Goal: Information Seeking & Learning: Learn about a topic

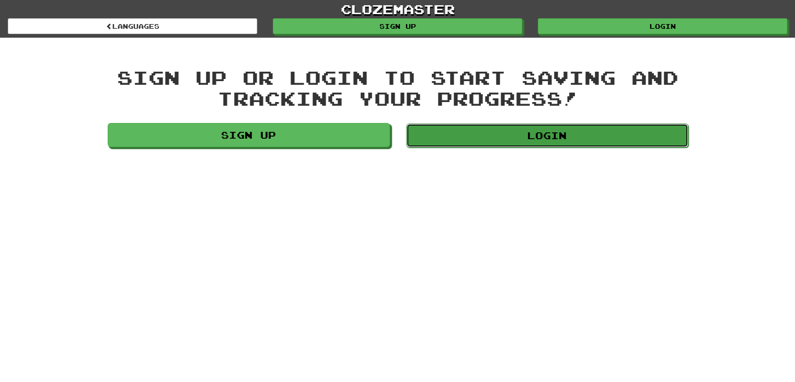
click at [521, 141] on link "Login" at bounding box center [547, 135] width 282 height 24
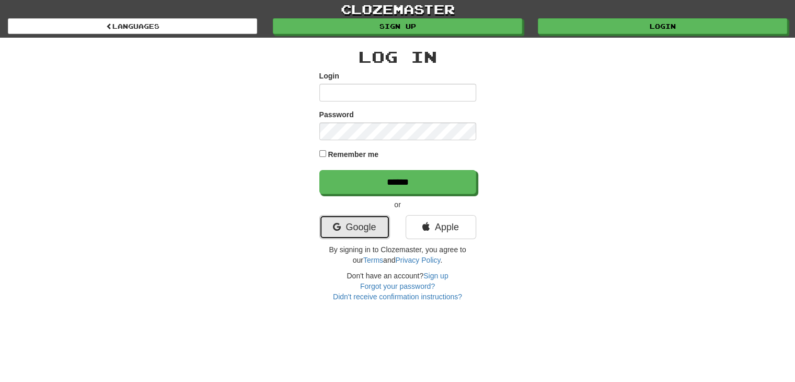
click at [361, 233] on link "Google" at bounding box center [354, 227] width 71 height 24
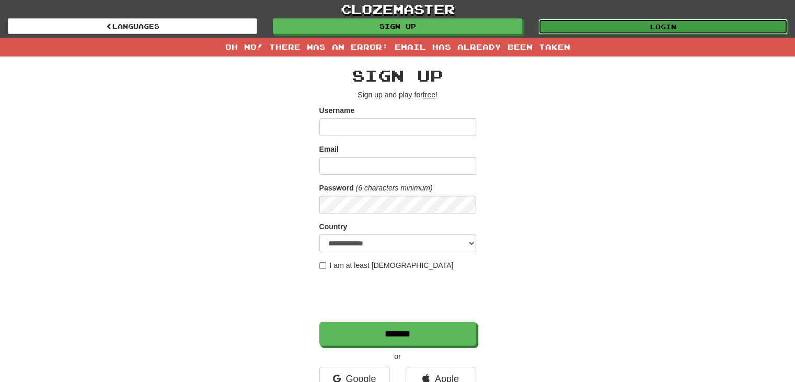
click at [652, 32] on link "Login" at bounding box center [662, 27] width 249 height 16
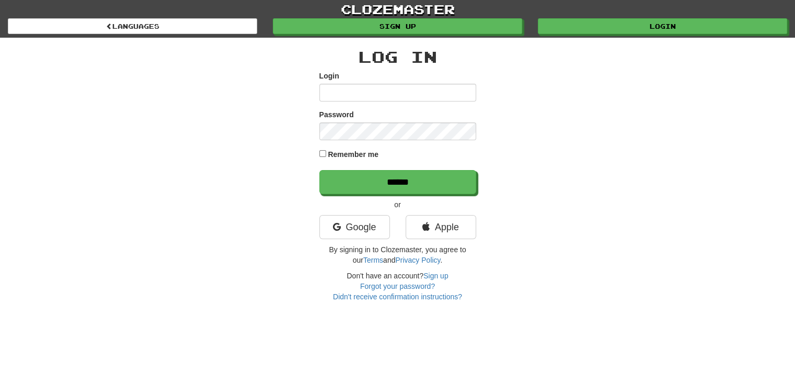
click at [404, 95] on input "Login" at bounding box center [397, 93] width 157 height 18
drag, startPoint x: 409, startPoint y: 94, endPoint x: 315, endPoint y: 105, distance: 94.8
click at [315, 105] on div "Log In Login ** Password Remember me ****** or Google Apple By signing in to Cl…" at bounding box center [398, 170] width 612 height 264
click at [406, 96] on input "**" at bounding box center [397, 93] width 157 height 18
type input "*****"
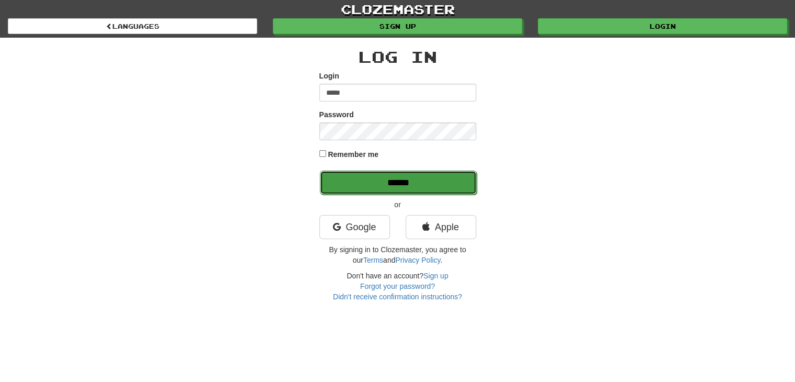
click at [418, 179] on input "******" at bounding box center [398, 182] width 157 height 24
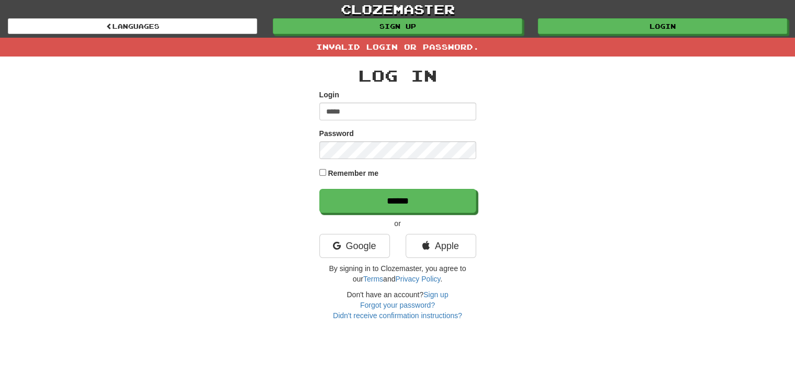
click at [380, 105] on input "*****" at bounding box center [397, 111] width 157 height 18
drag, startPoint x: 382, startPoint y: 108, endPoint x: 343, endPoint y: 113, distance: 39.0
click at [343, 113] on input "*****" at bounding box center [397, 111] width 157 height 18
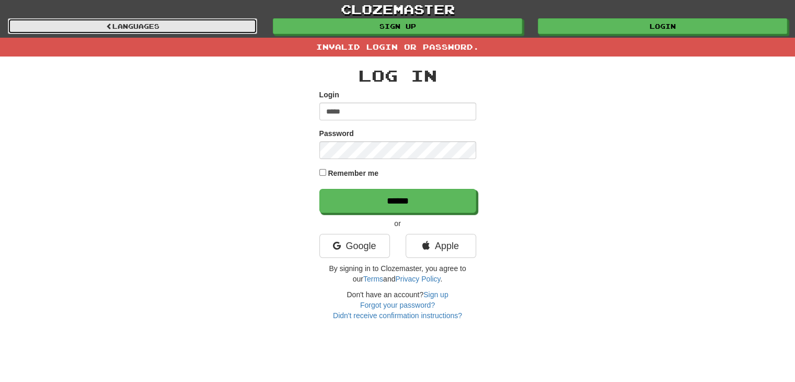
click at [196, 33] on link "Languages" at bounding box center [132, 26] width 249 height 16
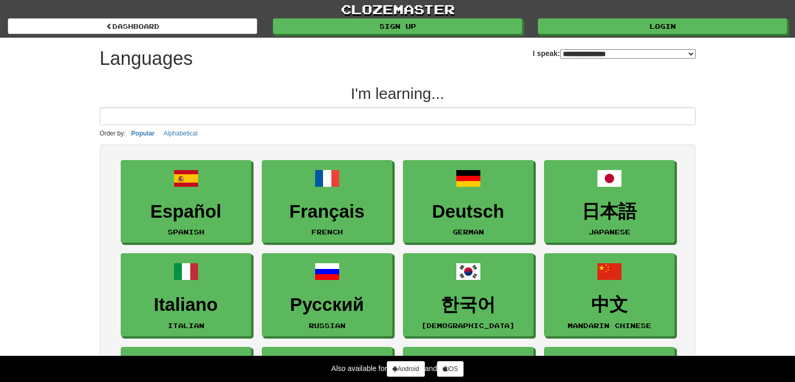
select select "*******"
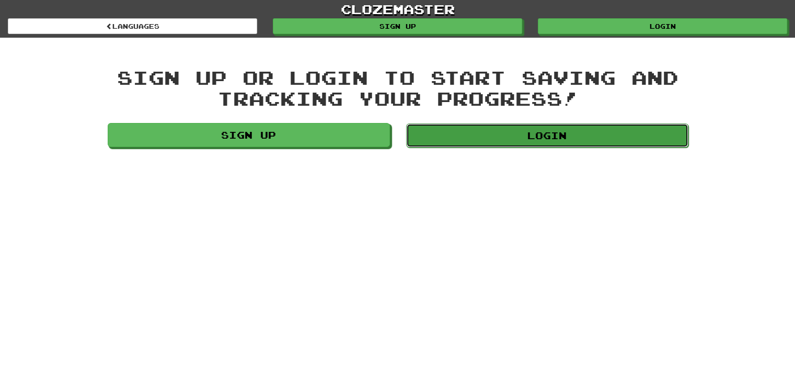
click at [468, 124] on link "Login" at bounding box center [547, 135] width 282 height 24
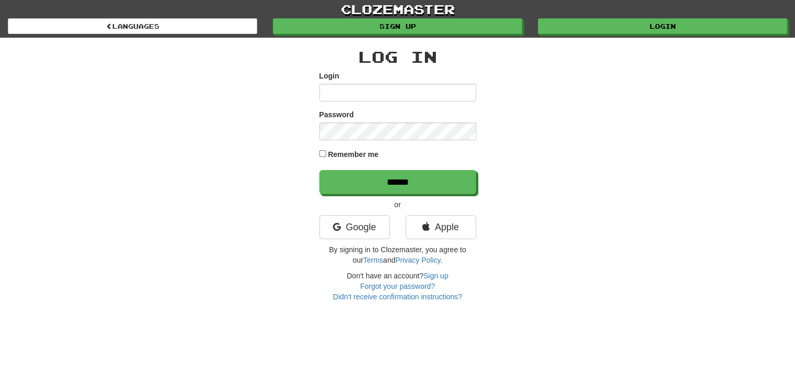
click at [411, 96] on input "Login" at bounding box center [397, 93] width 157 height 18
type input "*****"
click at [376, 194] on div "Log In Login ***** Password Remember me ****** or Google Apple By signing in to…" at bounding box center [397, 175] width 157 height 254
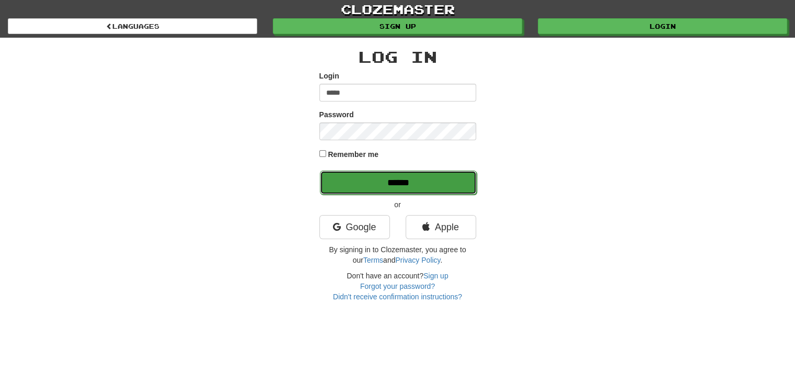
click at [381, 182] on input "******" at bounding box center [398, 182] width 157 height 24
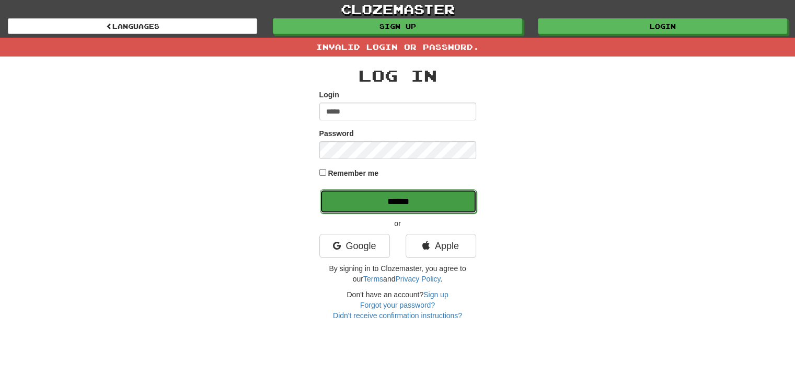
click at [366, 199] on input "******" at bounding box center [398, 201] width 157 height 24
click at [383, 191] on input "******" at bounding box center [398, 201] width 157 height 24
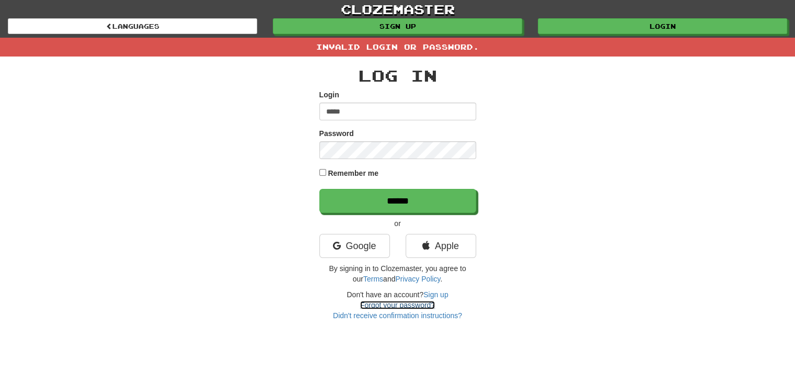
click at [394, 302] on link "Forgot your password?" at bounding box center [397, 305] width 75 height 8
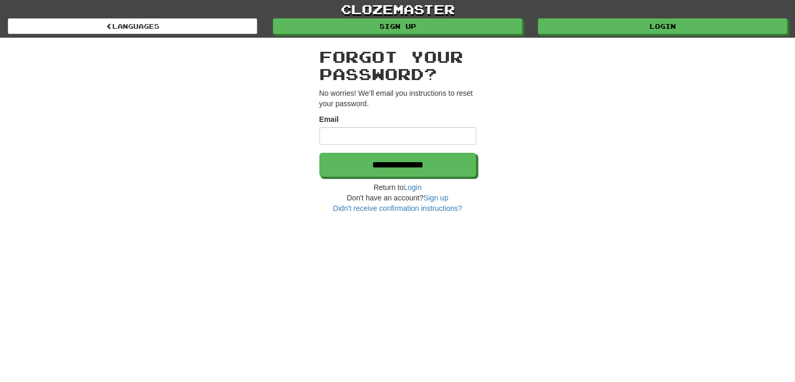
click at [393, 132] on input "Email" at bounding box center [397, 136] width 157 height 18
type input "**********"
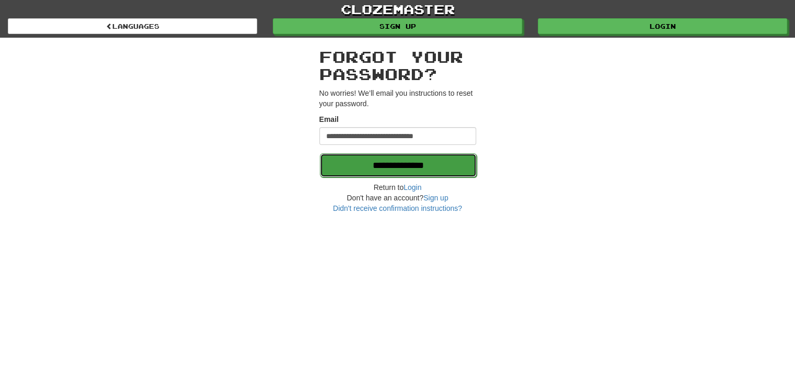
click at [406, 165] on input "**********" at bounding box center [398, 165] width 157 height 24
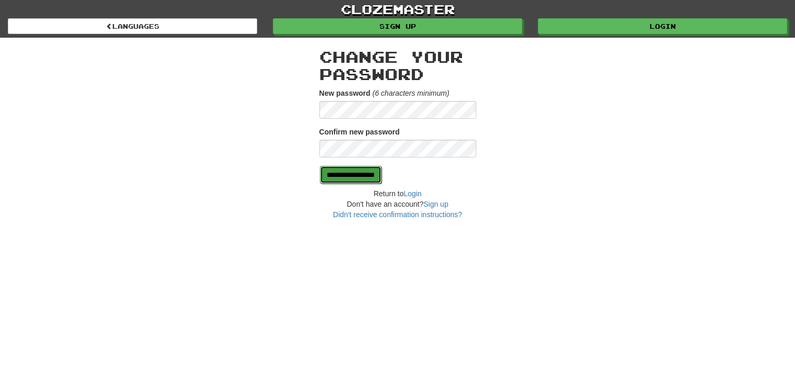
click at [382, 169] on input "**********" at bounding box center [351, 175] width 62 height 18
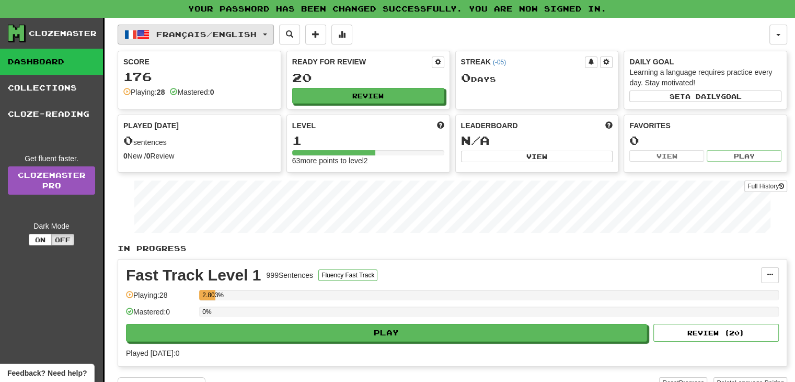
click at [198, 38] on button "Français / English" at bounding box center [196, 35] width 156 height 20
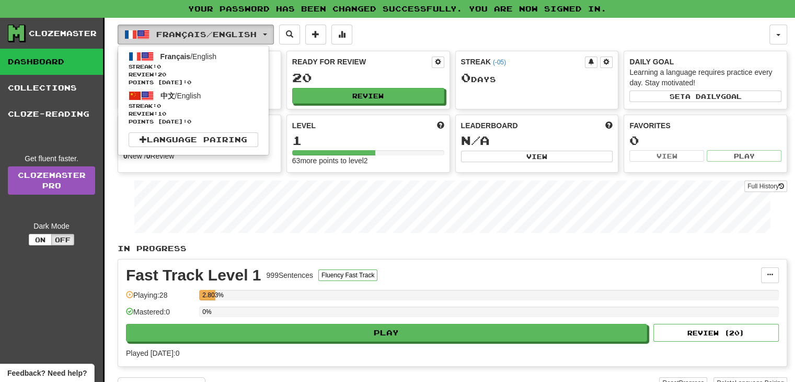
click at [193, 35] on span "Français / English" at bounding box center [206, 34] width 100 height 9
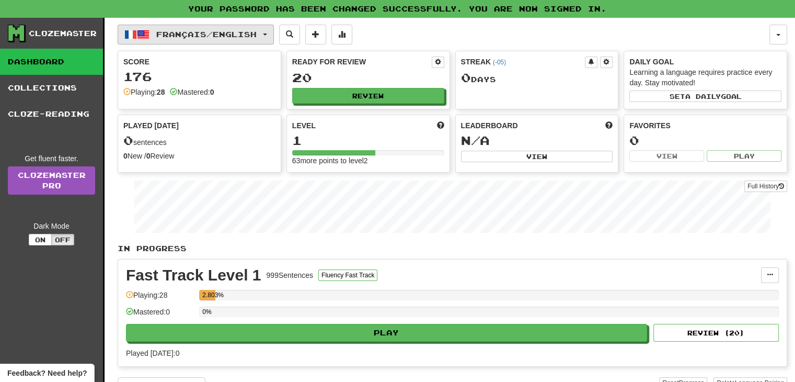
click at [193, 35] on span "Français / English" at bounding box center [206, 34] width 100 height 9
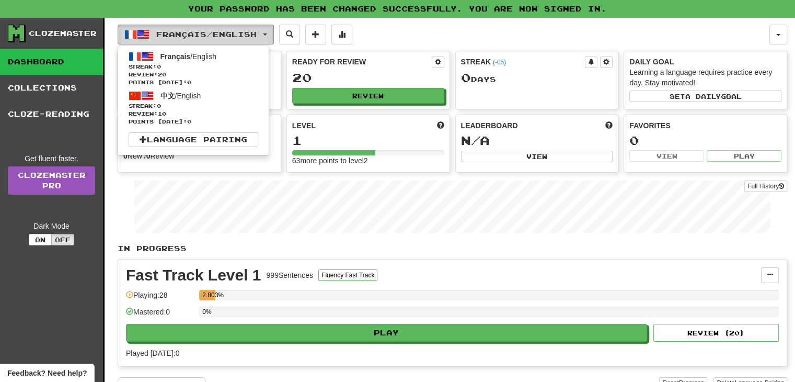
click at [193, 35] on span "Français / English" at bounding box center [206, 34] width 100 height 9
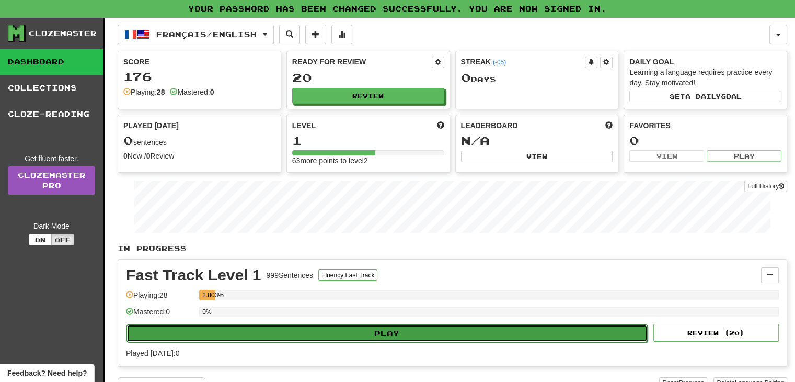
click at [307, 325] on button "Play" at bounding box center [387, 333] width 521 height 18
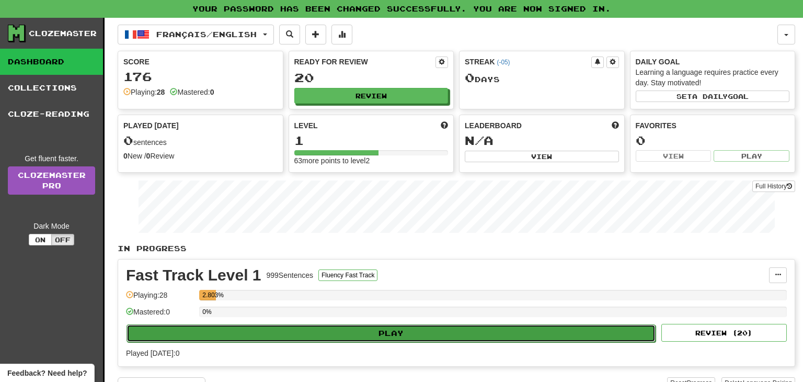
select select "**"
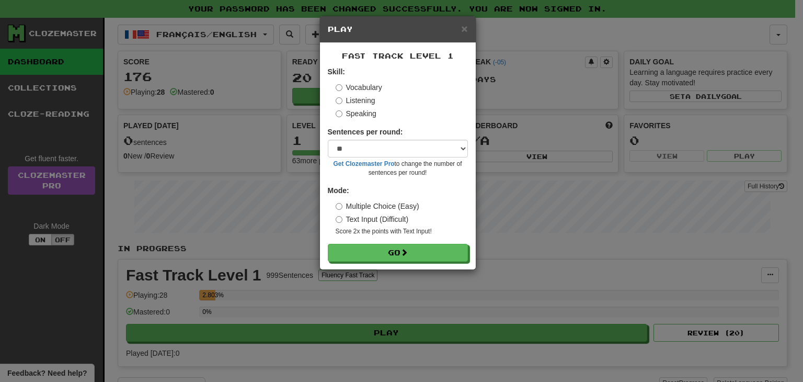
click at [357, 102] on label "Listening" at bounding box center [356, 100] width 40 height 10
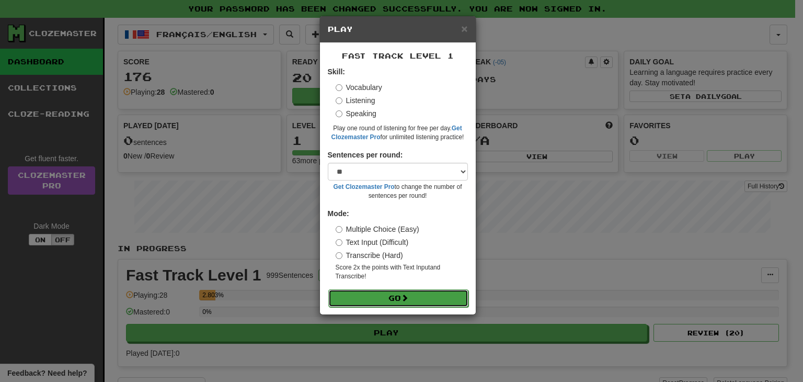
click at [392, 293] on button "Go" at bounding box center [398, 298] width 140 height 18
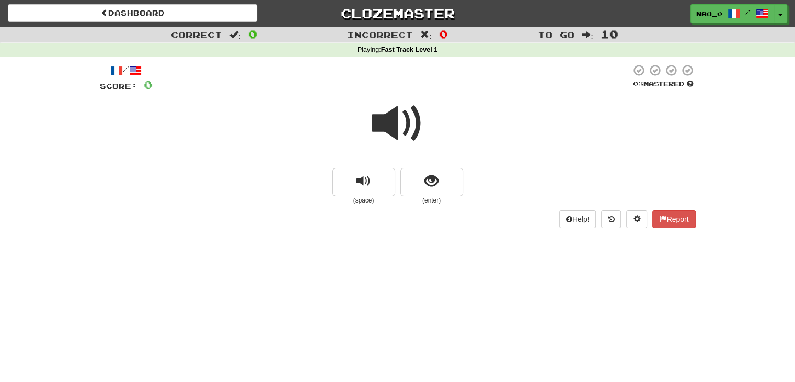
click at [431, 134] on div at bounding box center [398, 130] width 596 height 75
click at [423, 136] on span at bounding box center [398, 123] width 52 height 52
click at [379, 180] on button "replay audio" at bounding box center [363, 182] width 63 height 28
click at [419, 176] on button "show sentence" at bounding box center [431, 182] width 63 height 28
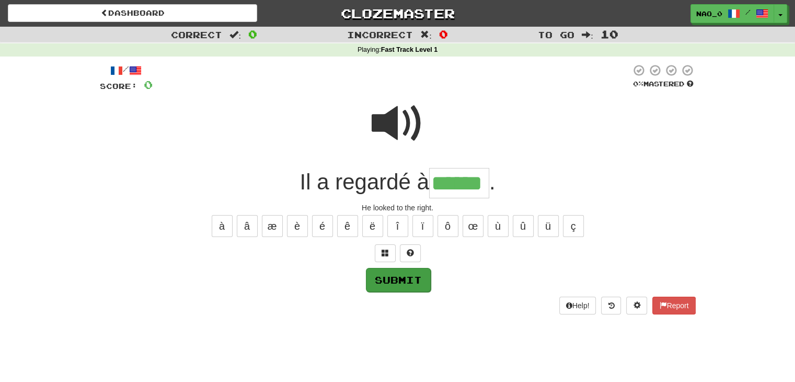
type input "******"
click at [404, 280] on button "Submit" at bounding box center [398, 280] width 65 height 24
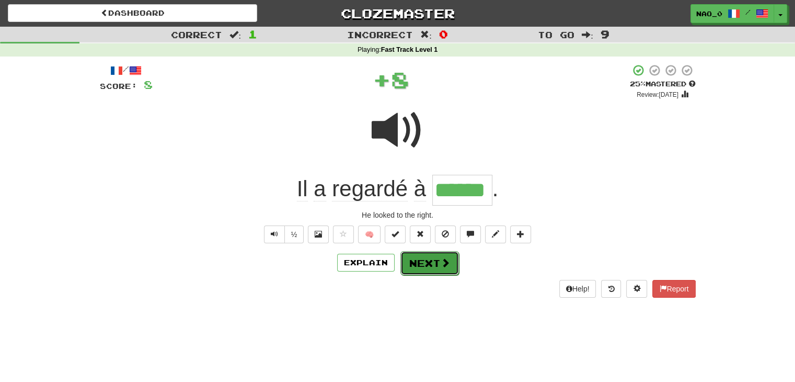
click at [451, 258] on button "Next" at bounding box center [429, 263] width 59 height 24
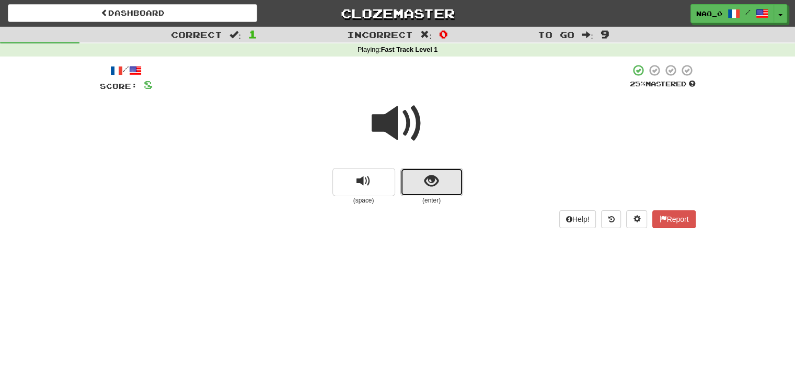
click at [422, 182] on button "show sentence" at bounding box center [431, 182] width 63 height 28
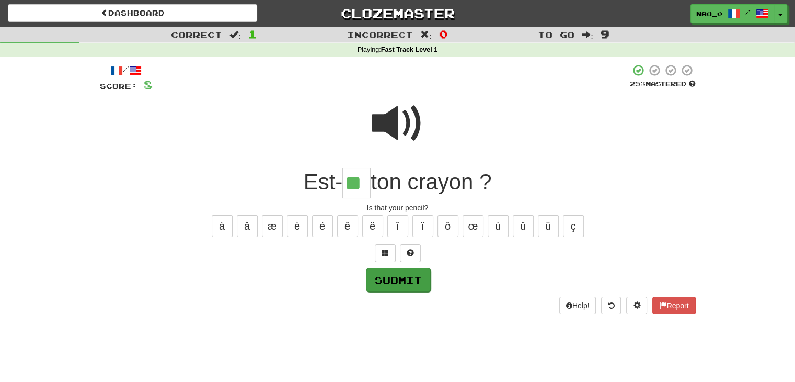
type input "**"
click at [408, 282] on button "Submit" at bounding box center [398, 280] width 65 height 24
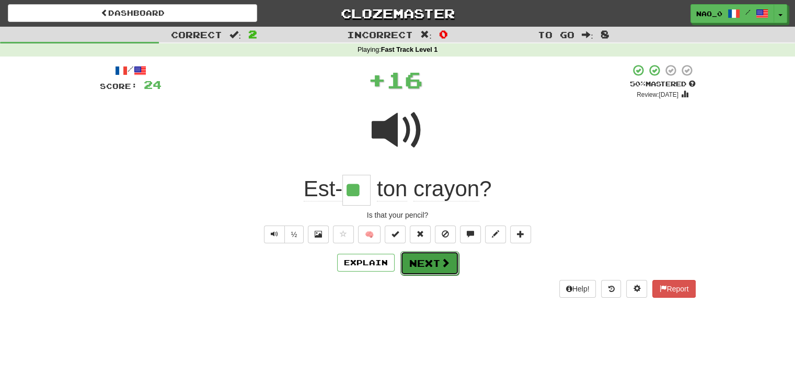
click at [427, 265] on button "Next" at bounding box center [429, 263] width 59 height 24
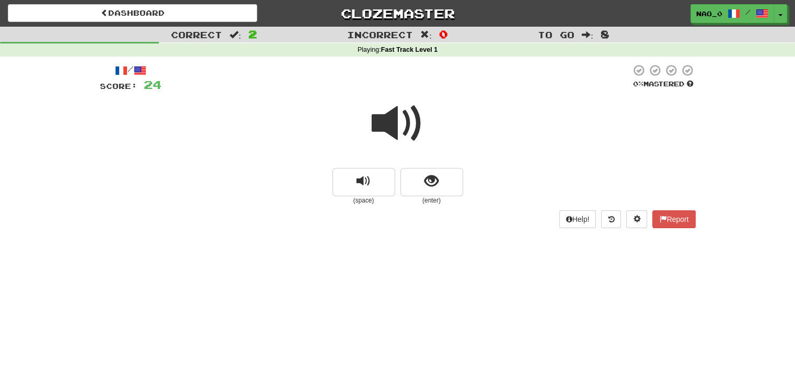
click at [399, 139] on span at bounding box center [398, 123] width 52 height 52
click at [399, 132] on span at bounding box center [398, 123] width 52 height 52
click at [431, 174] on span "show sentence" at bounding box center [431, 181] width 14 height 14
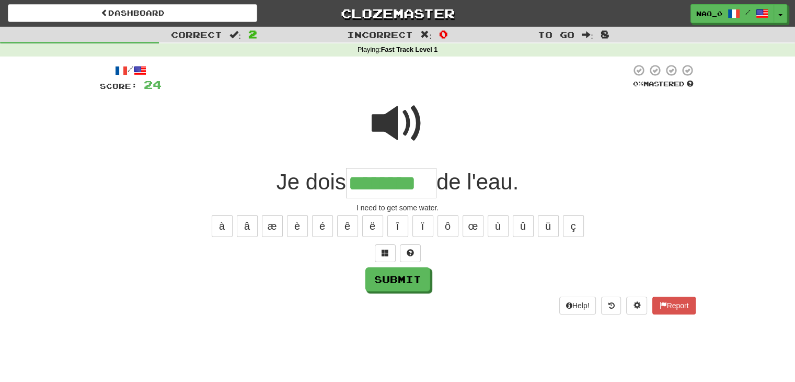
type input "********"
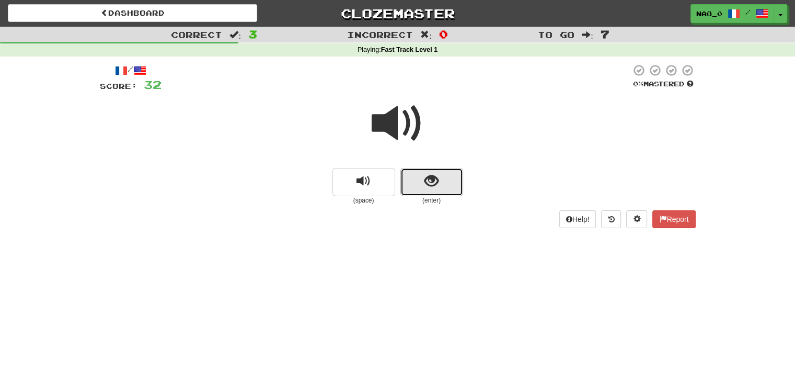
click at [429, 182] on span "show sentence" at bounding box center [431, 181] width 14 height 14
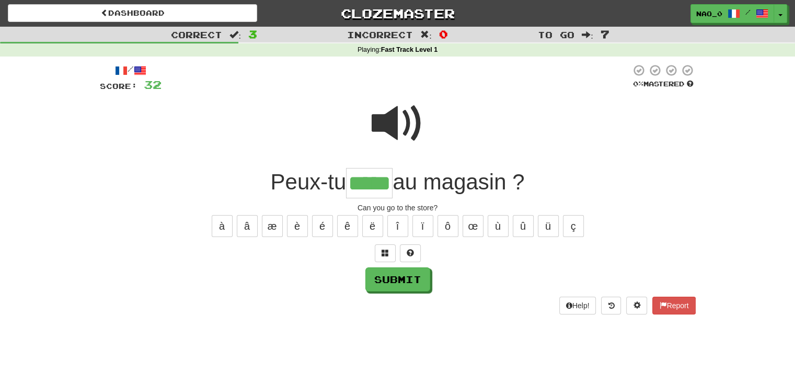
type input "*****"
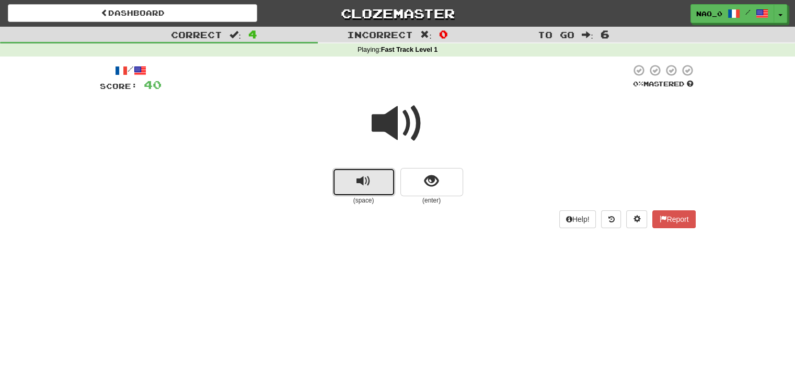
click at [374, 174] on button "replay audio" at bounding box center [363, 182] width 63 height 28
click at [405, 185] on button "show sentence" at bounding box center [431, 182] width 63 height 28
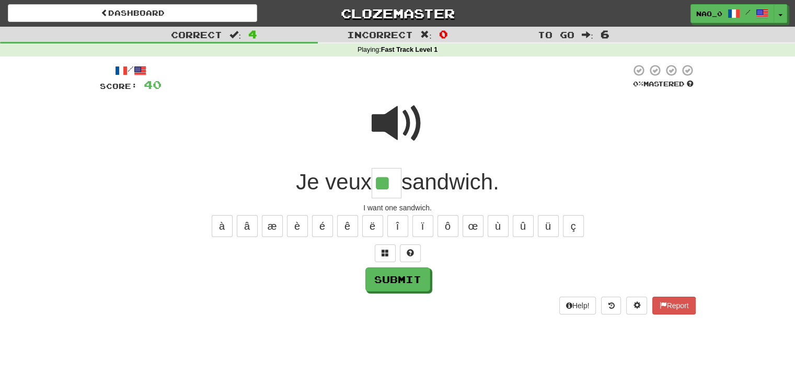
type input "**"
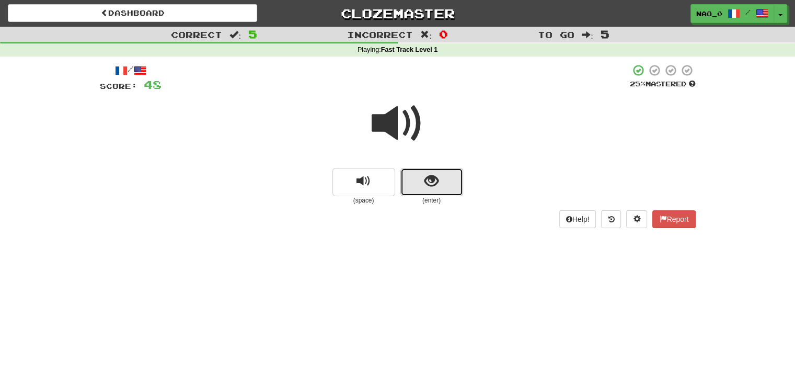
click at [414, 190] on button "show sentence" at bounding box center [431, 182] width 63 height 28
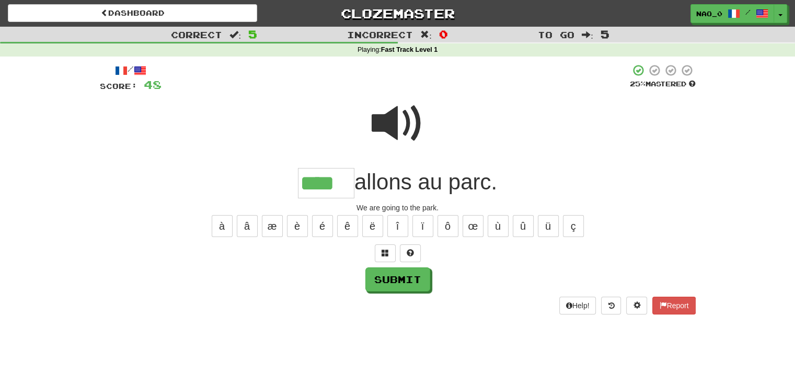
type input "****"
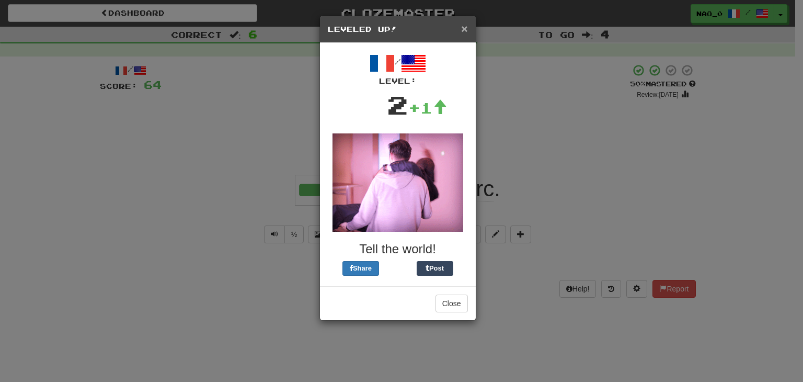
click at [465, 34] on span "×" at bounding box center [464, 28] width 6 height 12
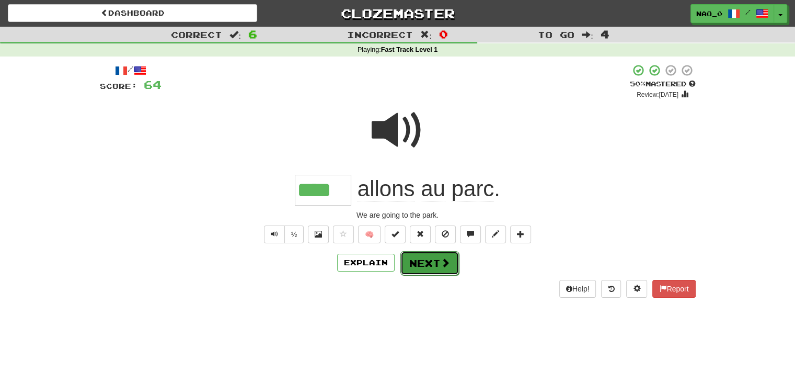
click at [419, 263] on button "Next" at bounding box center [429, 263] width 59 height 24
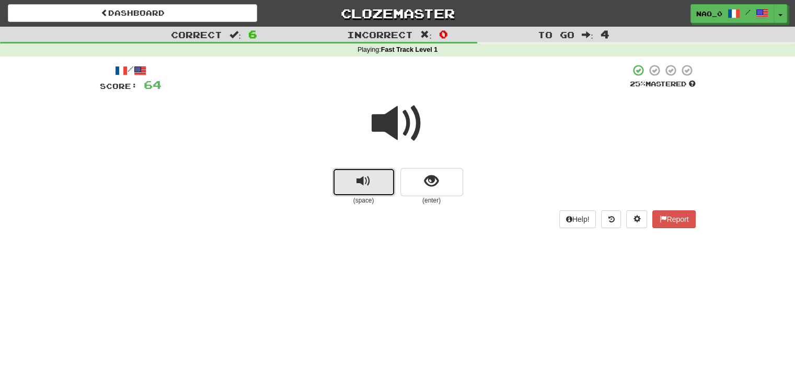
click at [371, 183] on button "replay audio" at bounding box center [363, 182] width 63 height 28
click at [447, 191] on button "show sentence" at bounding box center [431, 182] width 63 height 28
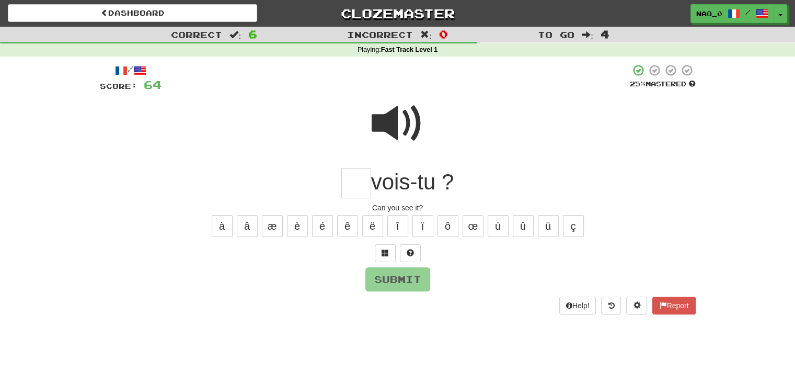
click at [387, 131] on span at bounding box center [398, 123] width 52 height 52
click at [403, 134] on span at bounding box center [398, 123] width 52 height 52
click at [401, 134] on span at bounding box center [398, 123] width 52 height 52
click at [348, 192] on input "text" at bounding box center [356, 183] width 30 height 31
type input "*"
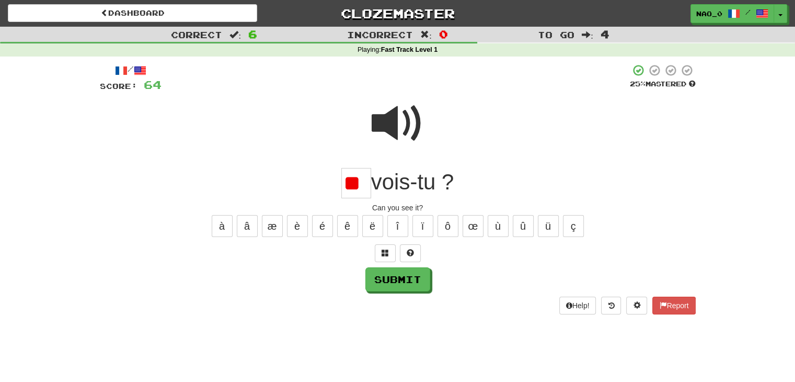
type input "*"
click at [392, 110] on span at bounding box center [398, 123] width 52 height 52
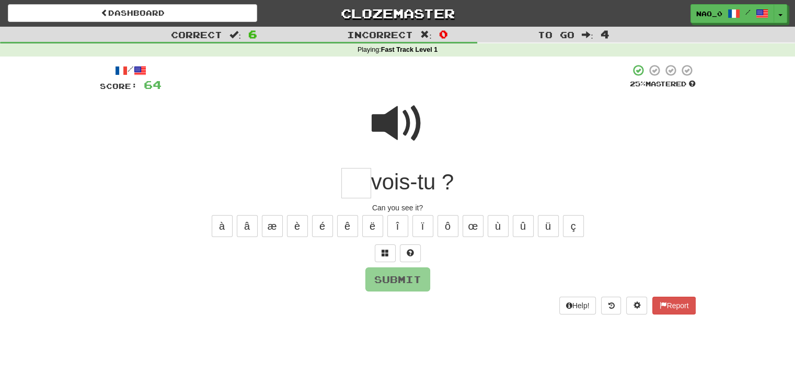
click at [350, 191] on input "text" at bounding box center [356, 183] width 30 height 30
click at [400, 274] on button "Submit" at bounding box center [398, 280] width 65 height 24
type input "**"
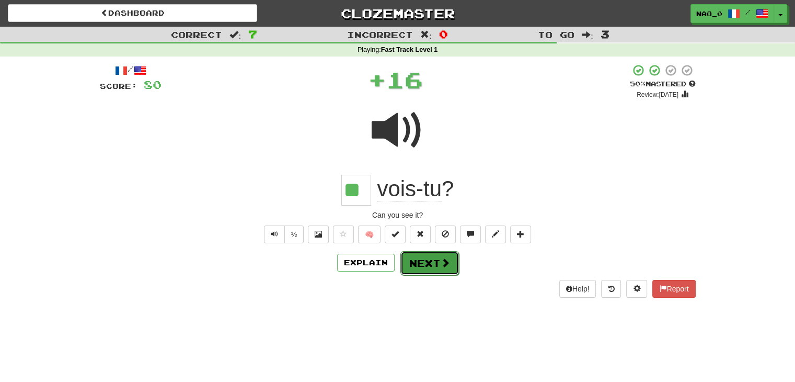
click at [416, 261] on button "Next" at bounding box center [429, 263] width 59 height 24
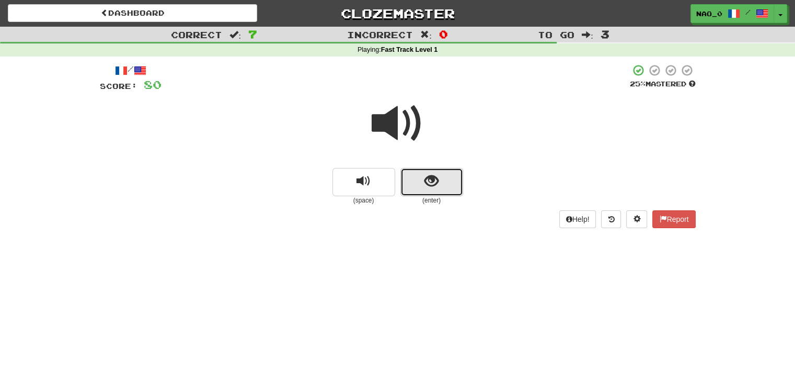
click at [424, 191] on button "show sentence" at bounding box center [431, 182] width 63 height 28
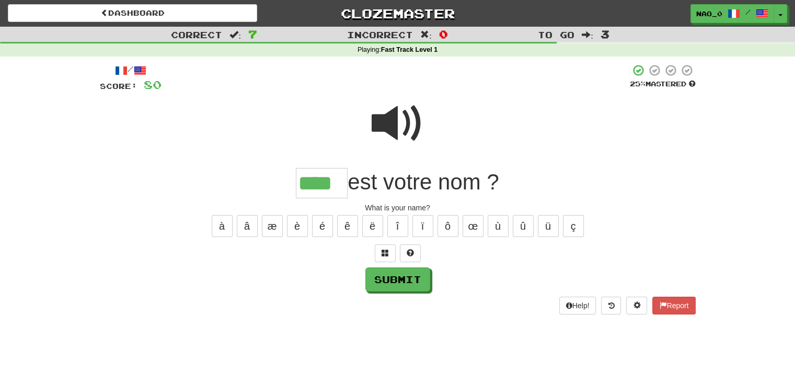
type input "****"
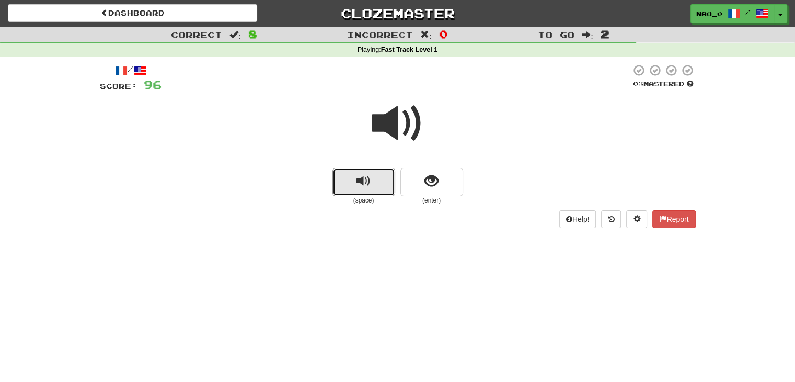
click at [376, 192] on button "replay audio" at bounding box center [363, 182] width 63 height 28
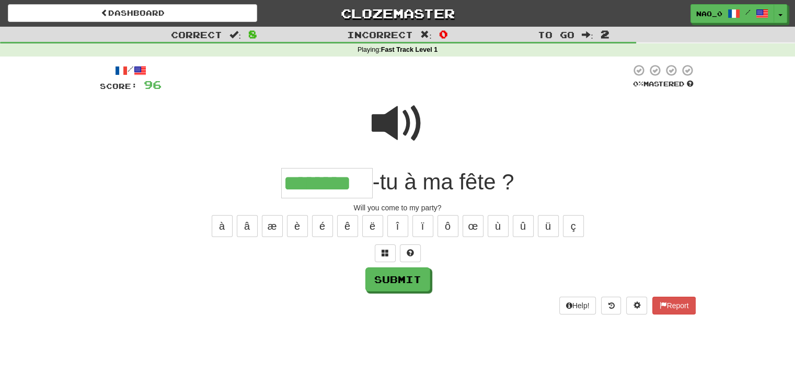
type input "********"
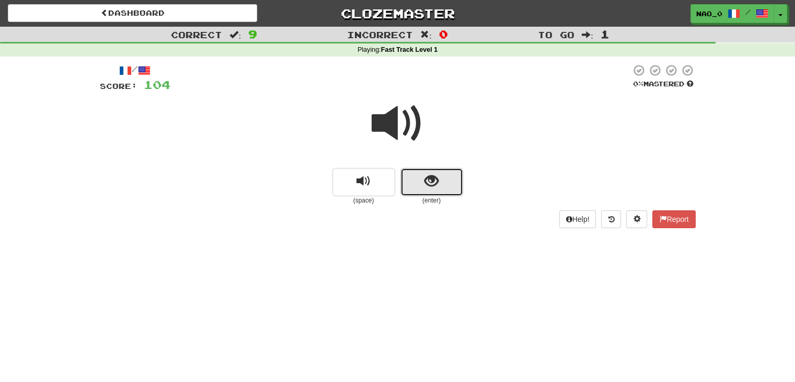
click at [452, 178] on button "show sentence" at bounding box center [431, 182] width 63 height 28
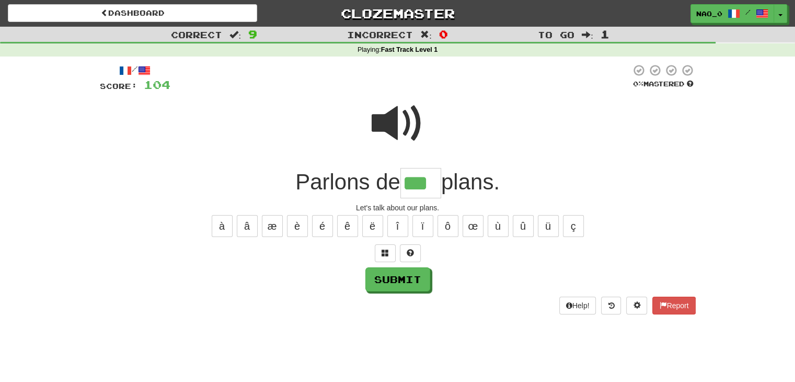
type input "***"
click at [406, 267] on div "Submit" at bounding box center [398, 279] width 596 height 24
click at [407, 277] on button "Submit" at bounding box center [398, 280] width 65 height 24
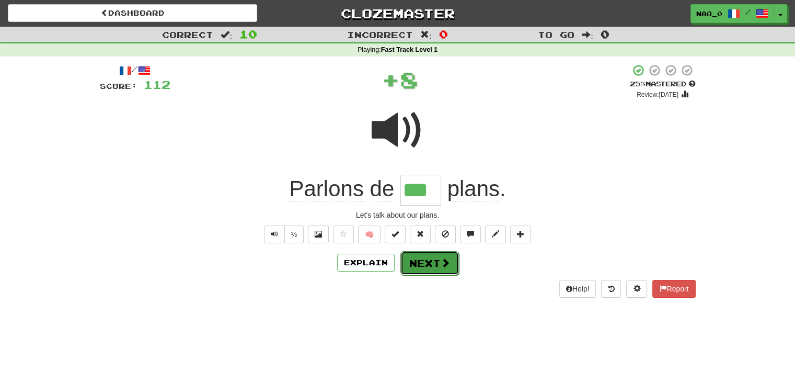
click at [422, 261] on button "Next" at bounding box center [429, 263] width 59 height 24
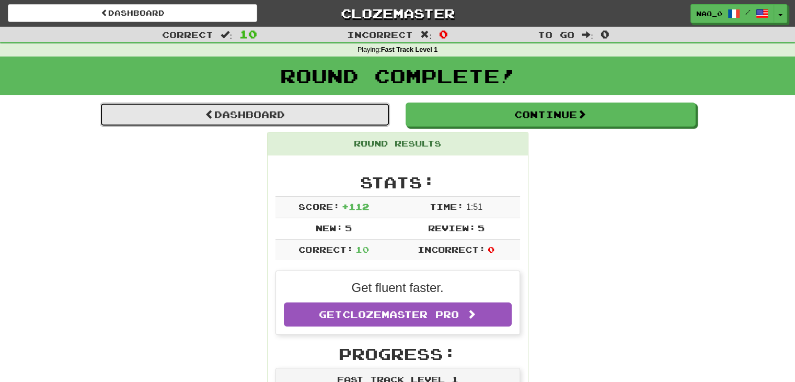
click at [300, 122] on link "Dashboard" at bounding box center [245, 114] width 290 height 24
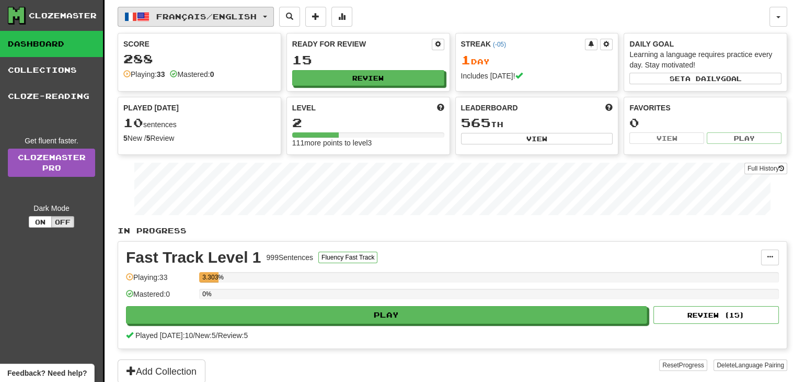
click at [245, 17] on span "Français / English" at bounding box center [206, 16] width 100 height 9
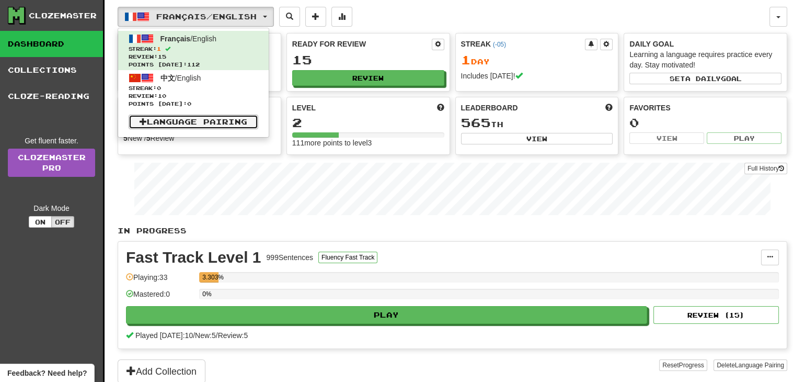
click at [201, 119] on link "Language Pairing" at bounding box center [194, 121] width 130 height 15
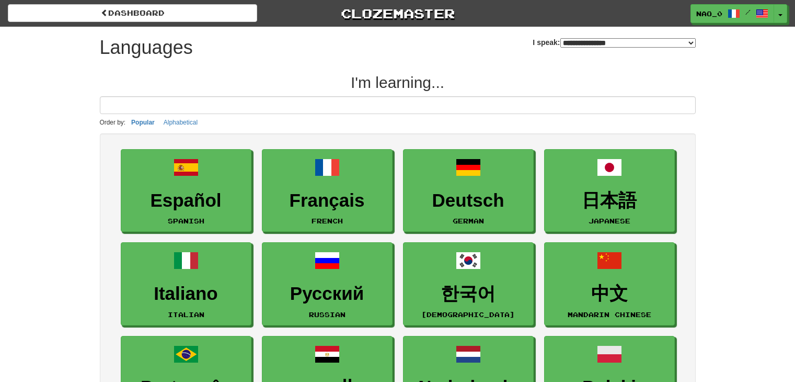
select select "*******"
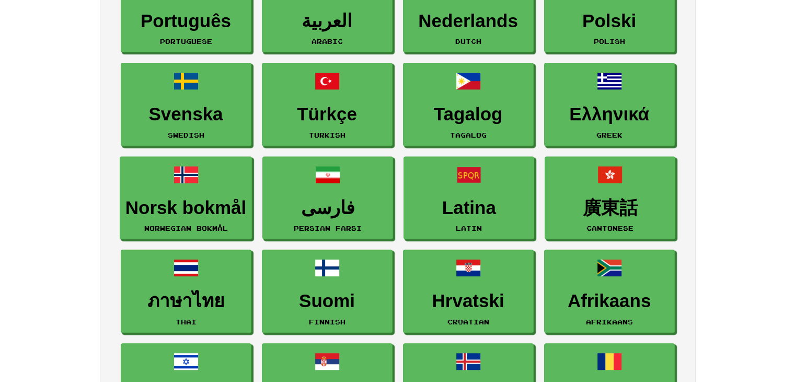
scroll to position [314, 0]
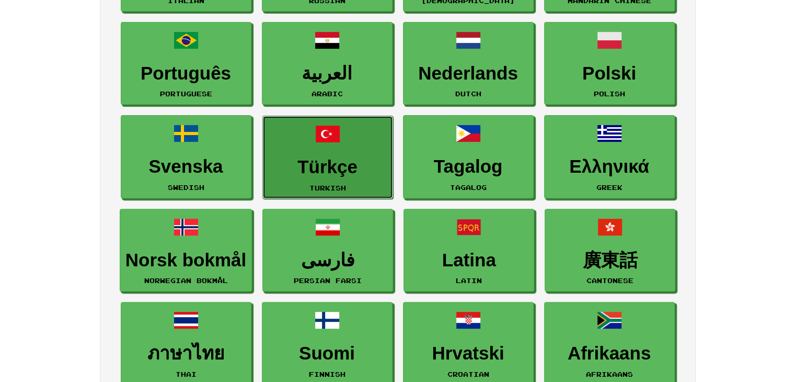
click at [294, 162] on h3 "Türkçe" at bounding box center [327, 167] width 119 height 20
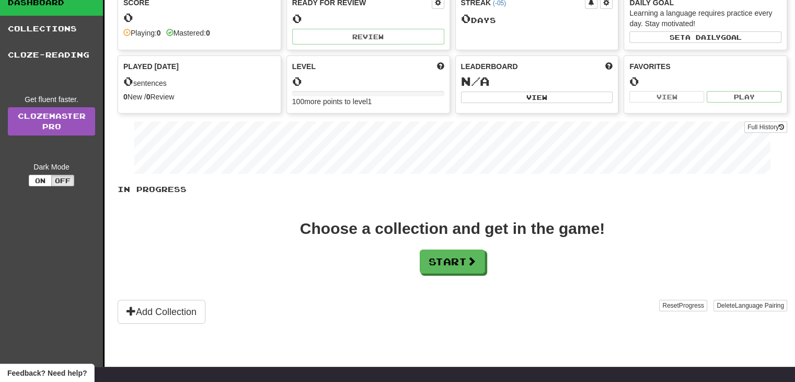
scroll to position [105, 0]
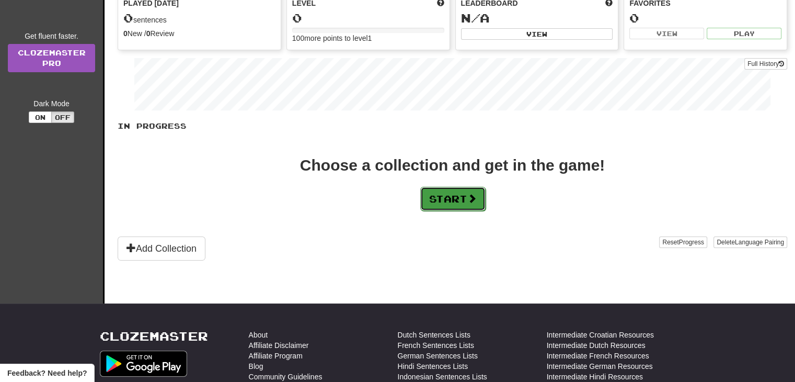
click at [458, 201] on button "Start" at bounding box center [452, 199] width 65 height 24
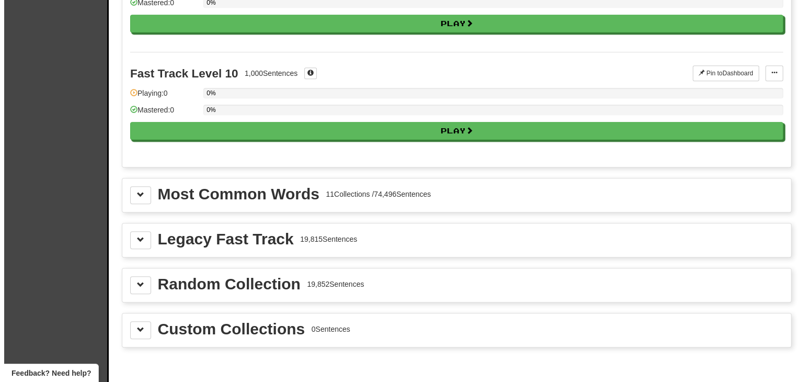
scroll to position [993, 0]
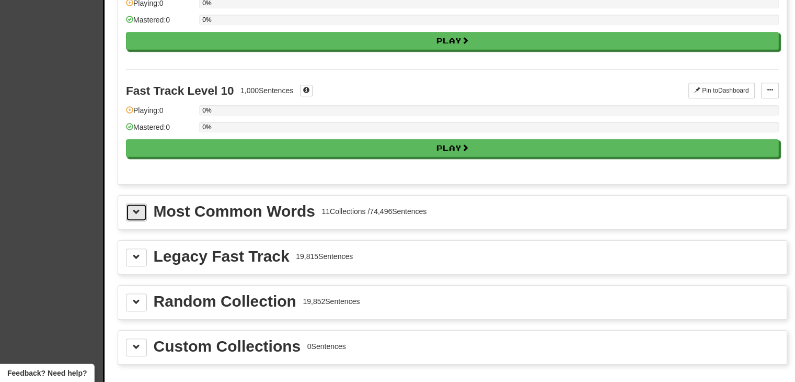
click at [134, 208] on span at bounding box center [136, 211] width 7 height 7
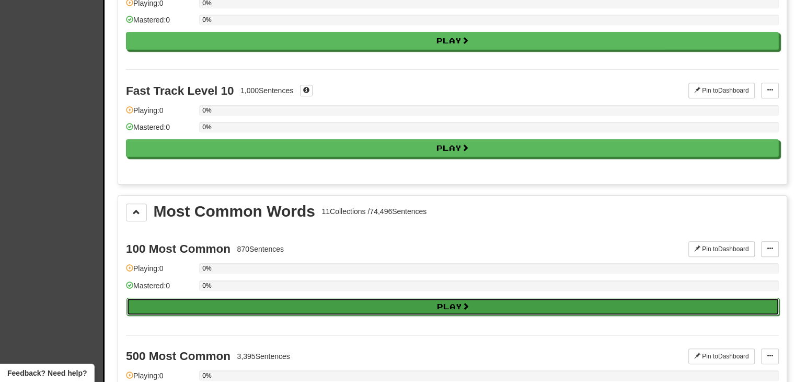
click at [337, 297] on button "Play" at bounding box center [453, 306] width 653 height 18
select select "**"
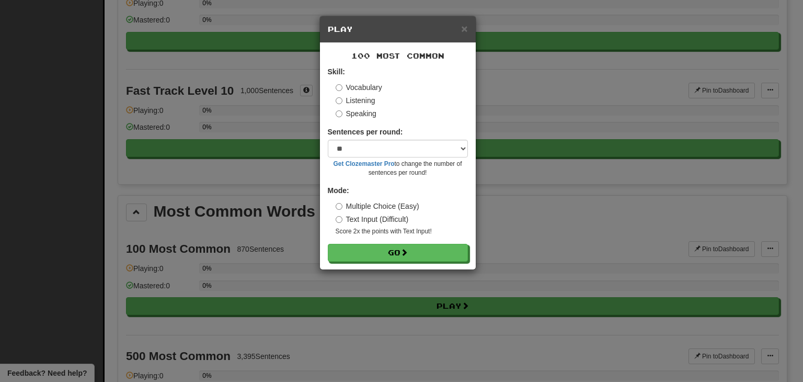
click at [358, 102] on label "Listening" at bounding box center [356, 100] width 40 height 10
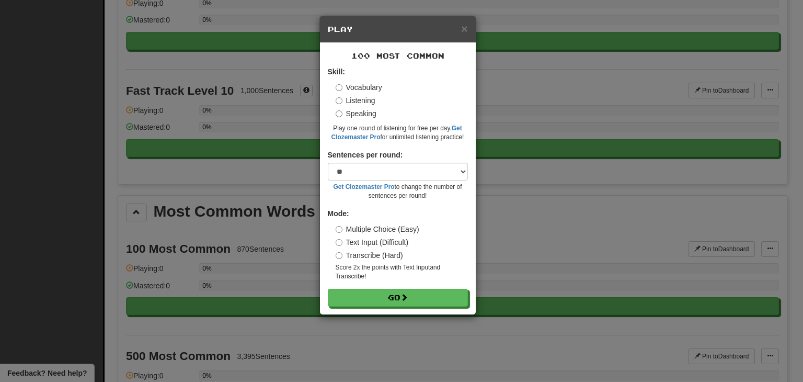
click at [356, 87] on label "Vocabulary" at bounding box center [359, 87] width 47 height 10
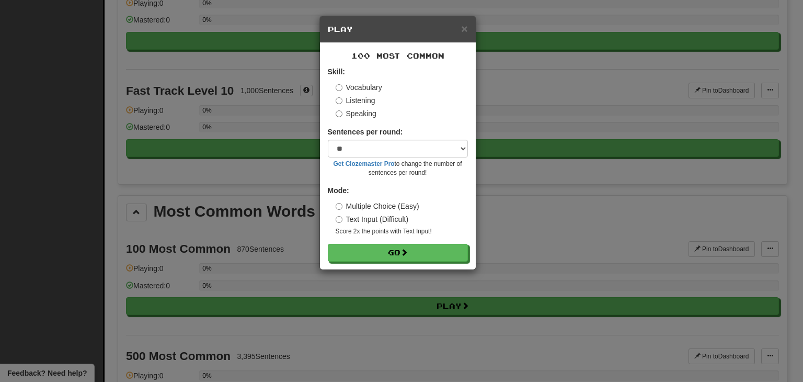
click at [362, 265] on div "100 Most Common Skill: Vocabulary Listening Speaking Sentences per round: * ** …" at bounding box center [398, 156] width 156 height 226
click at [362, 258] on button "Go" at bounding box center [398, 253] width 140 height 18
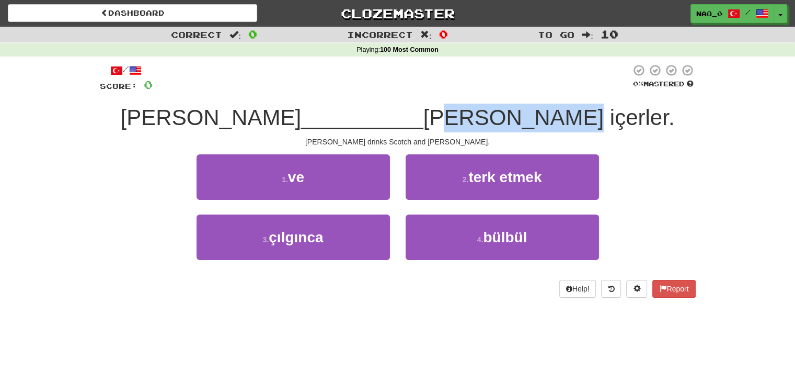
drag, startPoint x: 552, startPoint y: 125, endPoint x: 444, endPoint y: 128, distance: 107.2
click at [444, 128] on span "[PERSON_NAME] içerler." at bounding box center [548, 117] width 251 height 25
click at [446, 122] on span "[PERSON_NAME] içerler." at bounding box center [548, 117] width 251 height 25
click at [489, 120] on span "[PERSON_NAME] içerler." at bounding box center [548, 117] width 251 height 25
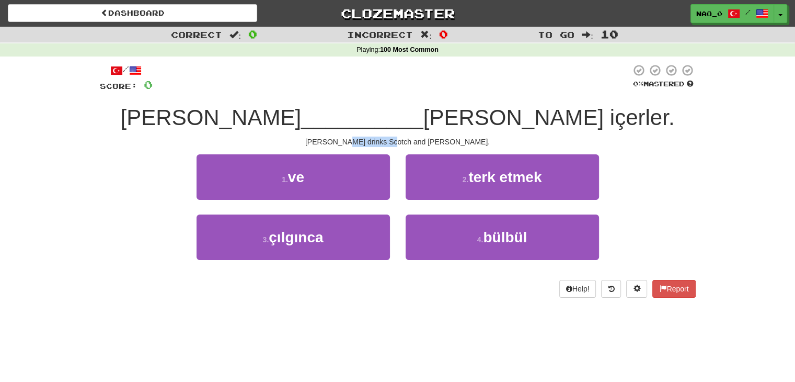
drag, startPoint x: 367, startPoint y: 139, endPoint x: 421, endPoint y: 144, distance: 54.7
click at [416, 147] on div "/ Score: 0 0 % Mastered [PERSON_NAME] __________ [PERSON_NAME] içerler. [PERSON…" at bounding box center [398, 181] width 596 height 234
click at [443, 141] on div "[PERSON_NAME] drinks Scotch and [PERSON_NAME]." at bounding box center [398, 141] width 596 height 10
drag, startPoint x: 459, startPoint y: 141, endPoint x: 406, endPoint y: 144, distance: 54.0
click at [406, 144] on div "John drinks Scotch and Mary bourbon." at bounding box center [398, 141] width 596 height 10
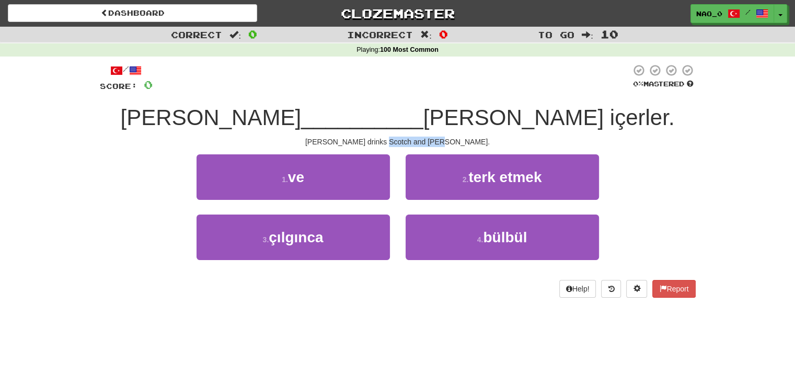
click at [414, 143] on div "John drinks Scotch and Mary bourbon." at bounding box center [398, 141] width 596 height 10
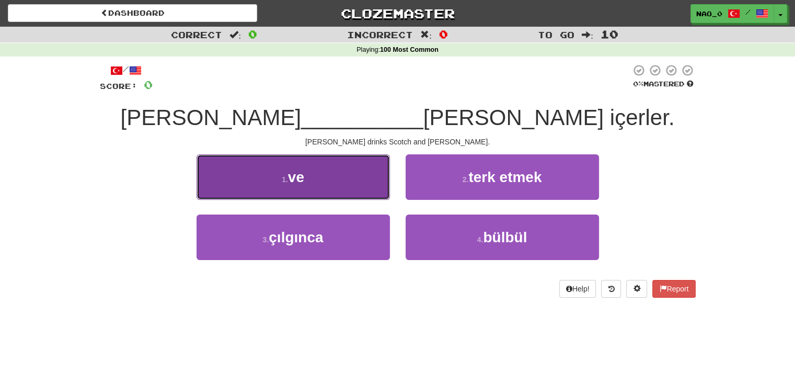
click at [328, 183] on button "1 . ve" at bounding box center [293, 176] width 193 height 45
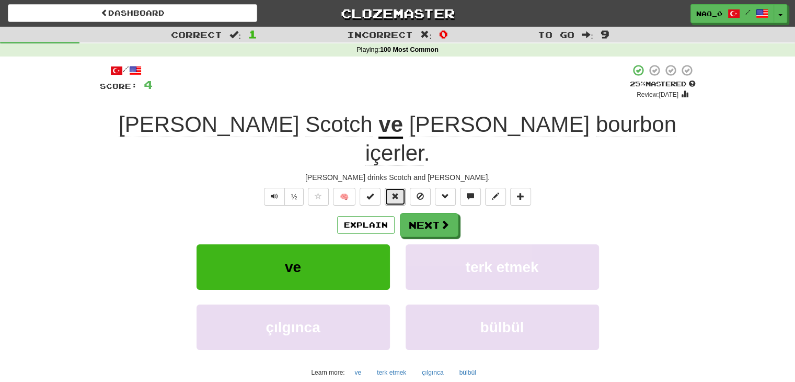
click at [389, 188] on button at bounding box center [395, 197] width 21 height 18
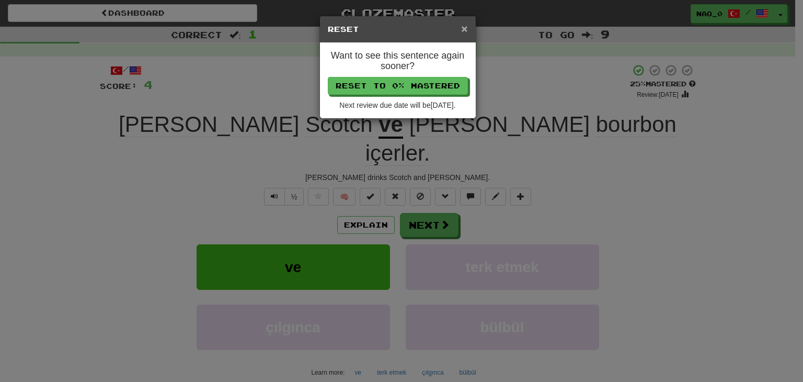
click at [466, 28] on span "×" at bounding box center [464, 28] width 6 height 12
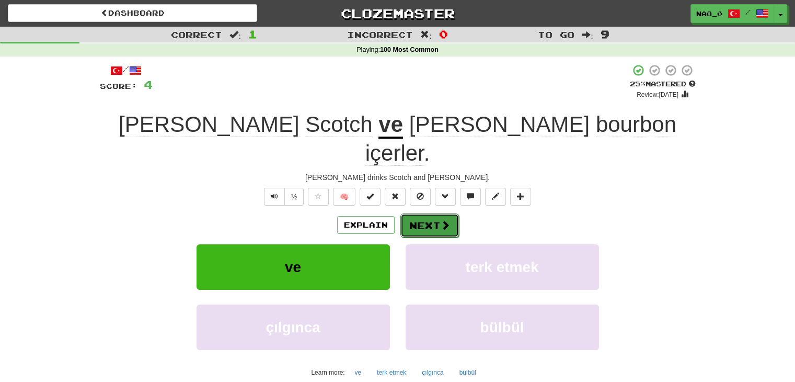
click at [426, 213] on button "Next" at bounding box center [429, 225] width 59 height 24
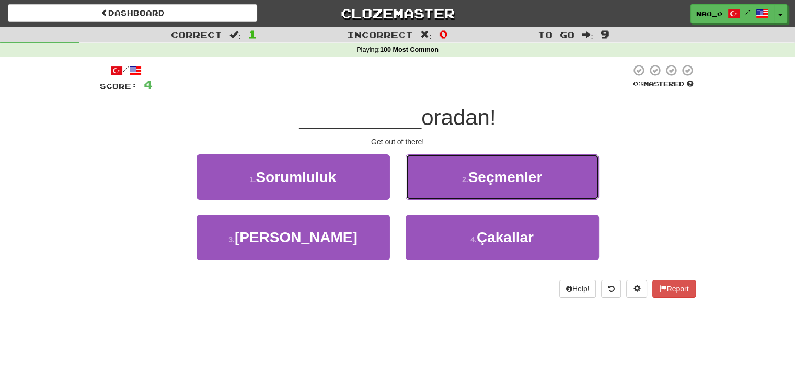
drag, startPoint x: 427, startPoint y: 159, endPoint x: 423, endPoint y: 150, distance: 9.6
click at [427, 157] on button "2 . Seçmenler" at bounding box center [502, 176] width 193 height 45
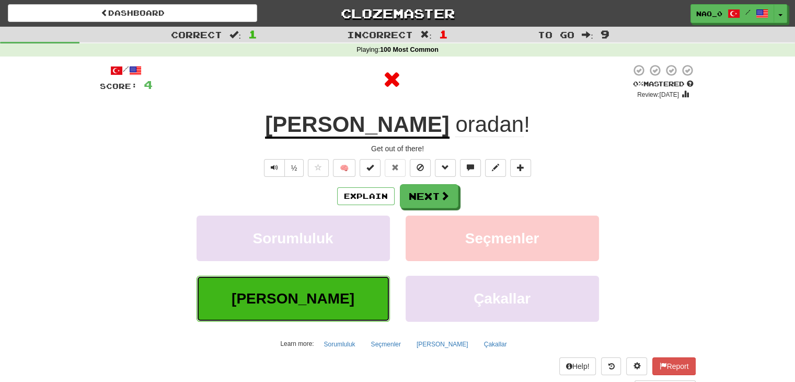
click at [329, 285] on button "Hadi" at bounding box center [293, 297] width 193 height 45
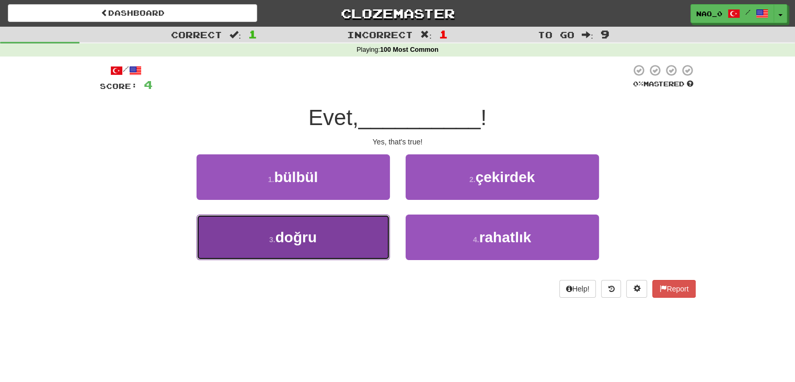
click at [360, 233] on button "3 . doğru" at bounding box center [293, 236] width 193 height 45
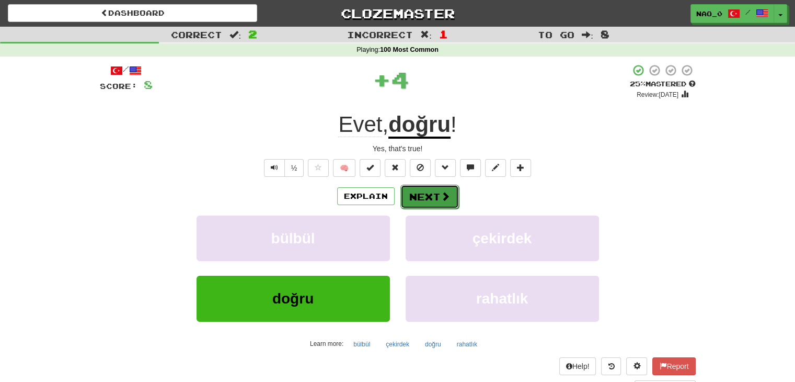
click at [412, 194] on button "Next" at bounding box center [429, 197] width 59 height 24
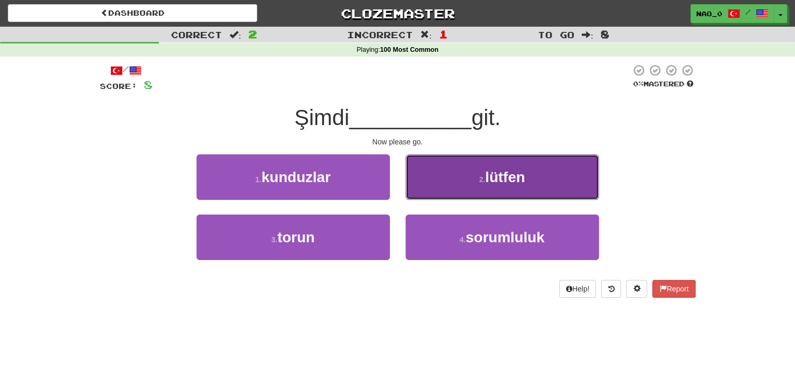
click at [451, 187] on button "2 . lütfen" at bounding box center [502, 176] width 193 height 45
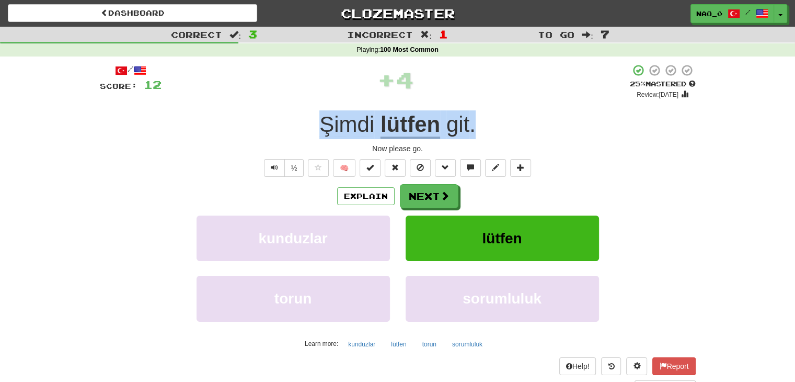
drag, startPoint x: 476, startPoint y: 125, endPoint x: 324, endPoint y: 120, distance: 152.7
click at [324, 120] on div "Şimdi lütfen git ." at bounding box center [398, 124] width 596 height 29
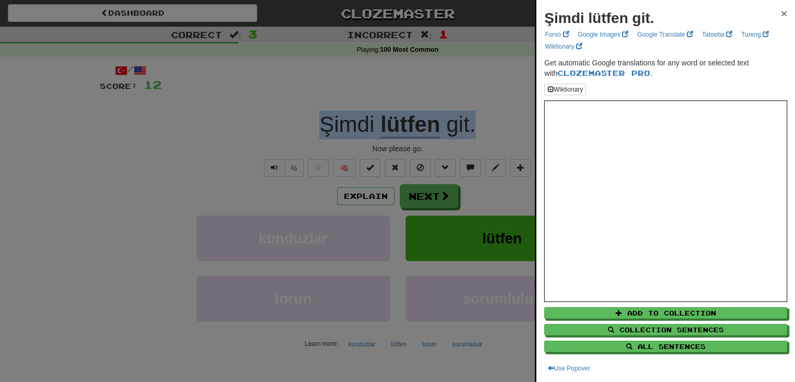
click at [781, 11] on span "×" at bounding box center [784, 13] width 6 height 12
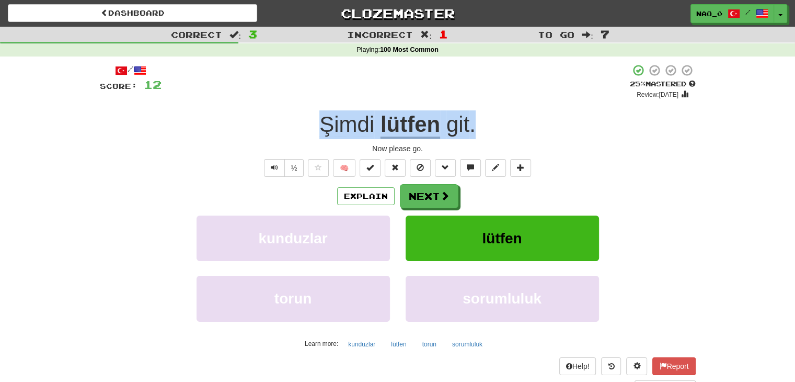
drag, startPoint x: 475, startPoint y: 127, endPoint x: 320, endPoint y: 130, distance: 154.3
click at [320, 130] on div "Şimdi lütfen git ." at bounding box center [398, 124] width 596 height 29
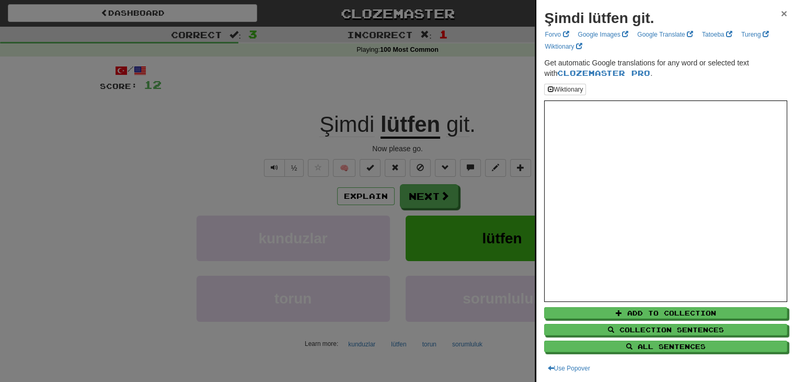
drag, startPoint x: 328, startPoint y: 118, endPoint x: 776, endPoint y: 12, distance: 460.8
click at [781, 12] on span "×" at bounding box center [784, 13] width 6 height 12
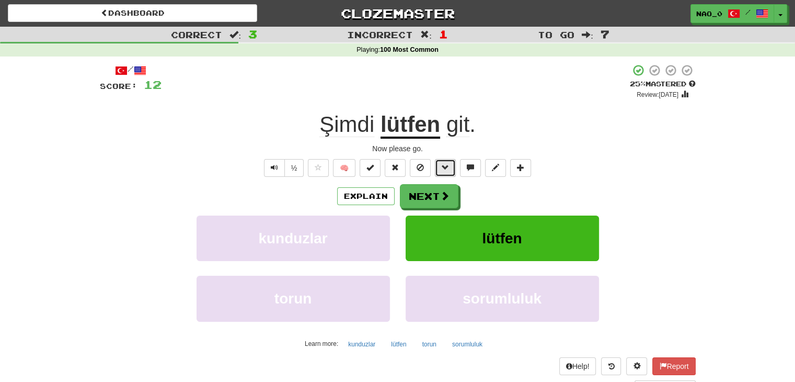
click at [450, 166] on button at bounding box center [445, 168] width 21 height 18
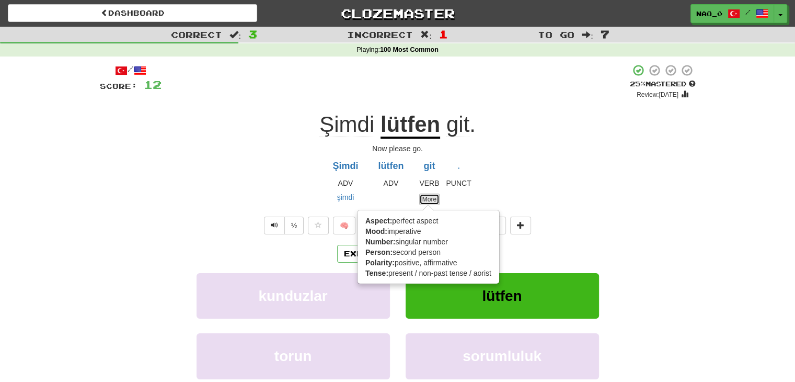
click at [434, 200] on link "More" at bounding box center [429, 199] width 20 height 12
click at [431, 197] on link "More" at bounding box center [429, 199] width 20 height 12
click at [537, 177] on div "Şimdi ADV şimdi lütfen ADV git VERB More Aspect: perfect aspect Mood: imperativ…" at bounding box center [398, 180] width 596 height 52
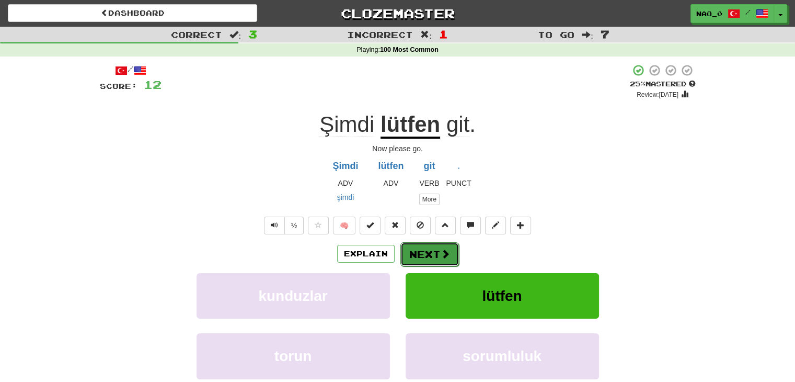
click at [430, 262] on button "Next" at bounding box center [429, 254] width 59 height 24
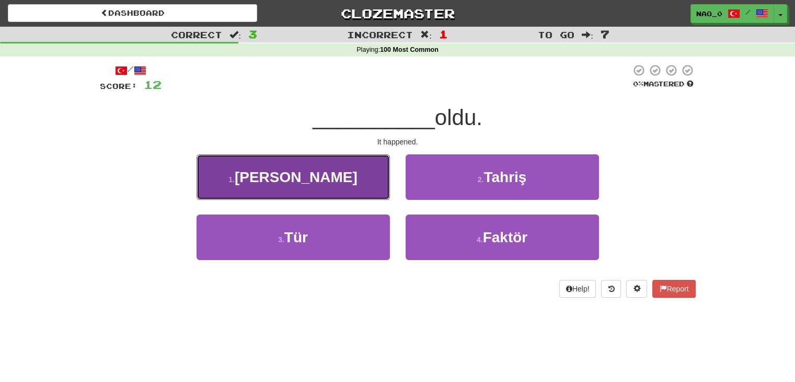
click at [346, 175] on button "1 . Olan" at bounding box center [293, 176] width 193 height 45
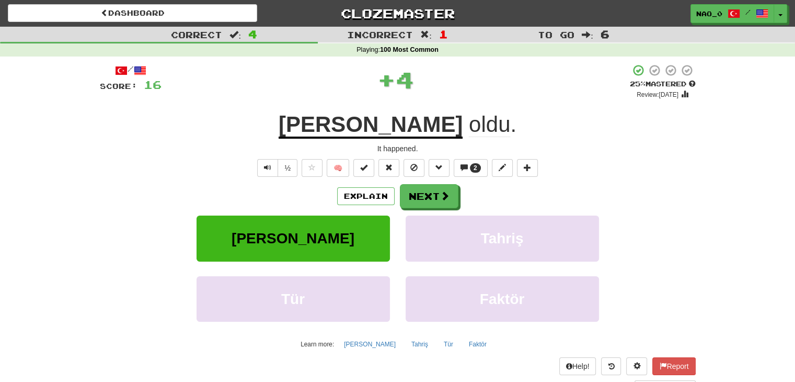
click at [390, 119] on u "Olan" at bounding box center [371, 125] width 184 height 27
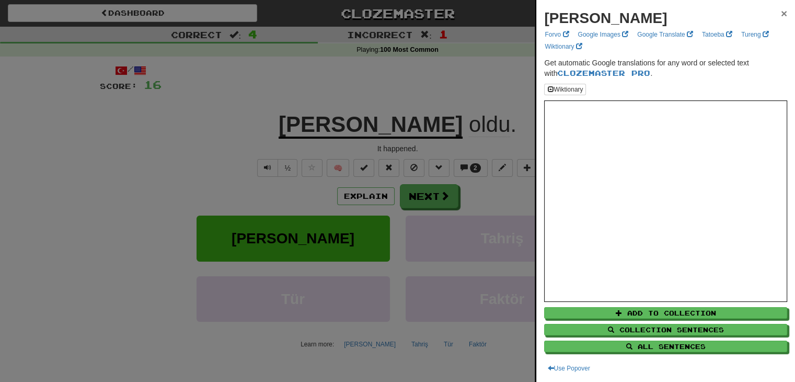
click at [781, 11] on span "×" at bounding box center [784, 13] width 6 height 12
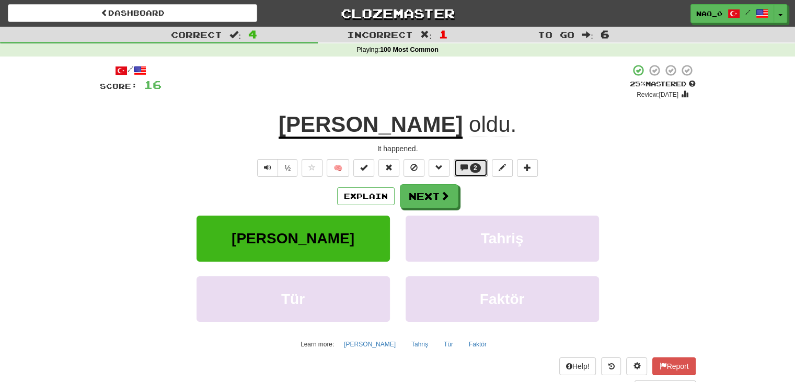
click at [470, 167] on span "2" at bounding box center [475, 167] width 11 height 9
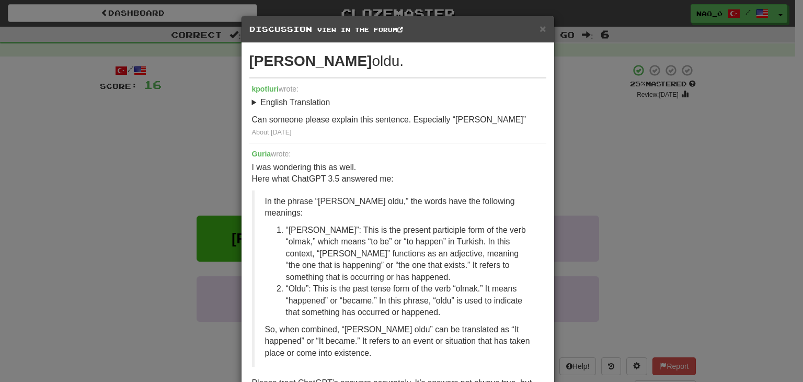
click at [252, 102] on summary "English Translation" at bounding box center [398, 103] width 292 height 12
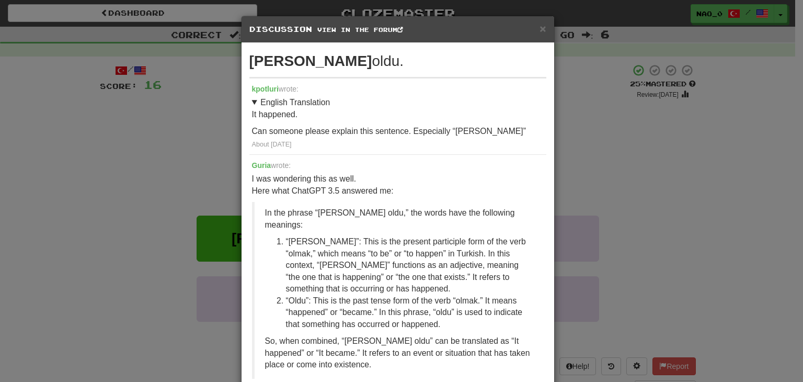
click at [252, 102] on summary "English Translation" at bounding box center [398, 103] width 292 height 12
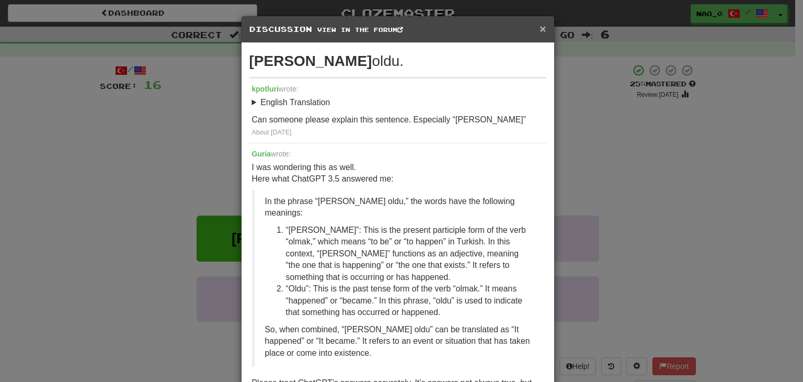
click at [539, 30] on span "×" at bounding box center [542, 28] width 6 height 12
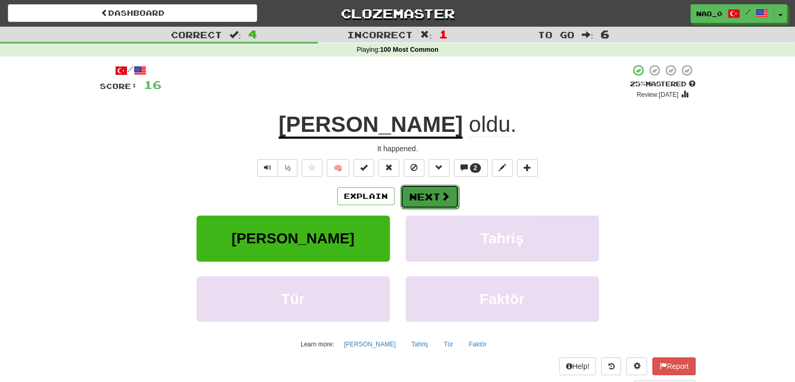
click at [436, 201] on button "Next" at bounding box center [429, 197] width 59 height 24
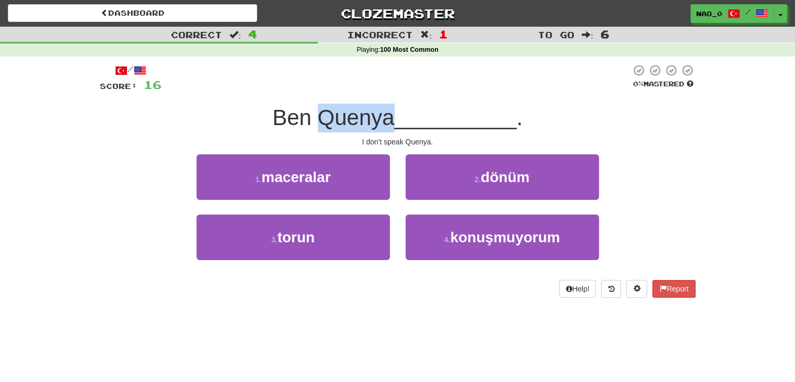
drag, startPoint x: 391, startPoint y: 124, endPoint x: 324, endPoint y: 107, distance: 69.5
click at [318, 107] on span "Ben Quenya" at bounding box center [333, 117] width 122 height 25
click at [400, 141] on div "I don't speak Quenya." at bounding box center [398, 141] width 596 height 10
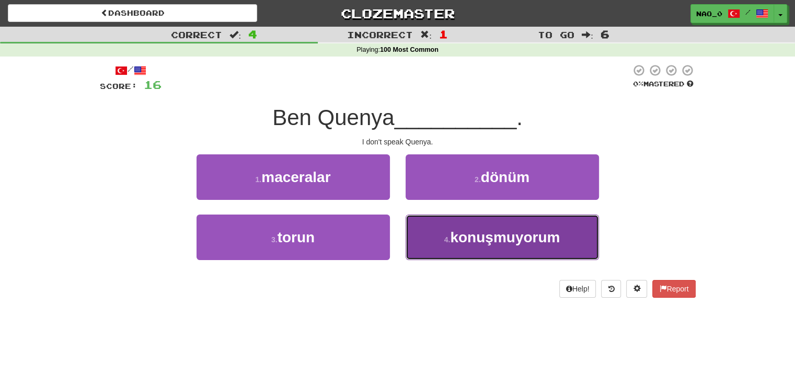
click at [484, 235] on span "konuşmuyorum" at bounding box center [505, 237] width 110 height 16
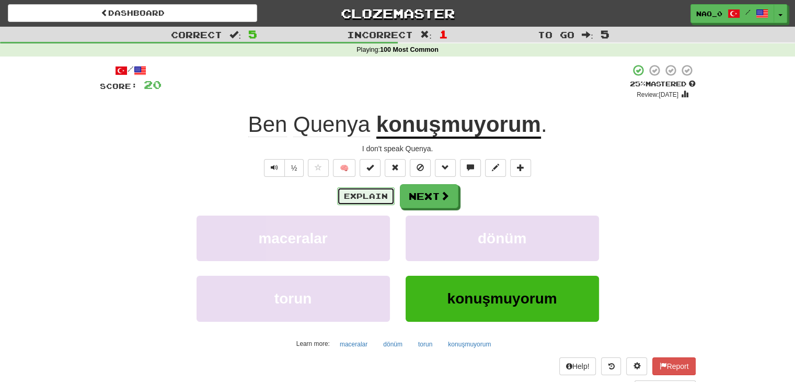
click at [387, 198] on button "Explain" at bounding box center [366, 196] width 58 height 18
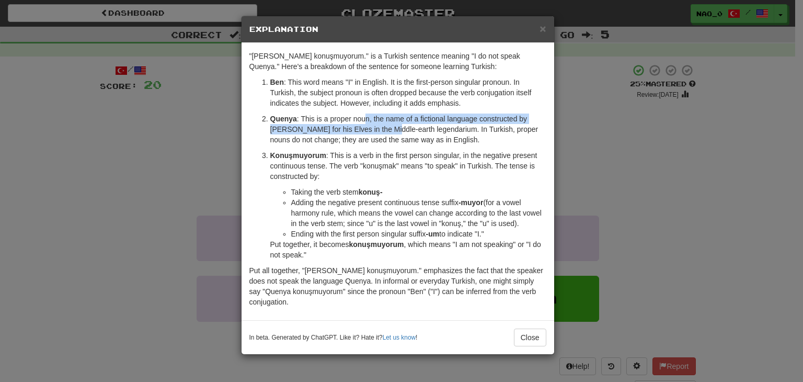
drag, startPoint x: 366, startPoint y: 114, endPoint x: 383, endPoint y: 133, distance: 25.5
click at [383, 133] on p "Quenya : This is a proper noun, the name of a fictional language constructed by…" at bounding box center [408, 128] width 276 height 31
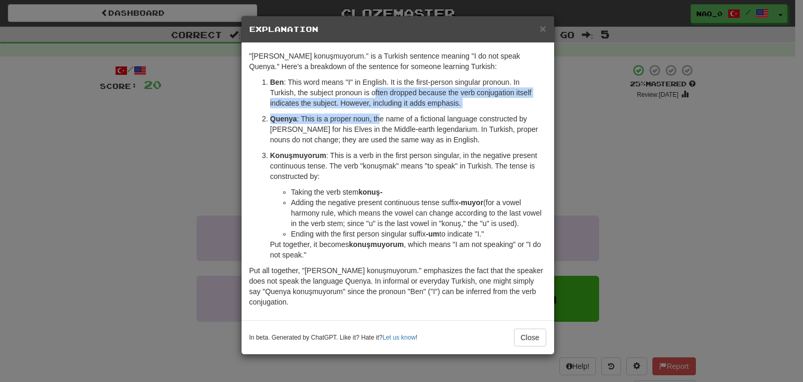
drag, startPoint x: 375, startPoint y: 97, endPoint x: 380, endPoint y: 135, distance: 38.4
click at [378, 124] on ol "Ben : This word means "I" in English. It is the first-person singular pronoun. …" at bounding box center [397, 168] width 297 height 183
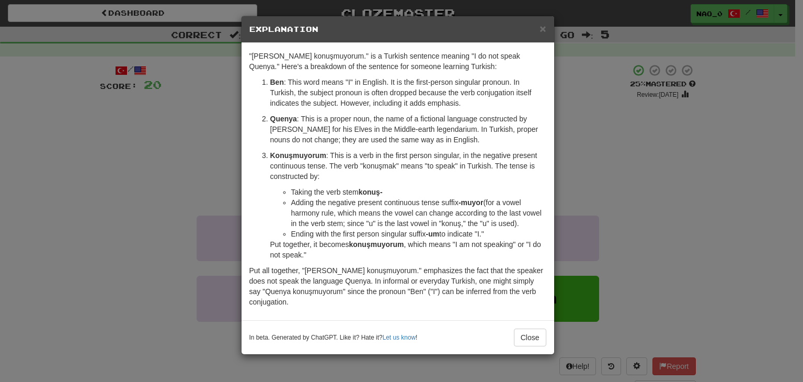
click at [383, 164] on p "Konuşmuyorum : This is a verb in the first person singular, in the negative pre…" at bounding box center [408, 165] width 276 height 31
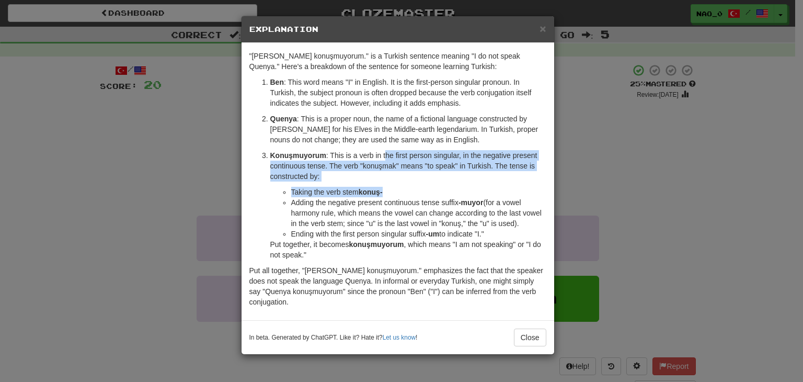
drag, startPoint x: 385, startPoint y: 155, endPoint x: 394, endPoint y: 182, distance: 29.3
click at [394, 182] on li "Konuşmuyorum : This is a verb in the first person singular, in the negative pre…" at bounding box center [408, 205] width 276 height 110
click at [394, 180] on p "Konuşmuyorum : This is a verb in the first person singular, in the negative pre…" at bounding box center [408, 165] width 276 height 31
drag, startPoint x: 385, startPoint y: 147, endPoint x: 387, endPoint y: 174, distance: 27.3
click at [387, 174] on ol "Ben : This word means "I" in English. It is the first-person singular pronoun. …" at bounding box center [397, 168] width 297 height 183
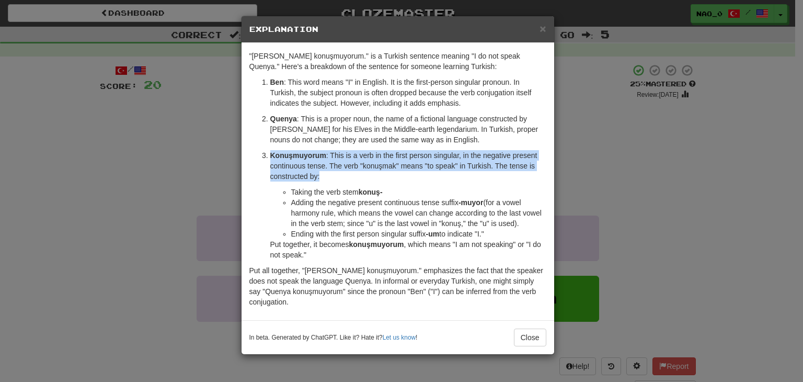
click at [387, 174] on p "Konuşmuyorum : This is a verb in the first person singular, in the negative pre…" at bounding box center [408, 165] width 276 height 31
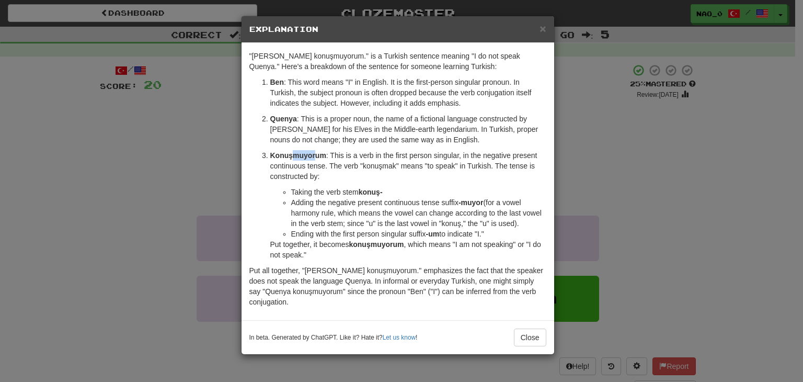
drag, startPoint x: 315, startPoint y: 155, endPoint x: 293, endPoint y: 158, distance: 22.7
click at [293, 158] on strong "Konuşmuyorum" at bounding box center [298, 155] width 56 height 8
click at [364, 166] on p "Konuşmuyorum : This is a verb in the first person singular, in the negative pre…" at bounding box center [408, 165] width 276 height 31
click at [539, 28] on span "×" at bounding box center [542, 28] width 6 height 12
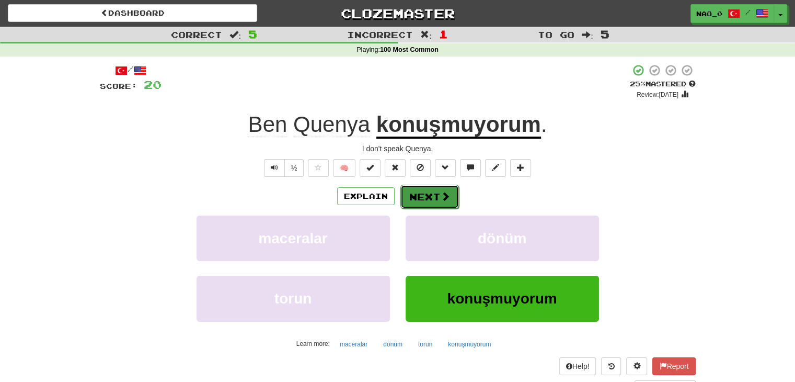
click at [431, 192] on button "Next" at bounding box center [429, 197] width 59 height 24
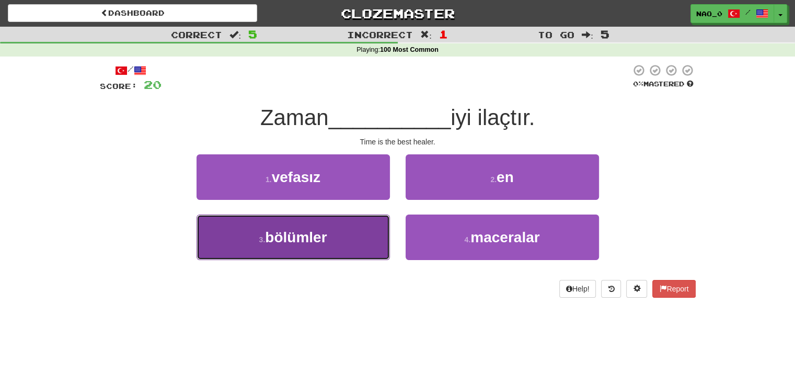
click at [338, 243] on button "3 . bölümler" at bounding box center [293, 236] width 193 height 45
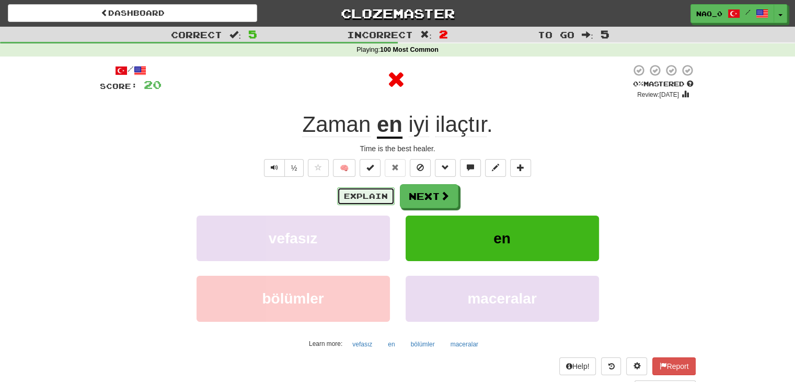
click at [372, 201] on button "Explain" at bounding box center [366, 196] width 58 height 18
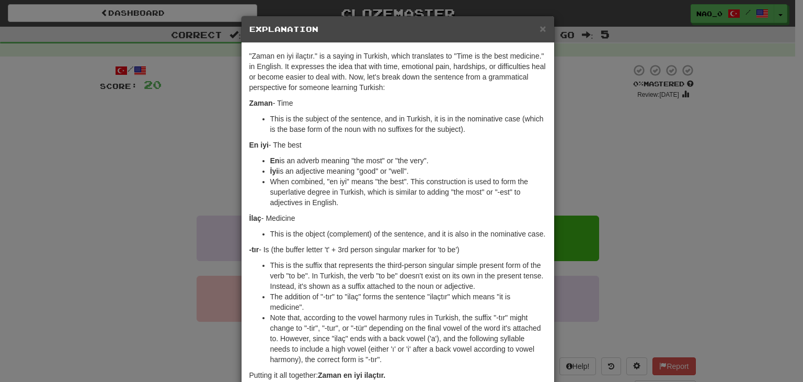
click at [544, 29] on div "× Explanation" at bounding box center [398, 29] width 313 height 27
click at [535, 28] on h5 "Explanation" at bounding box center [397, 29] width 297 height 10
click at [539, 27] on span "×" at bounding box center [542, 28] width 6 height 12
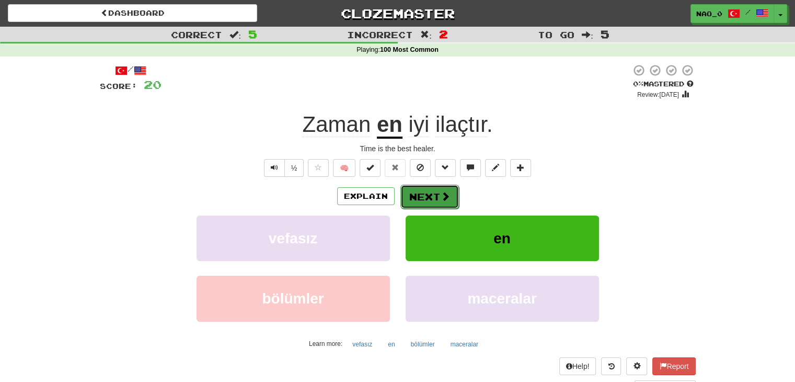
click at [412, 199] on button "Next" at bounding box center [429, 197] width 59 height 24
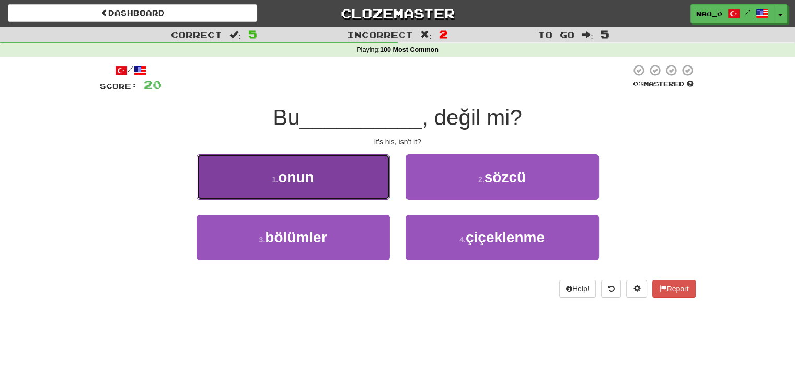
click at [378, 180] on button "1 . onun" at bounding box center [293, 176] width 193 height 45
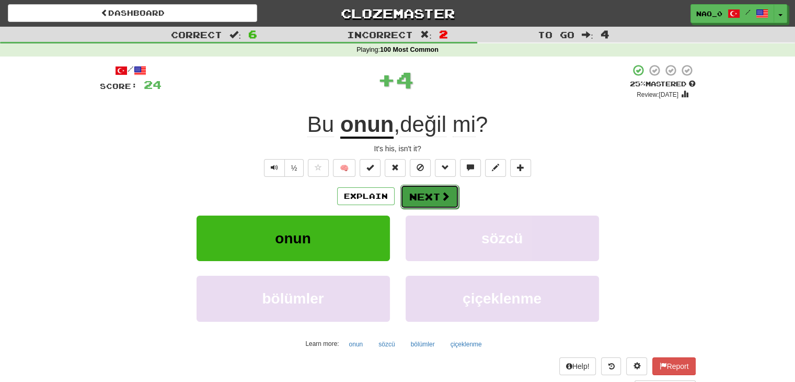
click at [416, 197] on button "Next" at bounding box center [429, 197] width 59 height 24
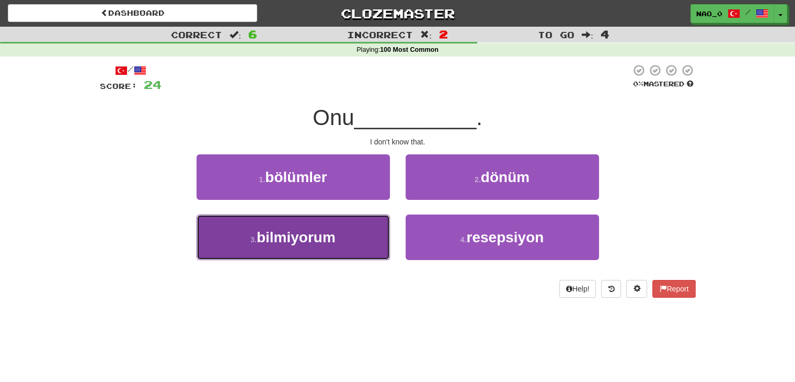
click at [382, 228] on button "3 . bilmiyorum" at bounding box center [293, 236] width 193 height 45
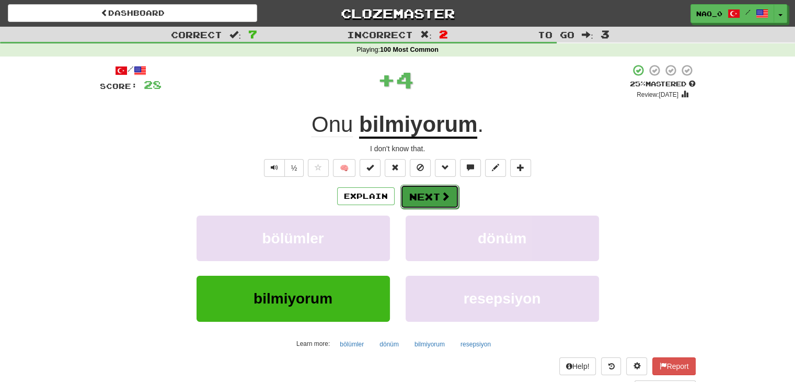
click at [415, 197] on button "Next" at bounding box center [429, 197] width 59 height 24
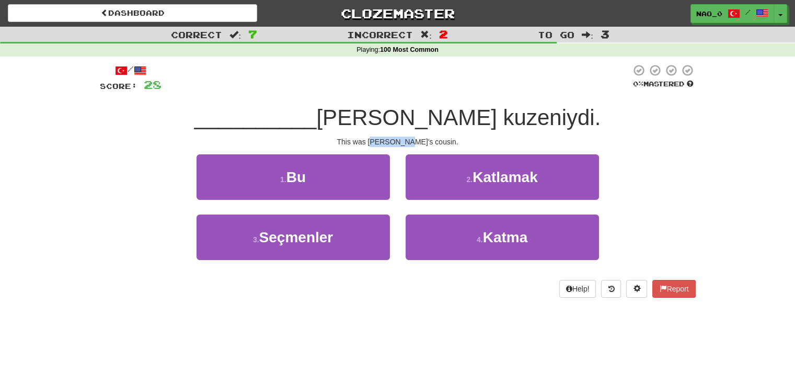
drag, startPoint x: 393, startPoint y: 142, endPoint x: 426, endPoint y: 144, distance: 32.5
click at [426, 144] on div "This was Tom's cousin." at bounding box center [398, 141] width 596 height 10
click at [432, 144] on div "This was Tom's cousin." at bounding box center [398, 141] width 596 height 10
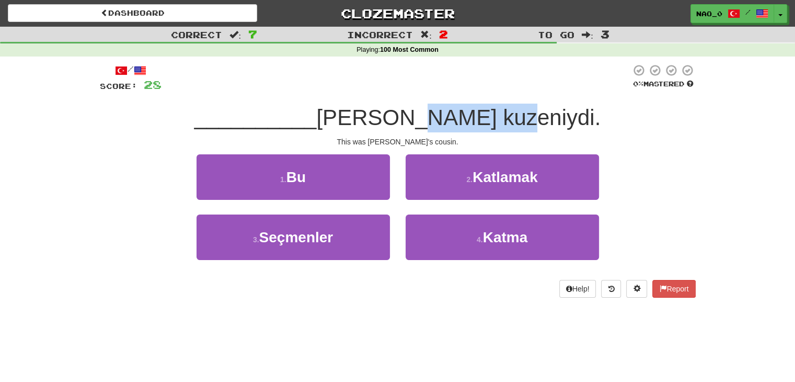
drag, startPoint x: 544, startPoint y: 108, endPoint x: 456, endPoint y: 114, distance: 88.6
click at [456, 114] on span "Tom'un kuzeniydi." at bounding box center [458, 117] width 284 height 25
click at [439, 127] on span "Tom'un kuzeniydi." at bounding box center [458, 117] width 284 height 25
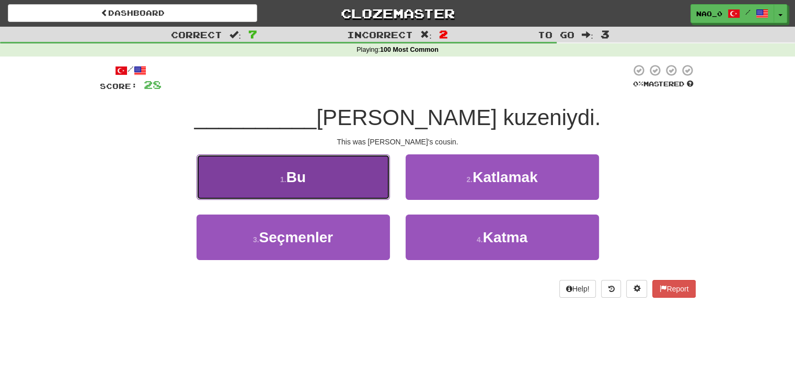
click at [370, 178] on button "1 . Bu" at bounding box center [293, 176] width 193 height 45
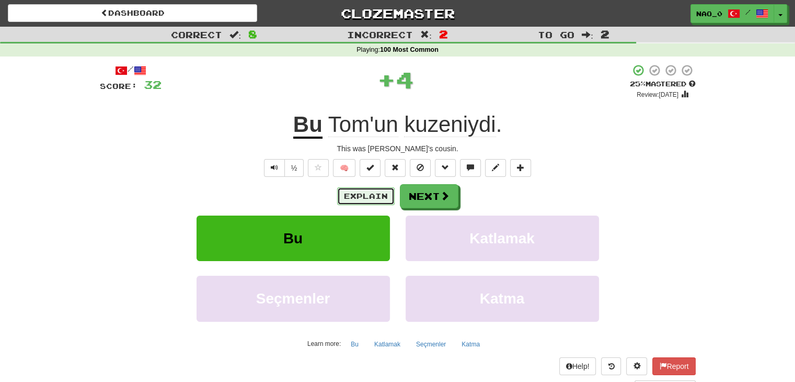
click at [369, 196] on button "Explain" at bounding box center [366, 196] width 58 height 18
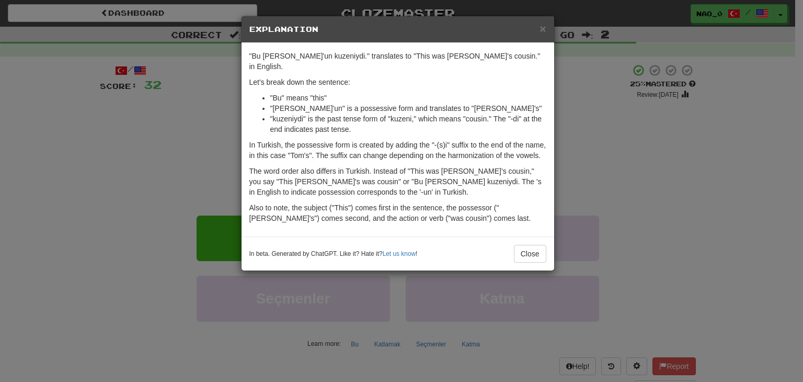
click at [550, 26] on div "× Explanation" at bounding box center [398, 29] width 313 height 27
click at [537, 26] on h5 "Explanation" at bounding box center [397, 29] width 297 height 10
click at [542, 28] on span "×" at bounding box center [542, 28] width 6 height 12
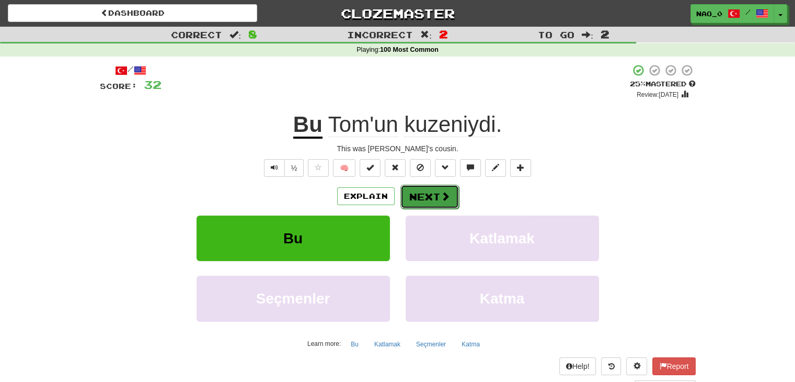
click at [441, 189] on button "Next" at bounding box center [429, 197] width 59 height 24
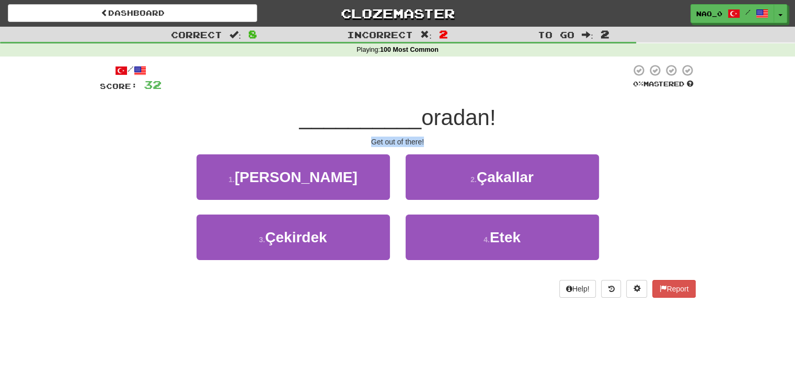
drag, startPoint x: 427, startPoint y: 139, endPoint x: 353, endPoint y: 143, distance: 73.9
click at [353, 143] on div "Get out of there!" at bounding box center [398, 141] width 596 height 10
click at [402, 144] on div "Get out of there!" at bounding box center [398, 141] width 596 height 10
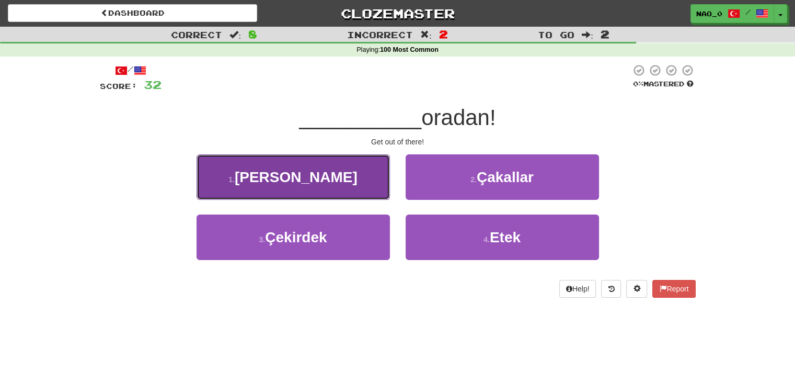
click at [361, 177] on button "1 . Hadi" at bounding box center [293, 176] width 193 height 45
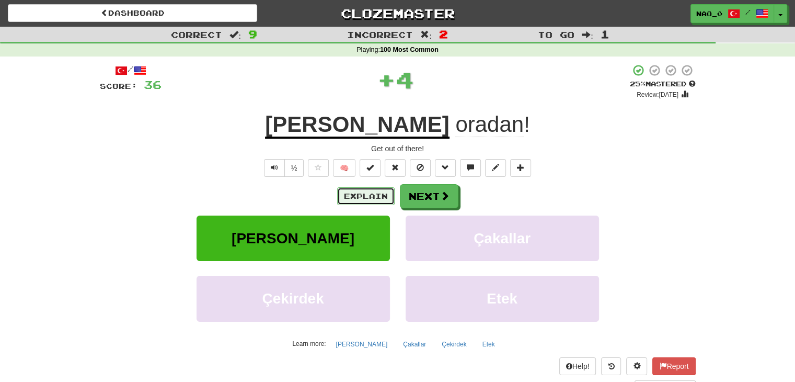
click at [385, 194] on button "Explain" at bounding box center [366, 196] width 58 height 18
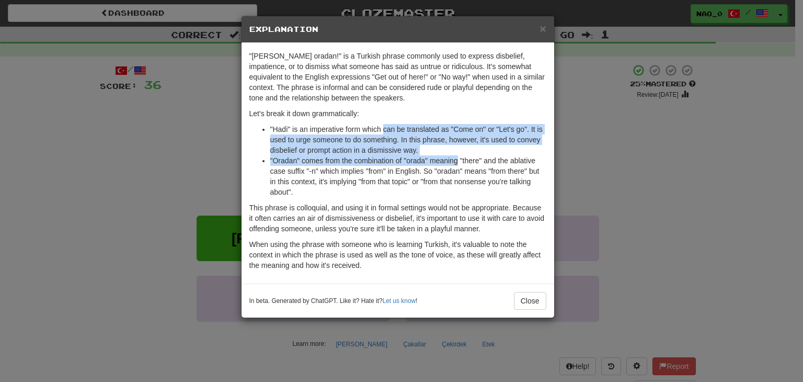
drag, startPoint x: 422, startPoint y: 149, endPoint x: 456, endPoint y: 164, distance: 37.2
click at [456, 164] on div ""Hadi oradan!" is a Turkish phrase commonly used to express disbelief, impatien…" at bounding box center [398, 163] width 313 height 240
click at [451, 136] on li ""Hadi" is an imperative form which can be translated as "Come on" or "Let's go"…" at bounding box center [408, 139] width 276 height 31
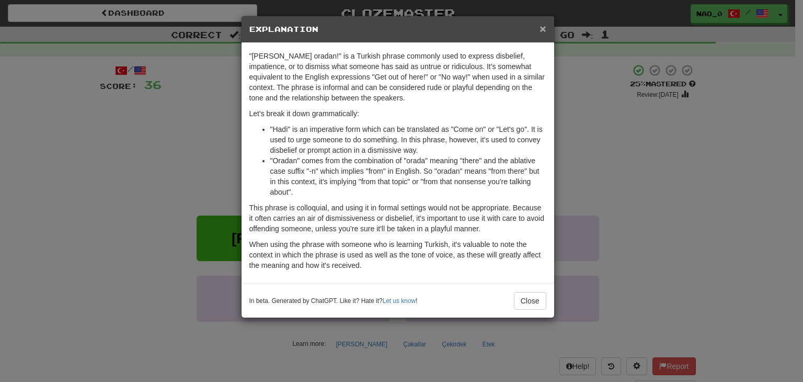
click at [543, 32] on span "×" at bounding box center [542, 28] width 6 height 12
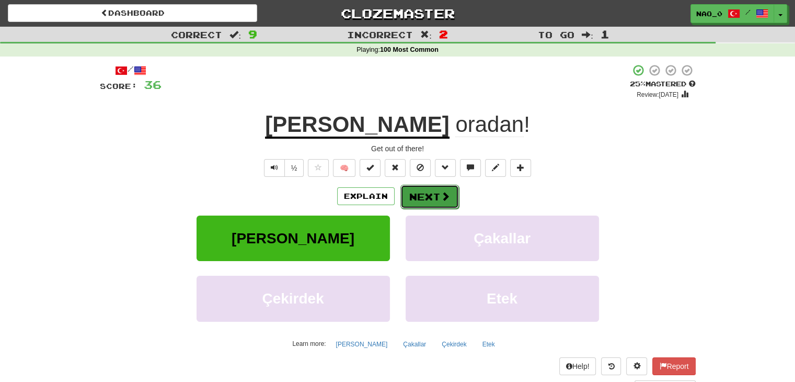
click at [418, 203] on button "Next" at bounding box center [429, 197] width 59 height 24
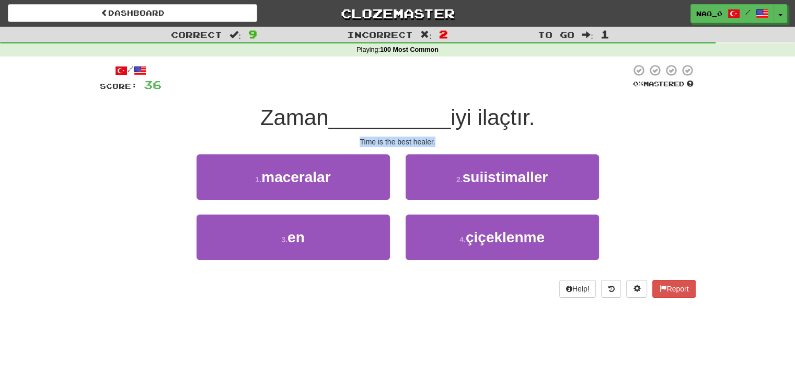
drag, startPoint x: 436, startPoint y: 136, endPoint x: 353, endPoint y: 146, distance: 83.2
click at [353, 146] on div "Time is the best healer." at bounding box center [398, 141] width 596 height 10
click at [393, 143] on div "Time is the best healer." at bounding box center [398, 141] width 596 height 10
drag, startPoint x: 450, startPoint y: 141, endPoint x: 361, endPoint y: 137, distance: 88.4
click at [361, 137] on div "Time is the best healer." at bounding box center [398, 141] width 596 height 10
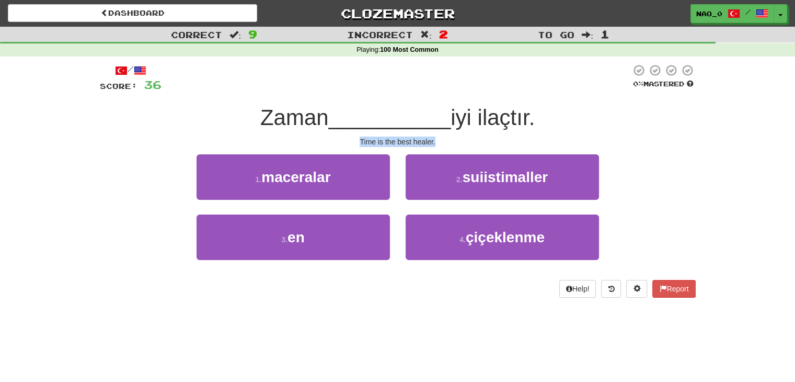
click at [401, 138] on div "Time is the best healer." at bounding box center [398, 141] width 596 height 10
drag, startPoint x: 439, startPoint y: 139, endPoint x: 346, endPoint y: 144, distance: 93.7
click at [346, 144] on div "Time is the best healer." at bounding box center [398, 141] width 596 height 10
click at [392, 141] on div "Time is the best healer." at bounding box center [398, 141] width 596 height 10
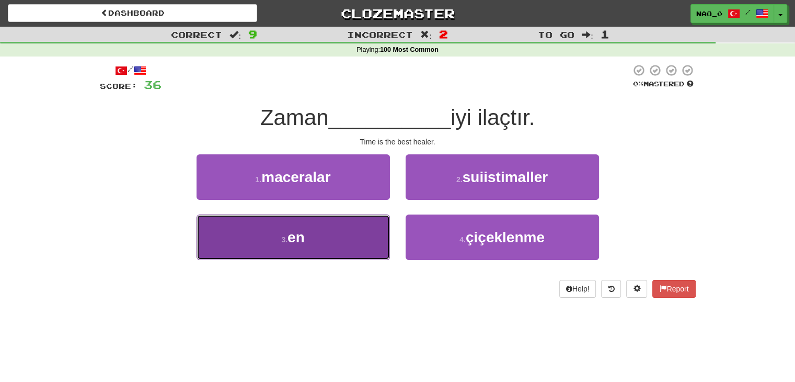
click at [356, 240] on button "3 . en" at bounding box center [293, 236] width 193 height 45
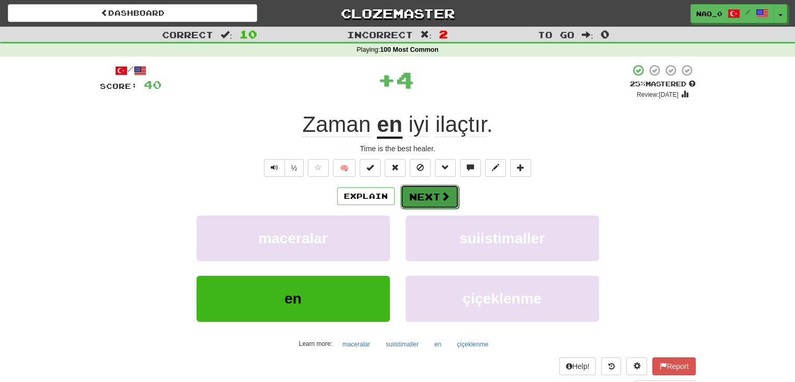
click at [446, 188] on button "Next" at bounding box center [429, 197] width 59 height 24
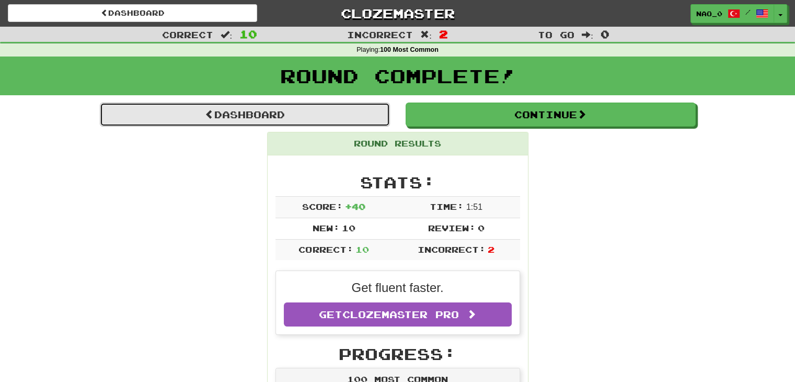
click at [324, 121] on link "Dashboard" at bounding box center [245, 114] width 290 height 24
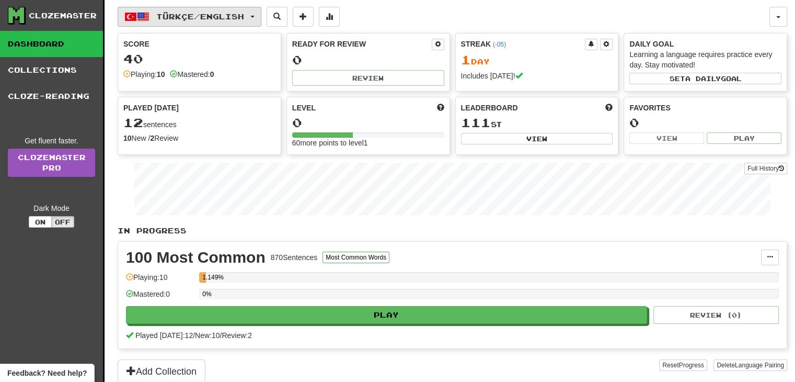
click at [220, 12] on span "Türkçe / English" at bounding box center [200, 16] width 88 height 9
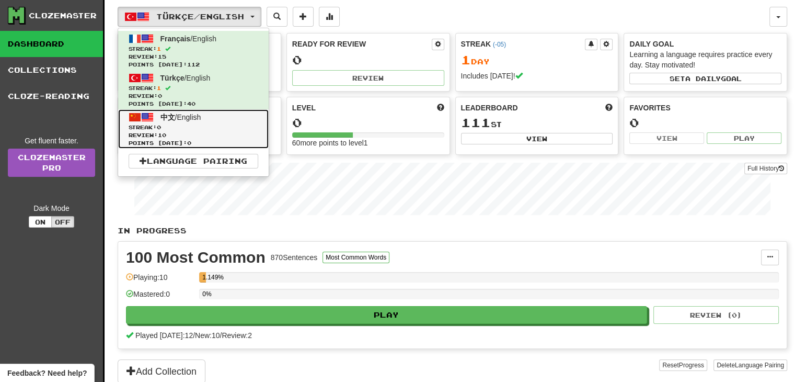
click at [201, 117] on span "中文 / English" at bounding box center [180, 117] width 41 height 8
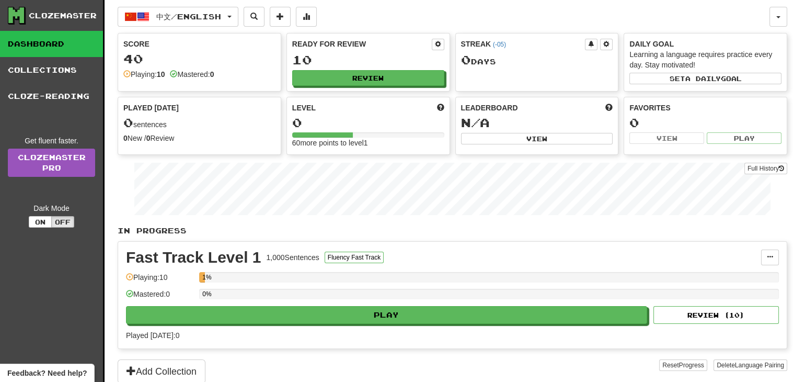
click at [294, 93] on div "Score 40 Playing: 10 Mastered: 0 Ready for Review 10 Review Streak ( -05 ) 0 Da…" at bounding box center [453, 94] width 670 height 122
click at [323, 81] on button "Review" at bounding box center [369, 79] width 152 height 16
select select "**"
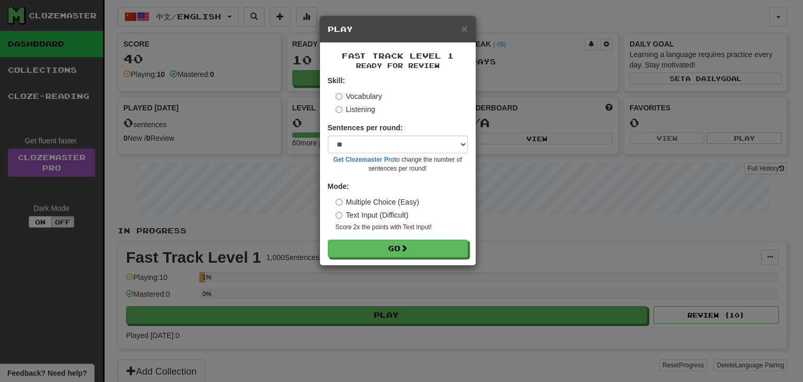
click at [369, 108] on label "Listening" at bounding box center [356, 109] width 40 height 10
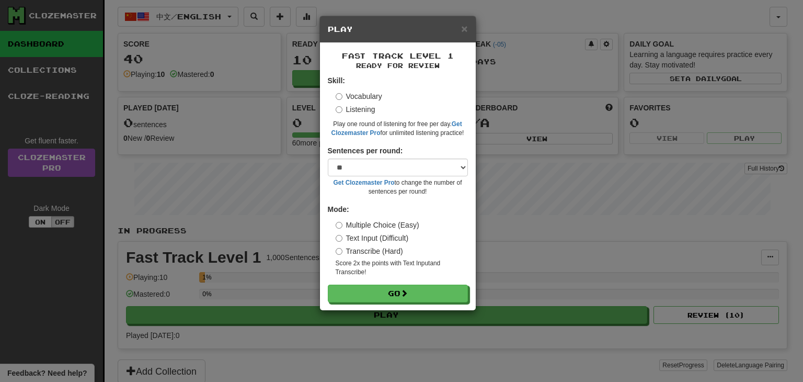
click at [371, 96] on label "Vocabulary" at bounding box center [359, 96] width 47 height 10
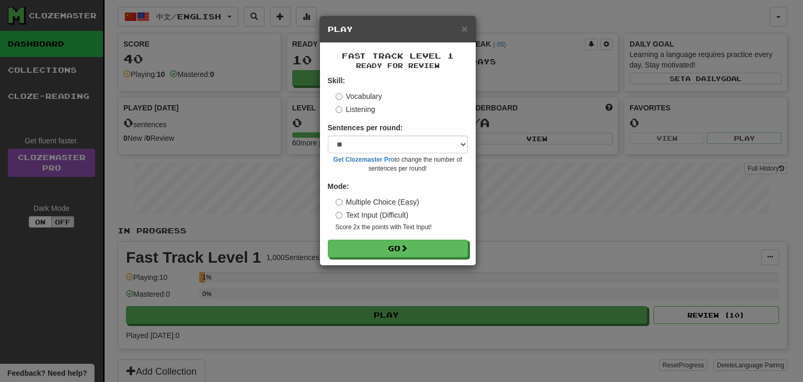
click at [362, 105] on label "Listening" at bounding box center [356, 109] width 40 height 10
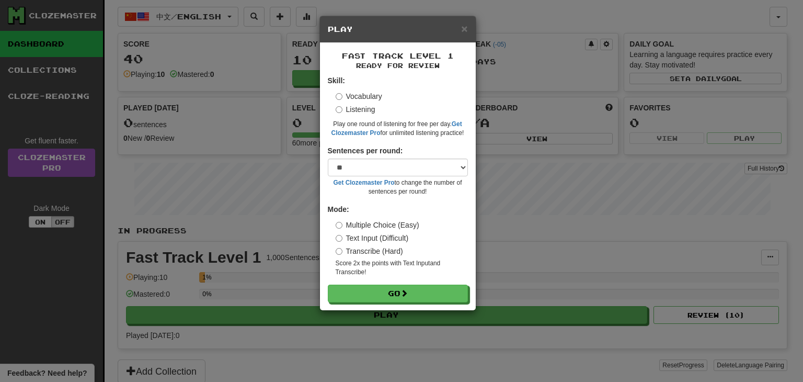
click at [378, 95] on label "Vocabulary" at bounding box center [359, 96] width 47 height 10
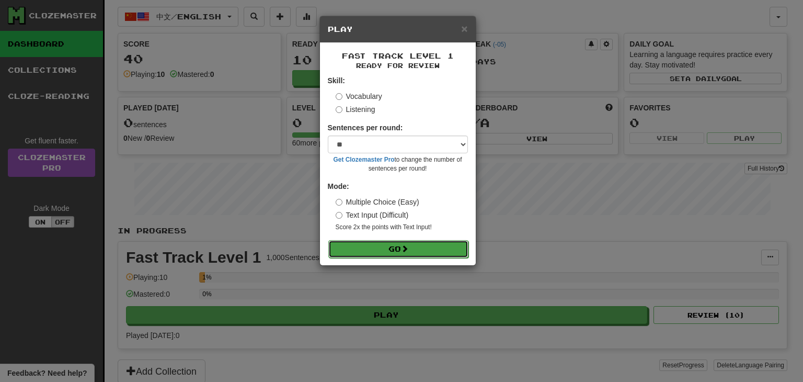
click at [369, 246] on button "Go" at bounding box center [398, 249] width 140 height 18
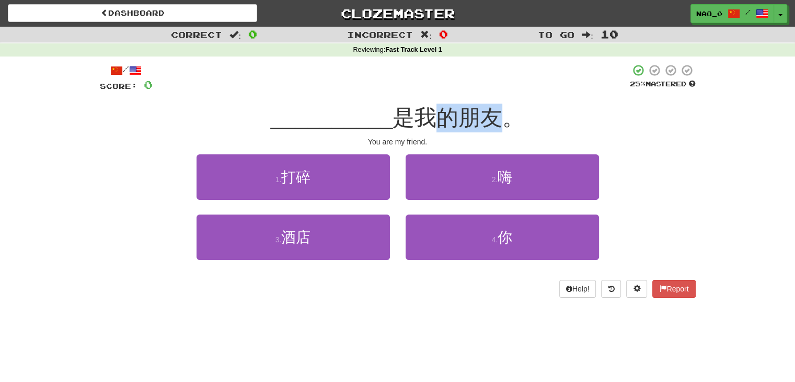
drag, startPoint x: 444, startPoint y: 117, endPoint x: 495, endPoint y: 118, distance: 50.7
click at [495, 118] on span "是我的朋友。" at bounding box center [459, 117] width 132 height 25
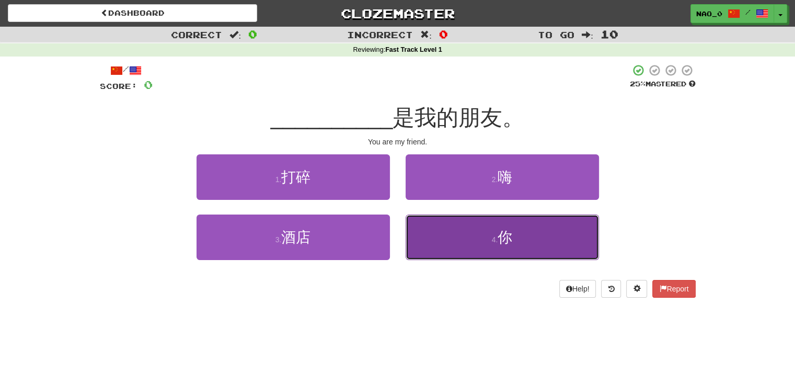
click at [475, 227] on button "4 . 你" at bounding box center [502, 236] width 193 height 45
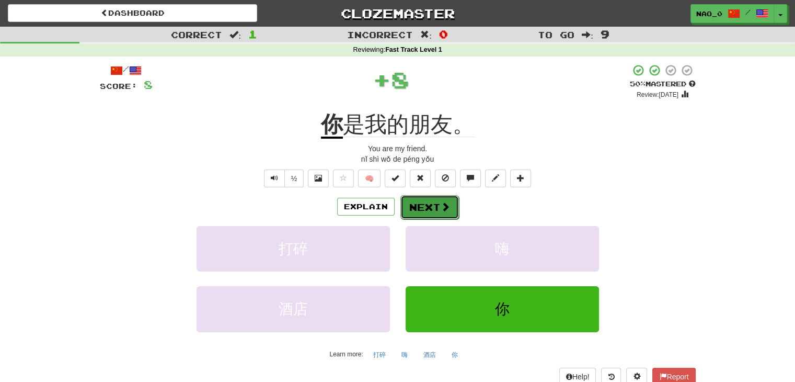
click at [423, 197] on button "Next" at bounding box center [429, 207] width 59 height 24
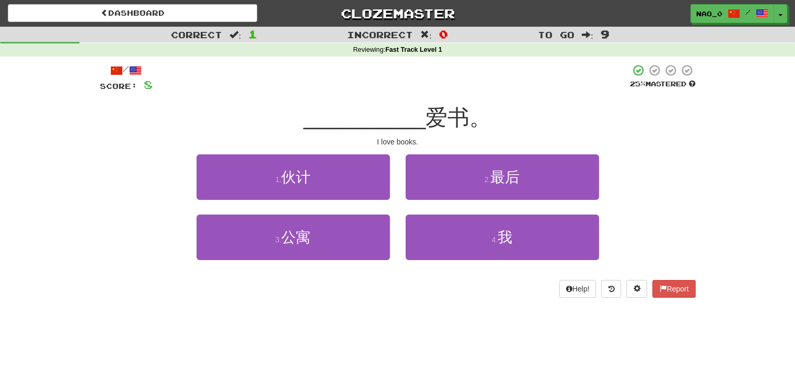
click at [411, 135] on div "/ Score: 8 25 % Mastered __________ 爱书。 I love books. 1 . 伙计 2 . 最后 3 . 公寓 4 . …" at bounding box center [398, 181] width 596 height 234
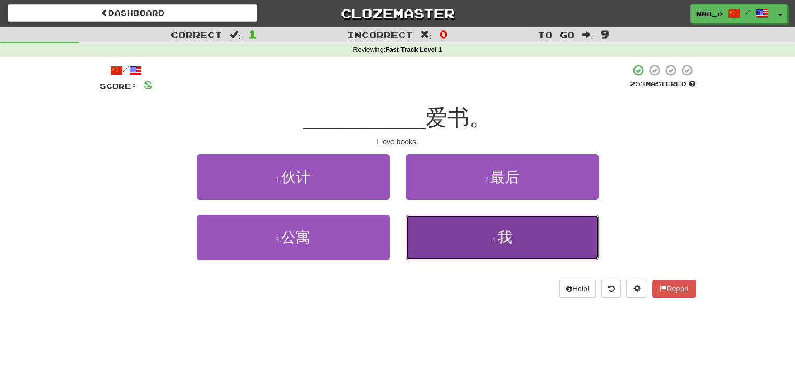
click at [453, 242] on button "4 . 我" at bounding box center [502, 236] width 193 height 45
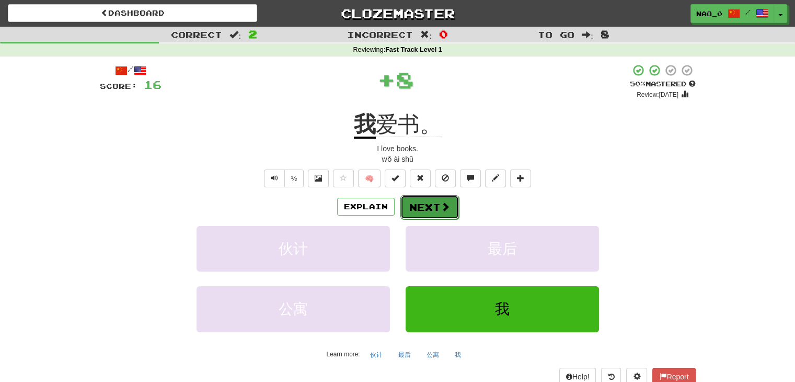
click at [427, 213] on button "Next" at bounding box center [429, 207] width 59 height 24
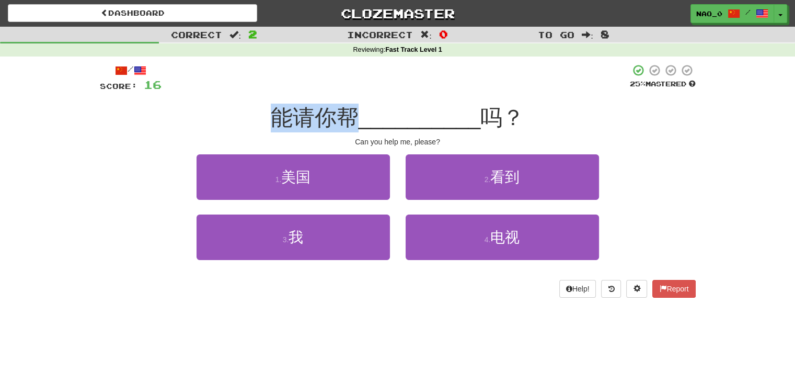
drag, startPoint x: 273, startPoint y: 119, endPoint x: 353, endPoint y: 124, distance: 80.1
click at [353, 124] on span "能请你帮" at bounding box center [315, 117] width 88 height 25
click at [344, 122] on span "能请你帮" at bounding box center [315, 117] width 88 height 25
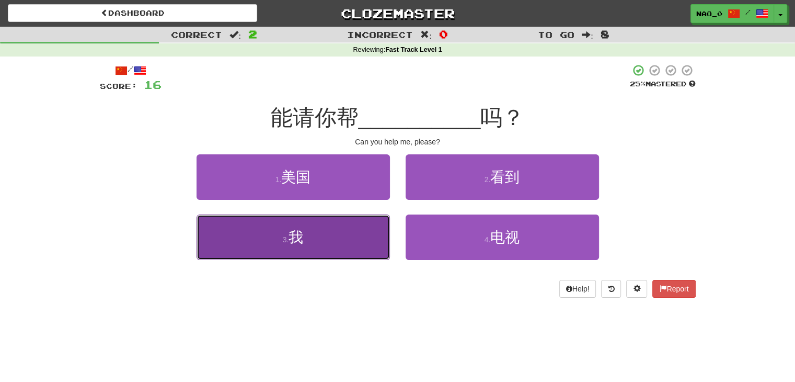
click at [315, 247] on button "3 . 我" at bounding box center [293, 236] width 193 height 45
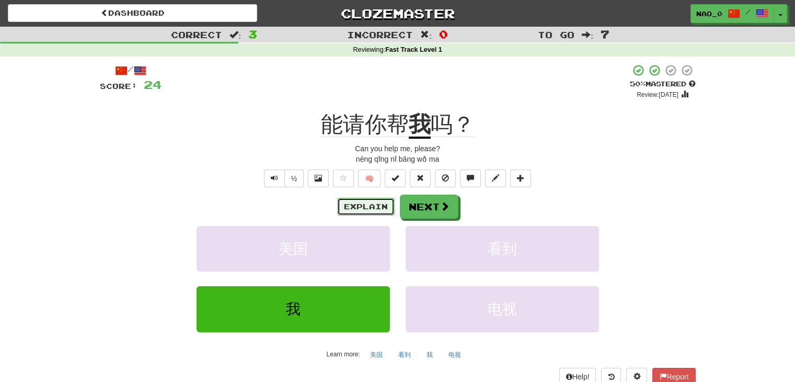
click at [370, 207] on button "Explain" at bounding box center [366, 207] width 58 height 18
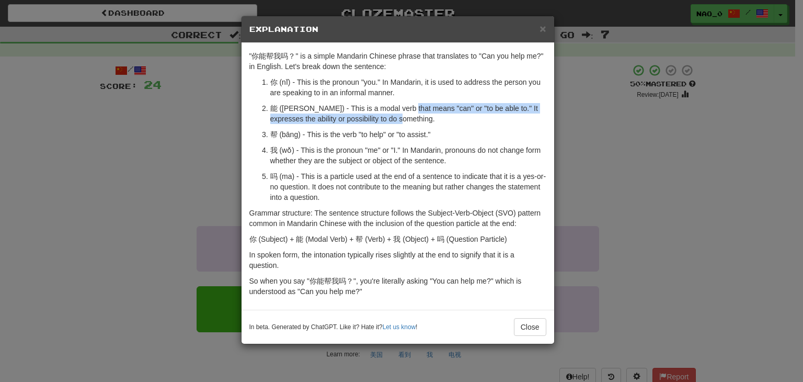
drag, startPoint x: 406, startPoint y: 105, endPoint x: 408, endPoint y: 116, distance: 10.7
click at [408, 116] on p "能 (néng) - This is a modal verb that means "can" or "to be able to." It express…" at bounding box center [408, 113] width 276 height 21
drag, startPoint x: 397, startPoint y: 90, endPoint x: 404, endPoint y: 118, distance: 28.4
click at [404, 118] on ol "你 (nǐ) - This is the pronoun "you." In Mandarin, it is used to address the pers…" at bounding box center [397, 139] width 297 height 125
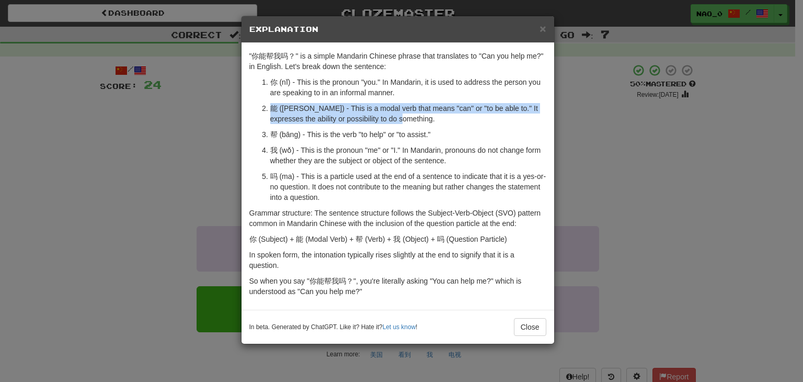
click at [406, 111] on p "能 (néng) - This is a modal verb that means "can" or "to be able to." It express…" at bounding box center [408, 113] width 276 height 21
drag, startPoint x: 406, startPoint y: 104, endPoint x: 410, endPoint y: 117, distance: 14.4
click at [410, 117] on p "能 (néng) - This is a modal verb that means "can" or "to be able to." It express…" at bounding box center [408, 113] width 276 height 21
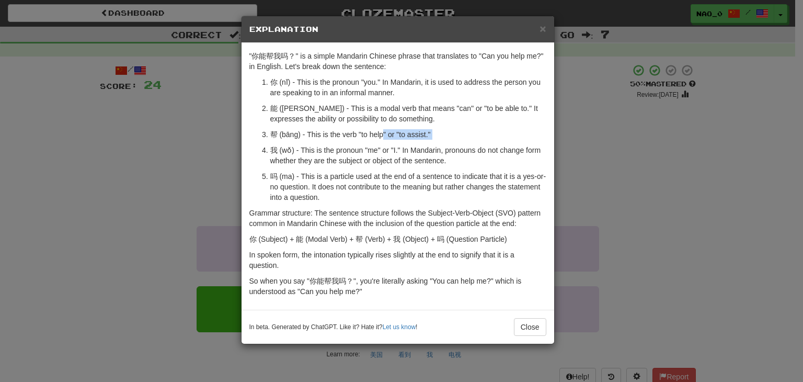
drag, startPoint x: 382, startPoint y: 133, endPoint x: 430, endPoint y: 143, distance: 49.1
click at [430, 143] on ol "你 (nǐ) - This is the pronoun "you." In Mandarin, it is used to address the pers…" at bounding box center [397, 139] width 297 height 125
click at [433, 139] on p "帮 (bāng) - This is the verb "to help" or "to assist."" at bounding box center [408, 134] width 276 height 10
click at [542, 30] on span "×" at bounding box center [542, 28] width 6 height 12
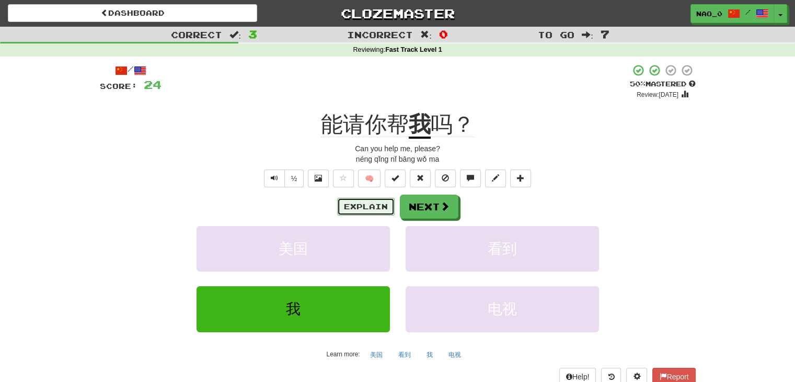
click at [364, 208] on button "Explain" at bounding box center [366, 207] width 58 height 18
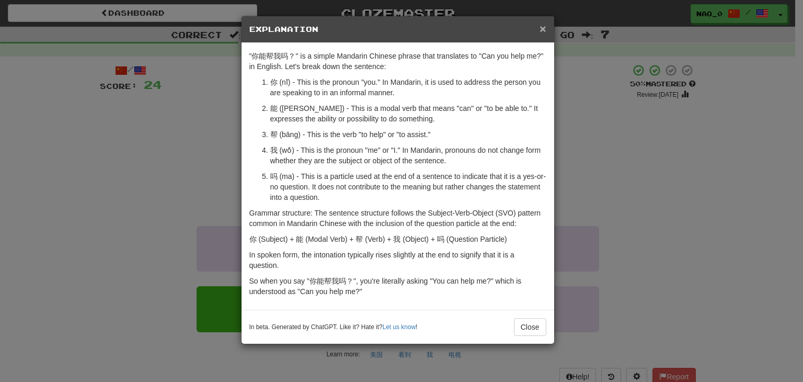
click at [539, 30] on span "×" at bounding box center [542, 28] width 6 height 12
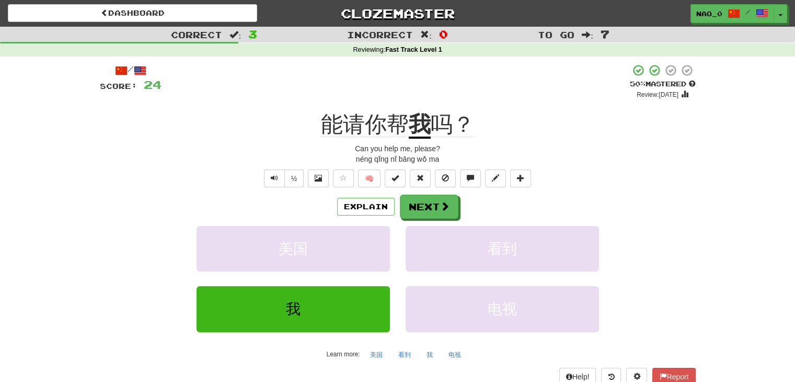
click at [371, 215] on div "Explain Next" at bounding box center [398, 206] width 596 height 24
click at [371, 208] on button "Explain" at bounding box center [366, 207] width 58 height 18
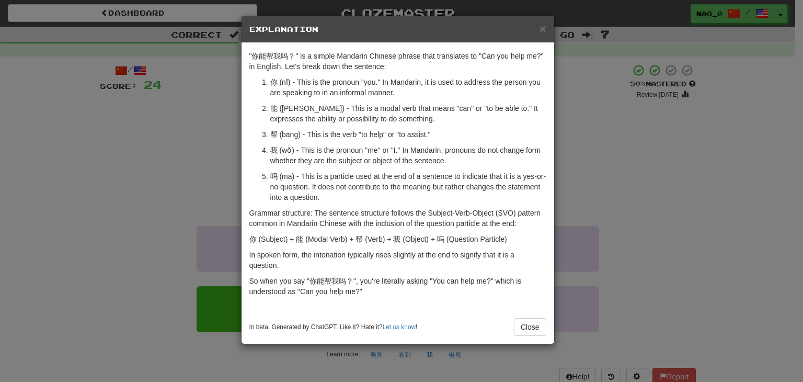
click at [305, 110] on p "能 (néng) - This is a modal verb that means "can" or "to be able to." It express…" at bounding box center [408, 113] width 276 height 21
click at [543, 26] on span "×" at bounding box center [542, 28] width 6 height 12
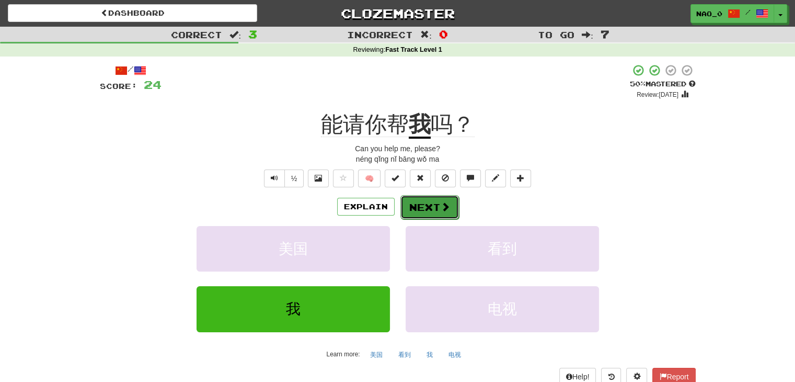
click at [429, 209] on button "Next" at bounding box center [429, 207] width 59 height 24
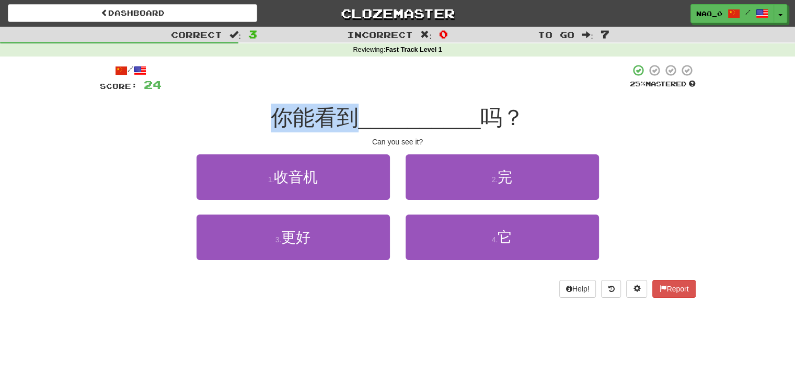
drag, startPoint x: 356, startPoint y: 112, endPoint x: 243, endPoint y: 122, distance: 113.4
click at [243, 122] on div "你能看到 __________ 吗？" at bounding box center [398, 118] width 596 height 29
click at [317, 120] on span "你能看到" at bounding box center [315, 117] width 88 height 25
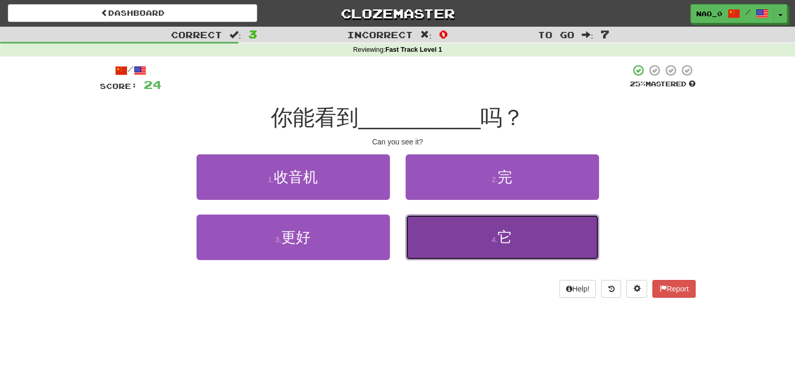
click at [467, 229] on button "4 . 它" at bounding box center [502, 236] width 193 height 45
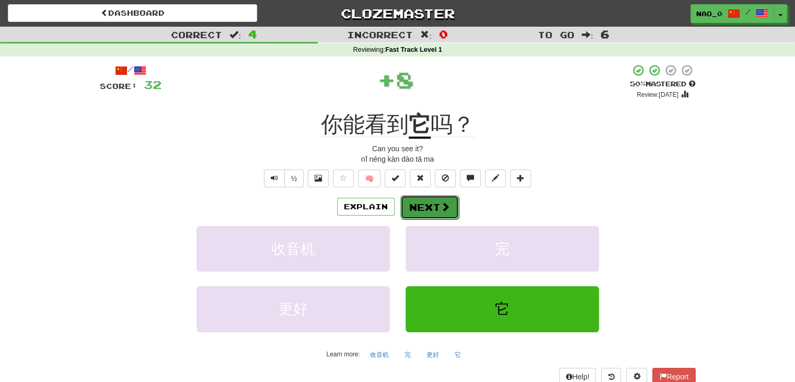
click at [428, 202] on button "Next" at bounding box center [429, 207] width 59 height 24
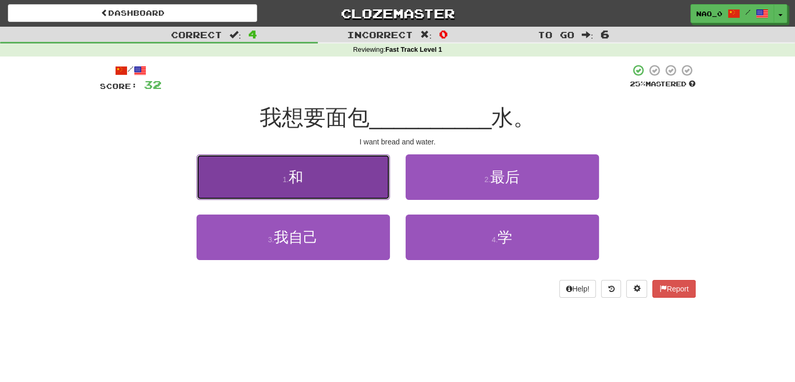
click at [378, 186] on button "1 . 和" at bounding box center [293, 176] width 193 height 45
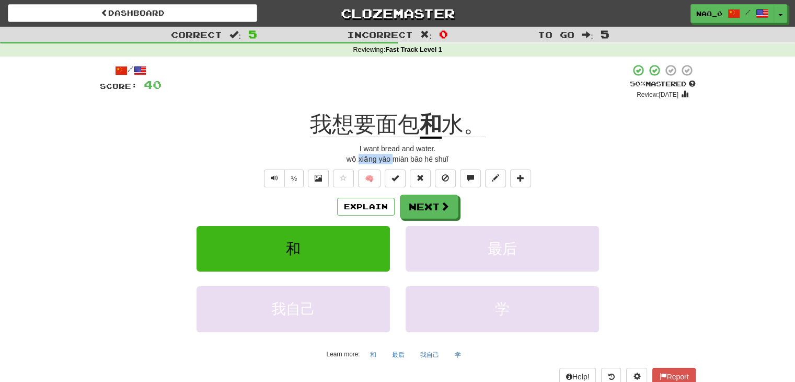
drag, startPoint x: 391, startPoint y: 159, endPoint x: 373, endPoint y: 160, distance: 17.8
click at [361, 162] on div "wǒ xiǎng yào miàn bāo hé shuǐ" at bounding box center [398, 159] width 596 height 10
click at [423, 153] on div "I want bread and water." at bounding box center [398, 148] width 596 height 10
click at [417, 208] on button "Next" at bounding box center [429, 207] width 59 height 24
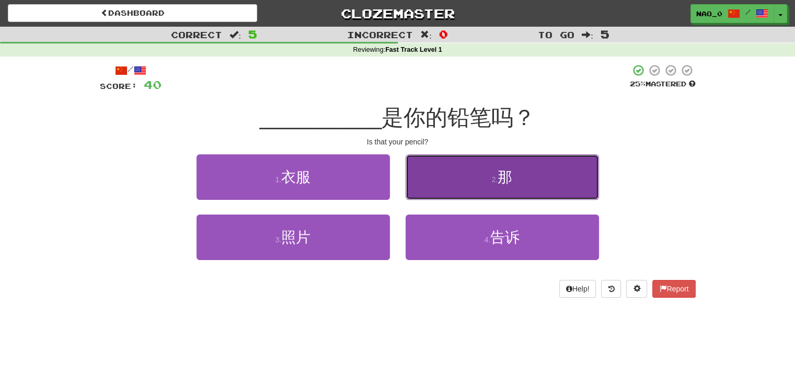
click at [440, 175] on button "2 . 那" at bounding box center [502, 176] width 193 height 45
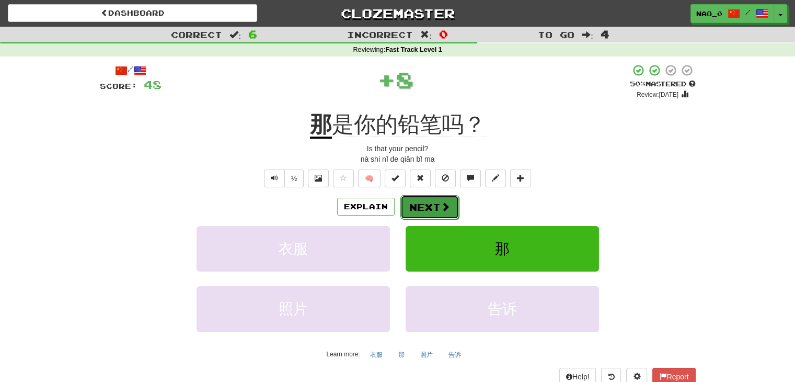
click at [425, 205] on button "Next" at bounding box center [429, 207] width 59 height 24
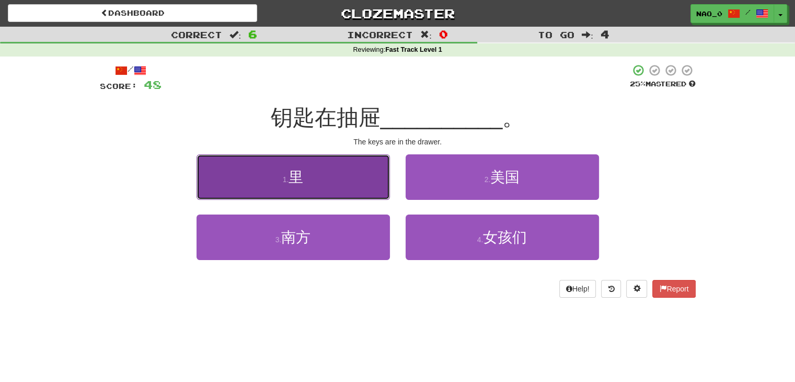
click at [355, 187] on button "1 . 里" at bounding box center [293, 176] width 193 height 45
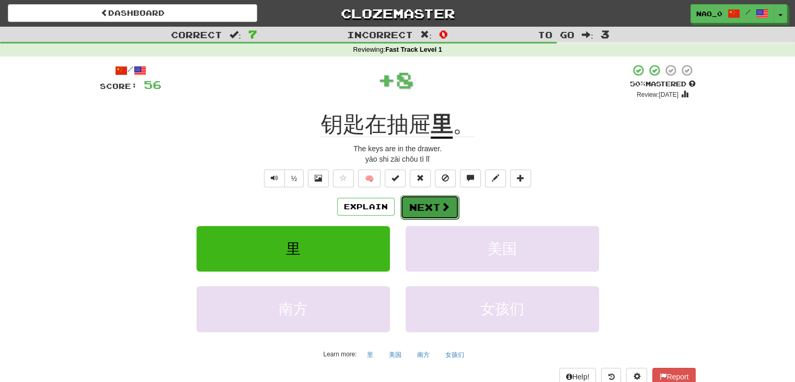
click at [435, 208] on button "Next" at bounding box center [429, 207] width 59 height 24
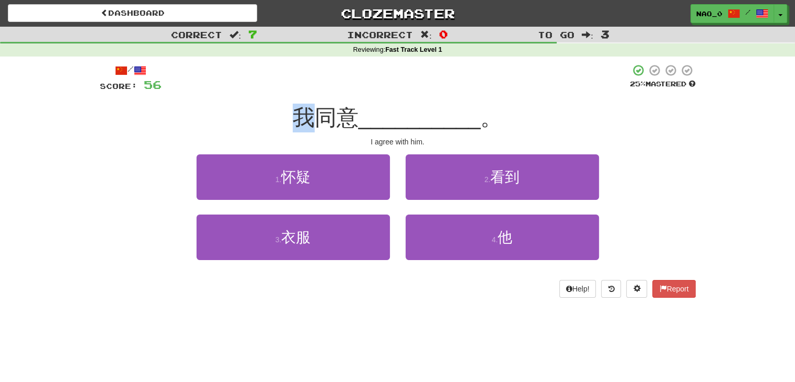
drag, startPoint x: 312, startPoint y: 117, endPoint x: 285, endPoint y: 120, distance: 27.3
click at [285, 120] on div "我同意 __________ 。" at bounding box center [398, 118] width 596 height 29
click at [346, 122] on span "我同意" at bounding box center [326, 117] width 66 height 25
drag, startPoint x: 358, startPoint y: 118, endPoint x: 307, endPoint y: 122, distance: 50.4
click at [307, 122] on span "我同意" at bounding box center [326, 117] width 66 height 25
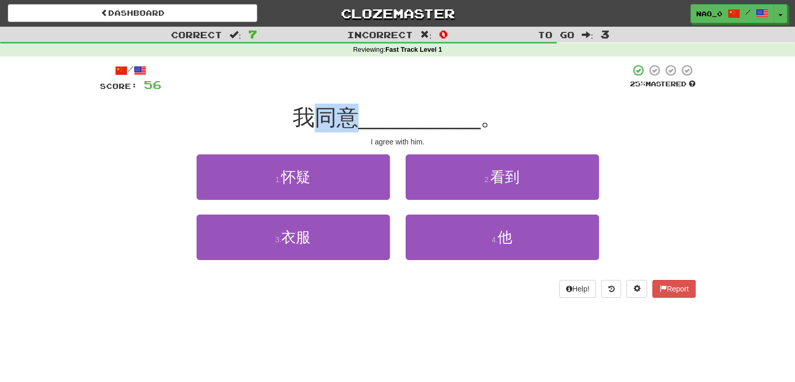
click at [355, 122] on span "我同意" at bounding box center [326, 117] width 66 height 25
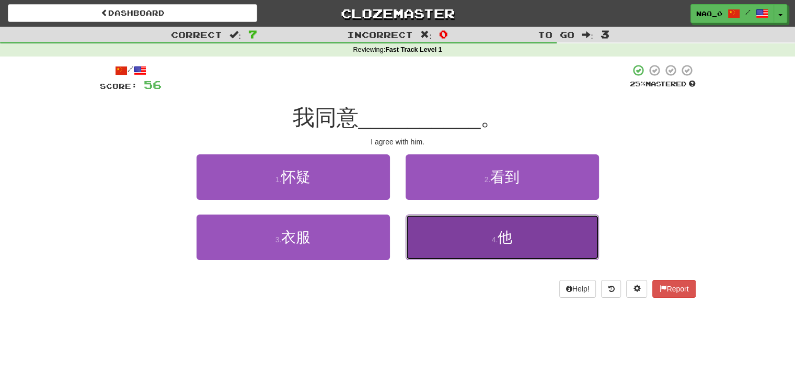
click at [560, 233] on button "4 . 他" at bounding box center [502, 236] width 193 height 45
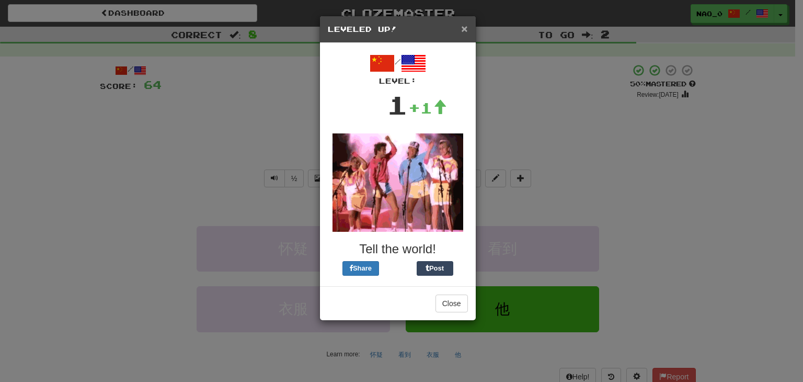
click at [461, 28] on span "×" at bounding box center [464, 28] width 6 height 12
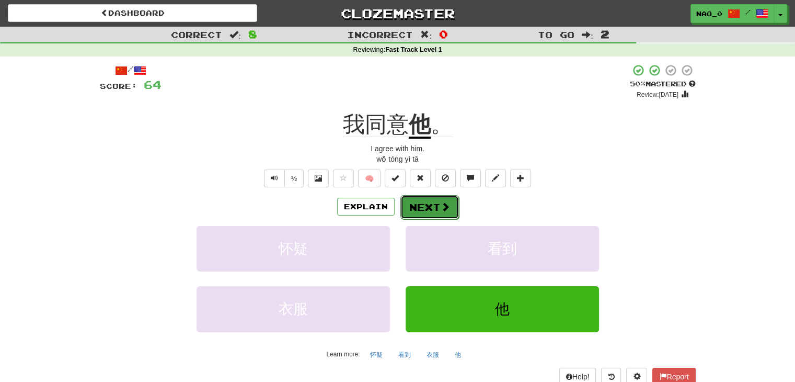
click at [452, 203] on button "Next" at bounding box center [429, 207] width 59 height 24
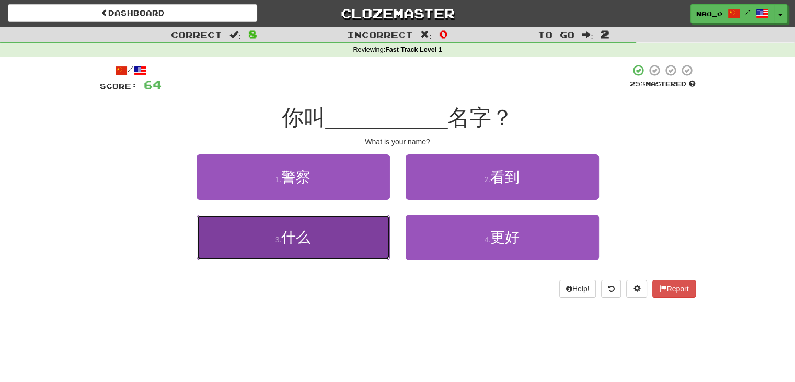
click at [325, 227] on button "3 . 什么" at bounding box center [293, 236] width 193 height 45
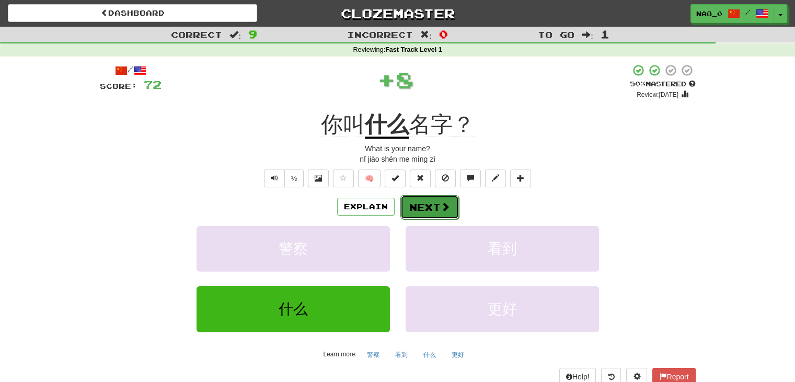
click at [426, 203] on button "Next" at bounding box center [429, 207] width 59 height 24
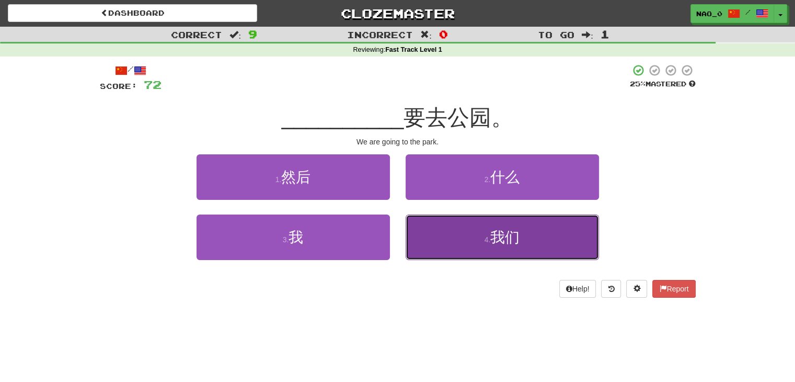
click at [443, 228] on button "4 . 我们" at bounding box center [502, 236] width 193 height 45
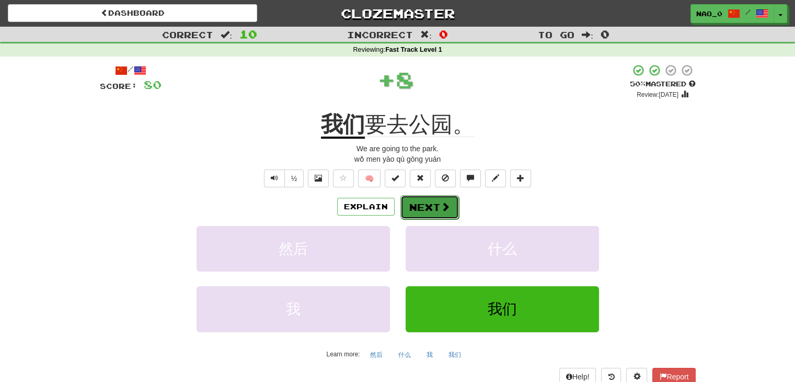
click at [415, 208] on button "Next" at bounding box center [429, 207] width 59 height 24
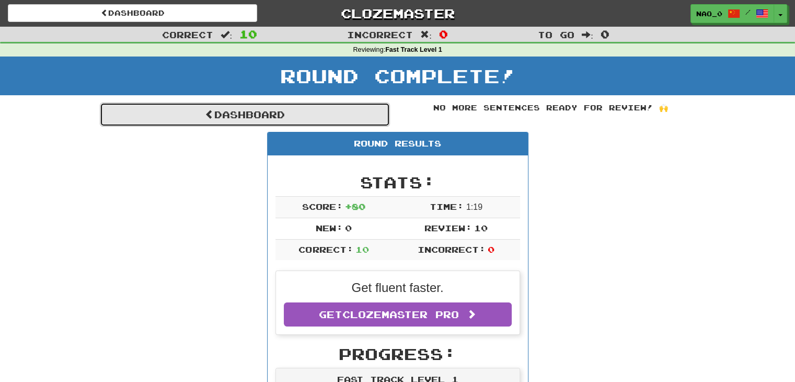
click at [335, 113] on link "Dashboard" at bounding box center [245, 114] width 290 height 24
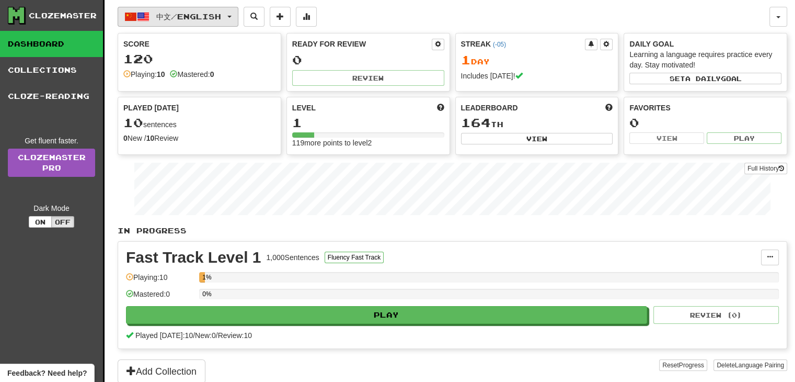
click at [234, 10] on button "中文 / English" at bounding box center [178, 17] width 121 height 20
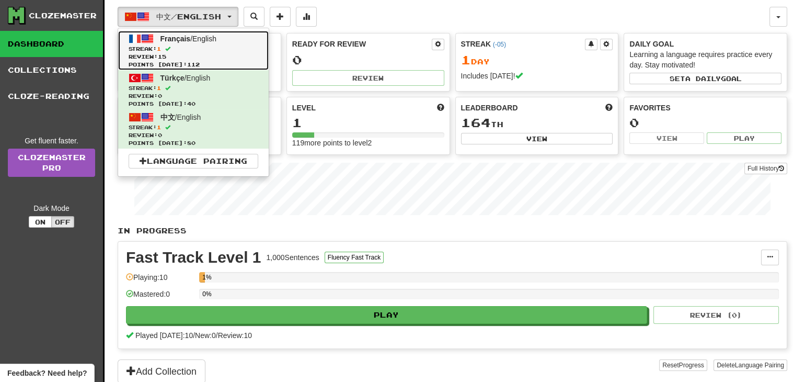
click at [232, 45] on span "Streak: 1" at bounding box center [194, 49] width 130 height 8
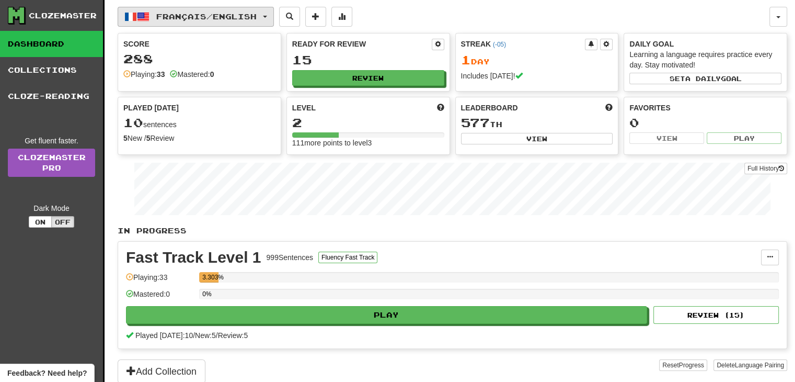
click at [196, 7] on button "Français / English" at bounding box center [196, 17] width 156 height 20
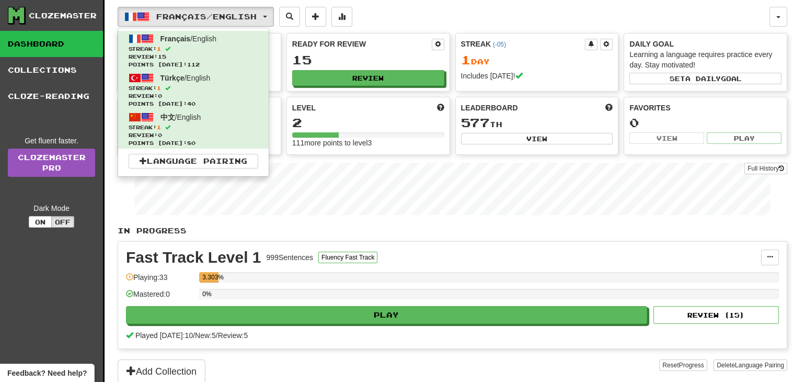
click at [481, 5] on div "Français / English Français / English Streak: 1 Review: 15 Points [DATE]: 112 T…" at bounding box center [453, 204] width 670 height 409
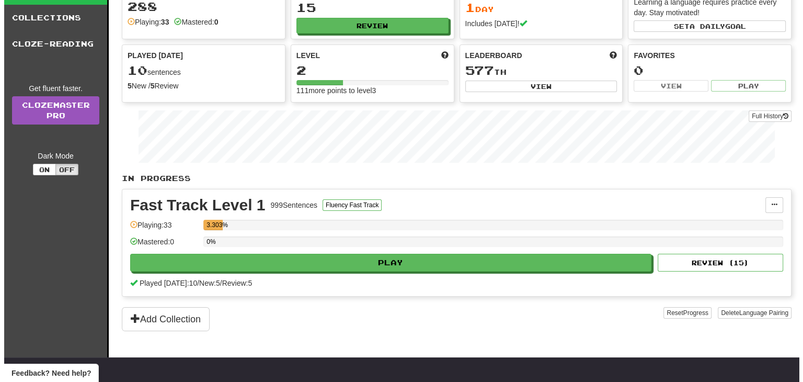
scroll to position [105, 0]
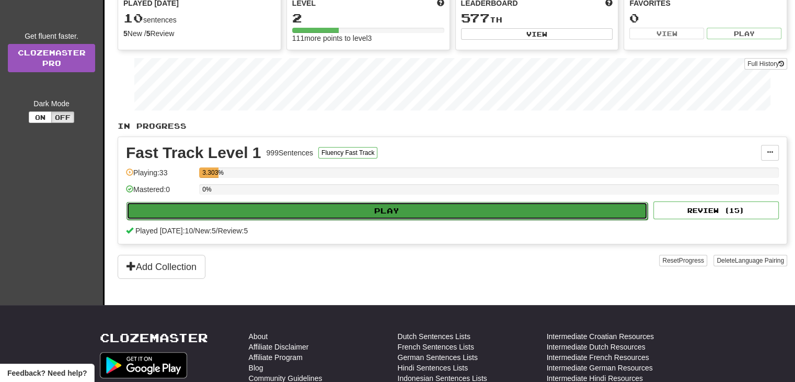
click at [387, 205] on button "Play" at bounding box center [387, 211] width 521 height 18
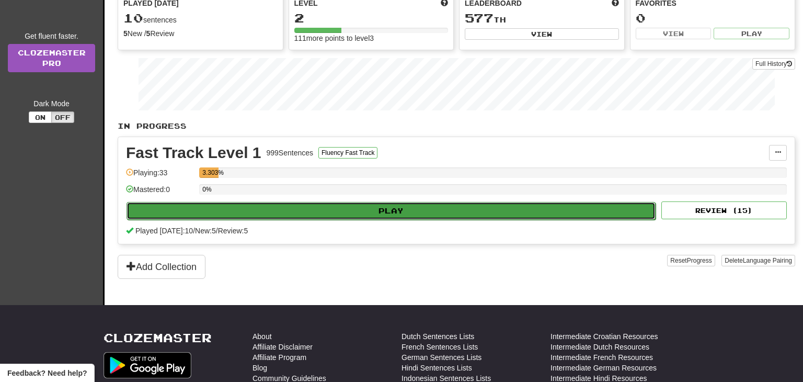
select select "**"
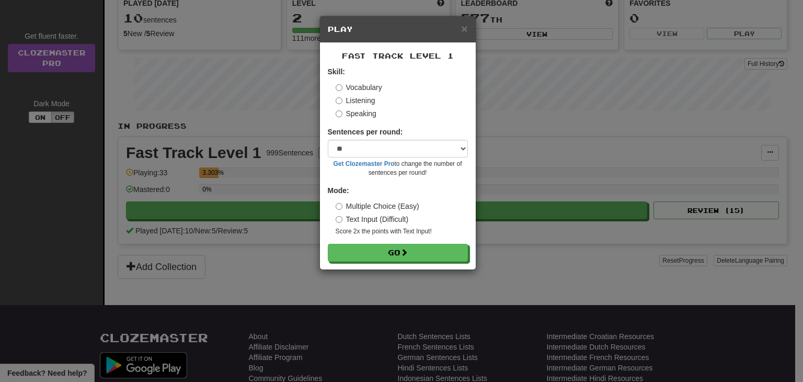
click at [355, 102] on label "Listening" at bounding box center [356, 100] width 40 height 10
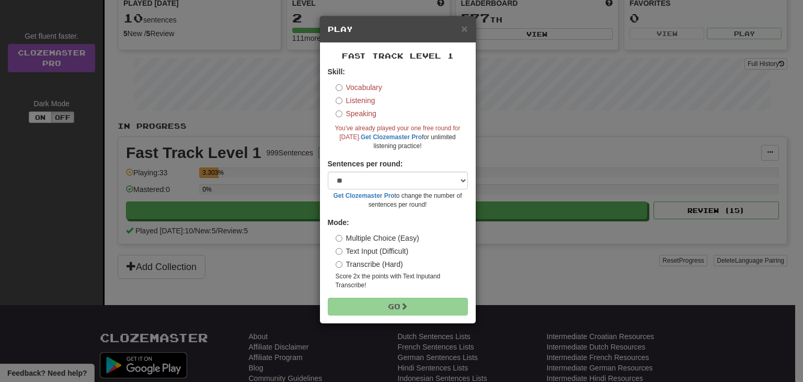
click at [358, 109] on label "Speaking" at bounding box center [356, 113] width 41 height 10
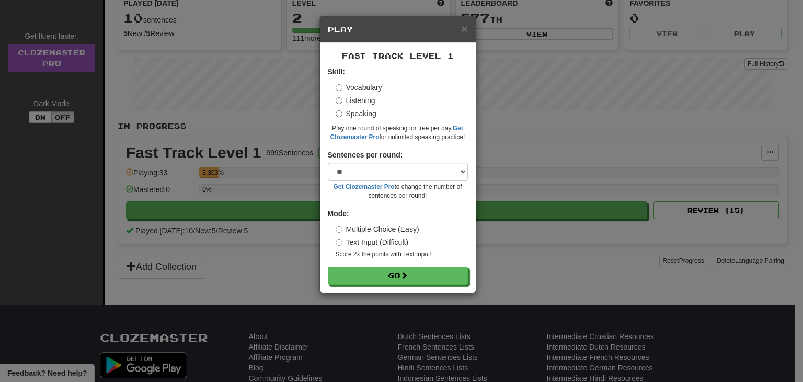
click at [361, 101] on label "Listening" at bounding box center [356, 100] width 40 height 10
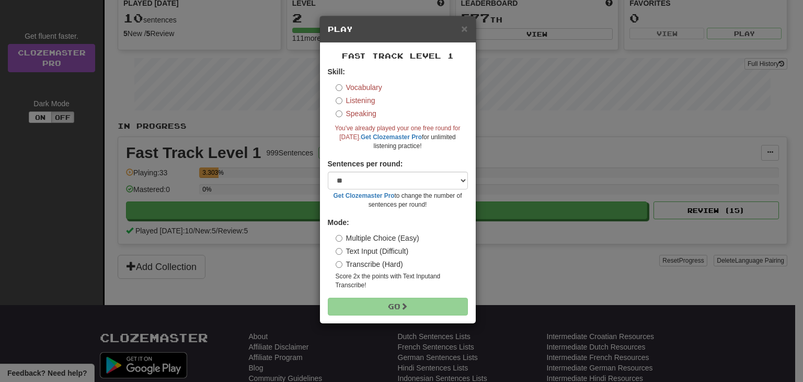
click at [363, 109] on label "Speaking" at bounding box center [356, 113] width 41 height 10
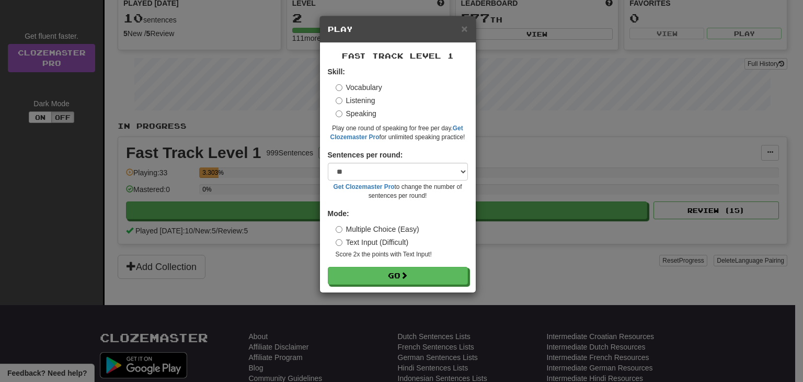
click at [364, 84] on label "Vocabulary" at bounding box center [359, 87] width 47 height 10
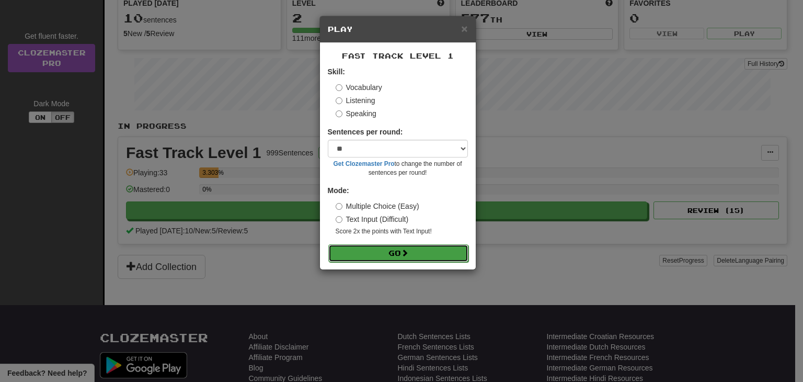
click at [367, 249] on button "Go" at bounding box center [398, 253] width 140 height 18
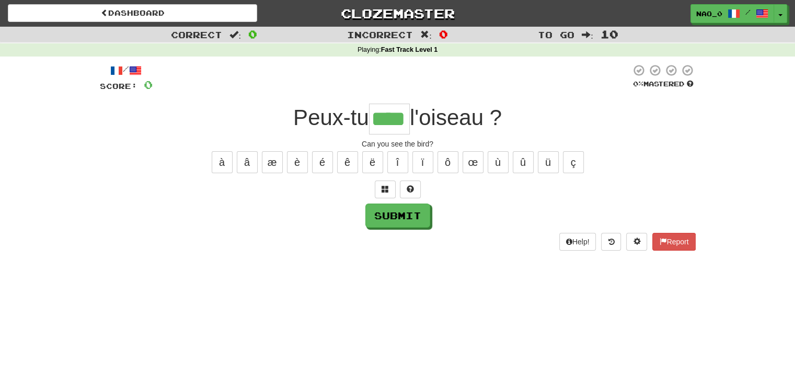
type input "****"
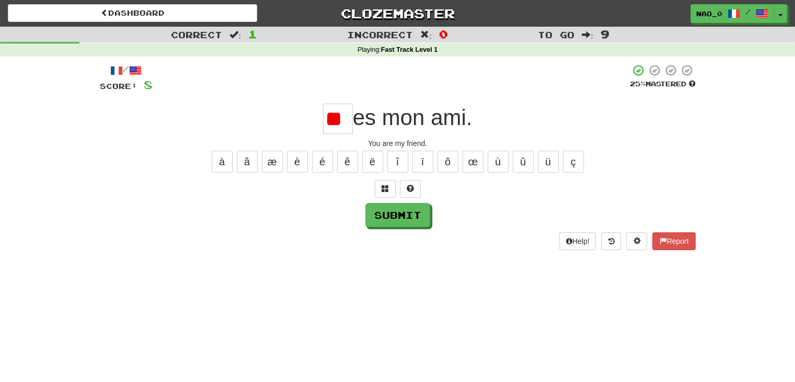
type input "*"
type input "**"
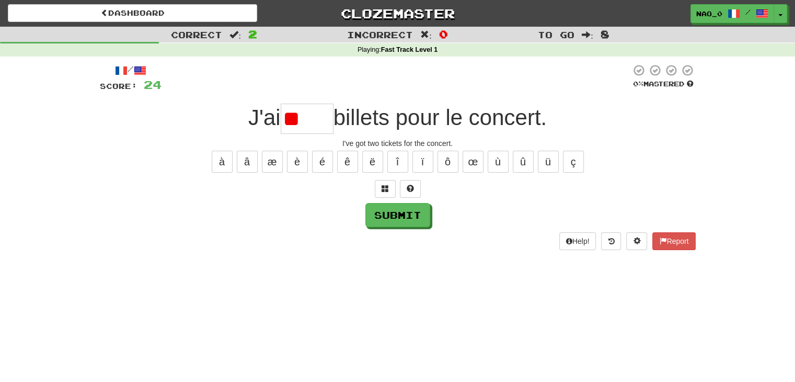
type input "*"
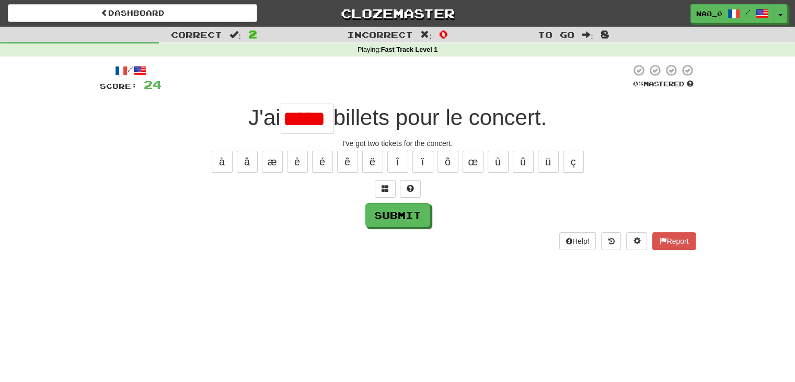
scroll to position [0, 6]
type input "*"
type input "****"
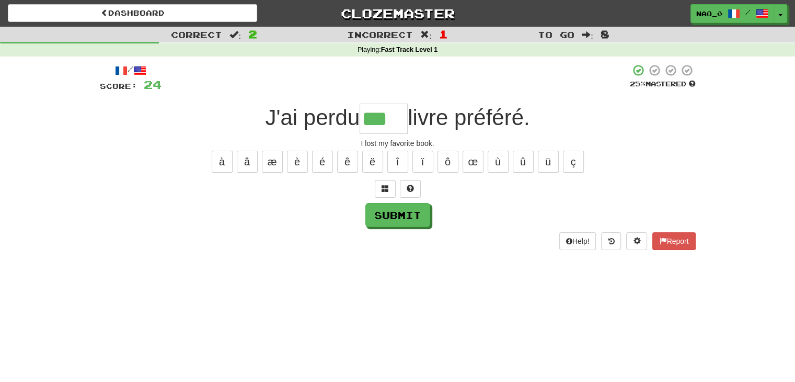
type input "***"
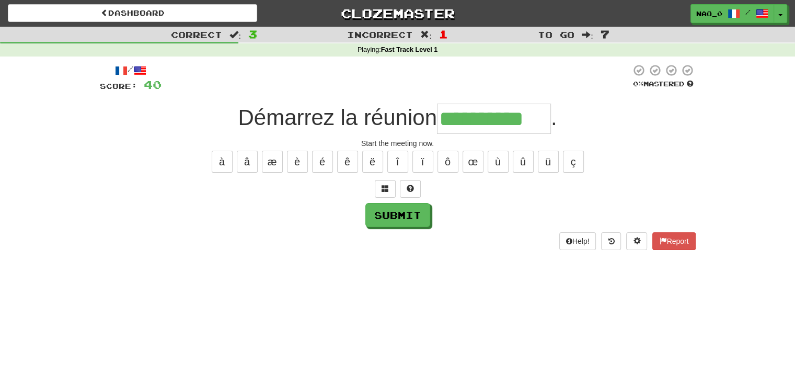
type input "**********"
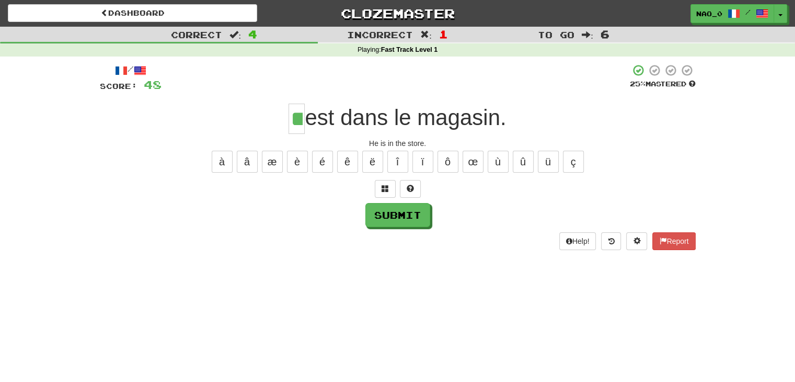
type input "**"
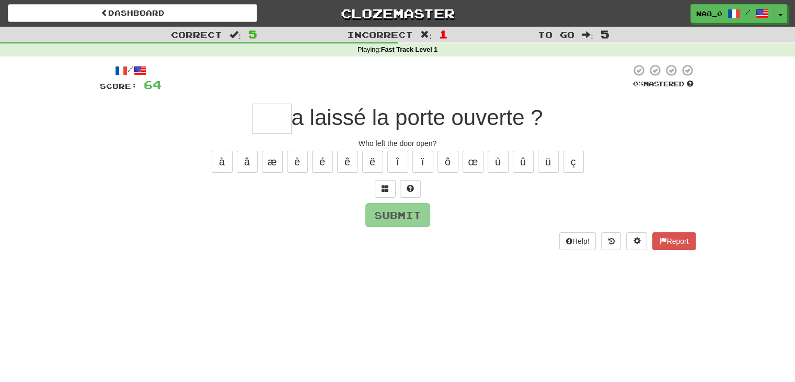
type input "*"
type input "***"
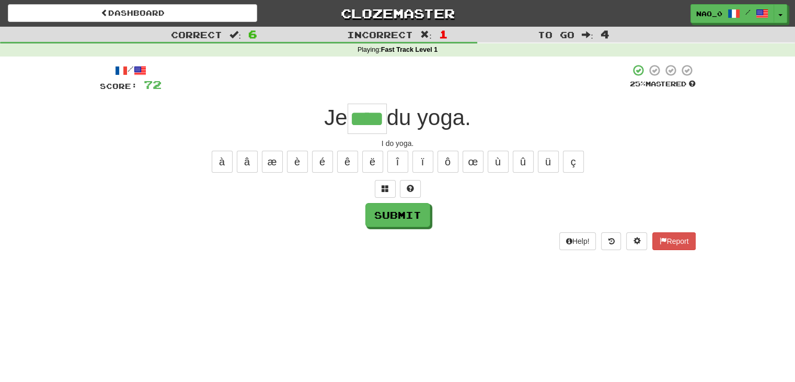
type input "****"
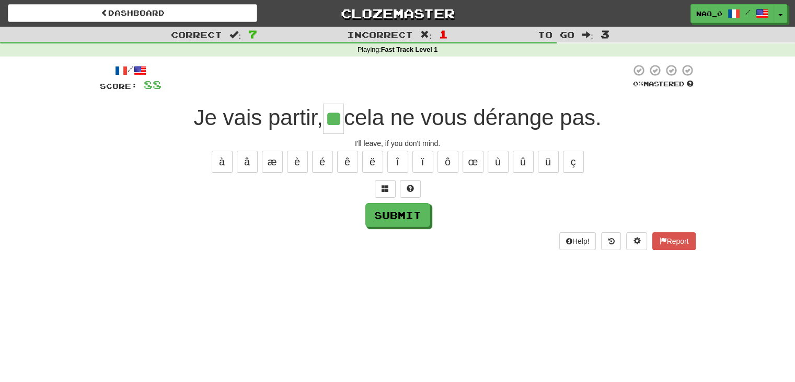
type input "**"
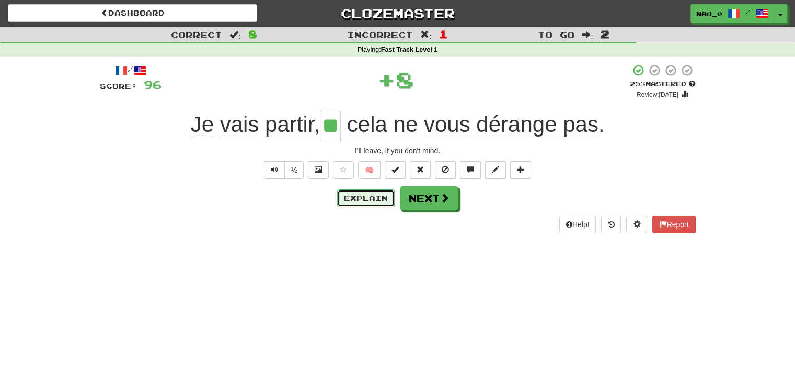
click at [363, 191] on button "Explain" at bounding box center [366, 198] width 58 height 18
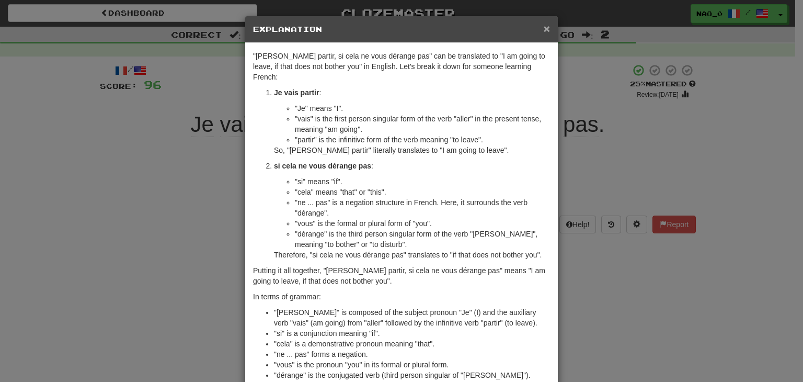
click at [544, 28] on span "×" at bounding box center [547, 28] width 6 height 12
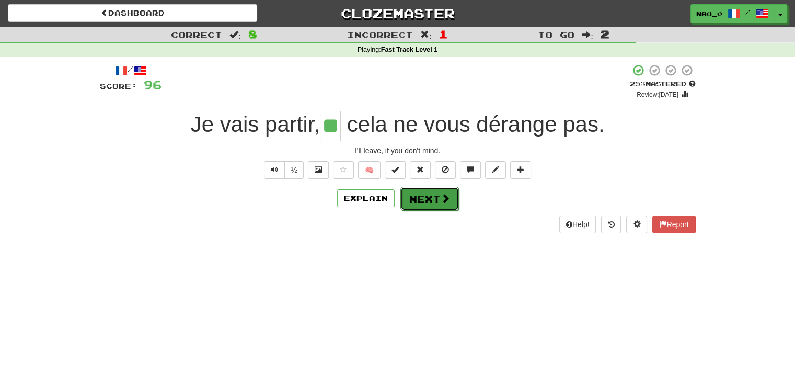
click at [430, 195] on button "Next" at bounding box center [429, 199] width 59 height 24
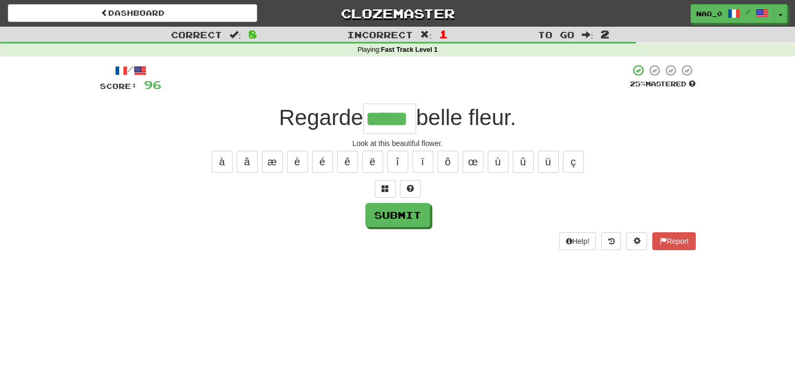
type input "*****"
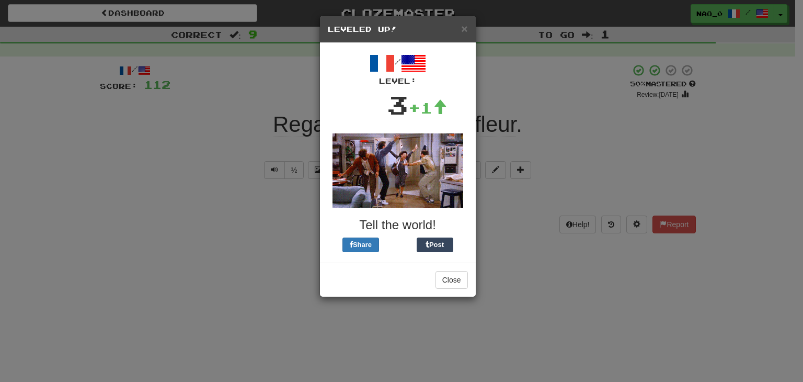
click at [465, 36] on div "× Leveled Up!" at bounding box center [398, 29] width 156 height 27
click at [465, 31] on span "×" at bounding box center [464, 28] width 6 height 12
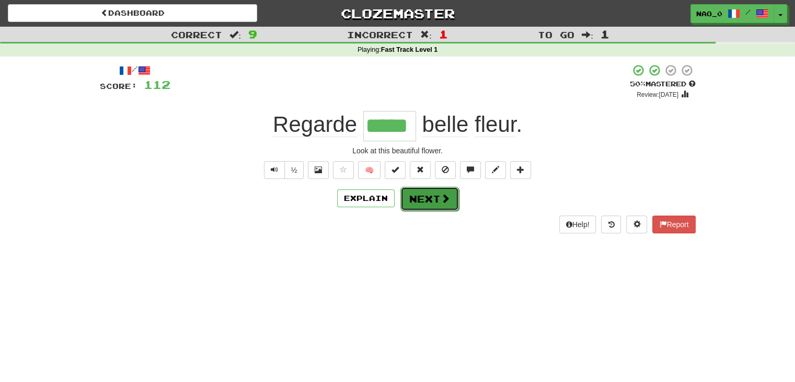
click at [433, 197] on button "Next" at bounding box center [429, 199] width 59 height 24
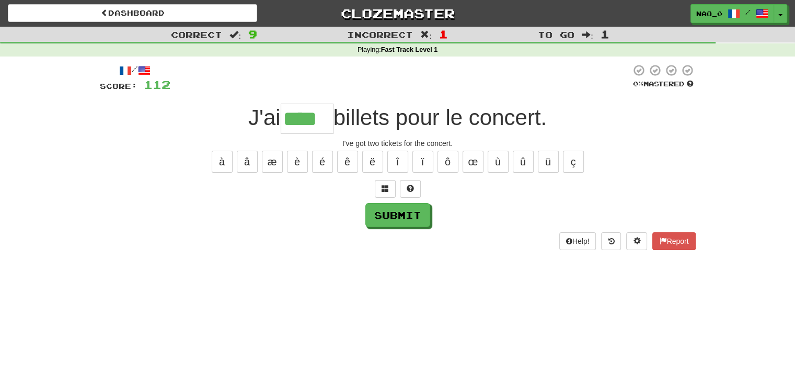
type input "****"
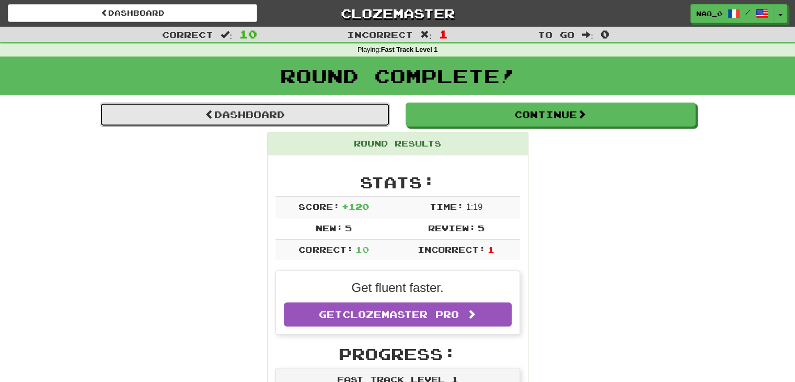
click at [304, 102] on link "Dashboard" at bounding box center [245, 114] width 290 height 24
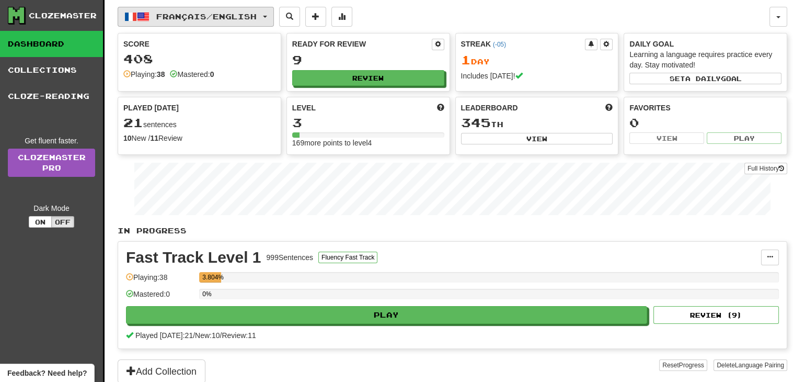
click at [252, 20] on span "Français / English" at bounding box center [206, 16] width 100 height 9
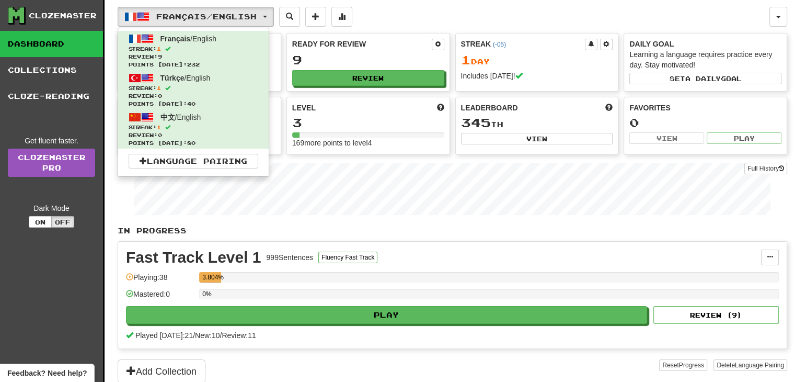
click at [464, 17] on div "Français / English Français / English Streak: 1 Review: 9 Points [DATE]: 232 Tü…" at bounding box center [444, 17] width 652 height 20
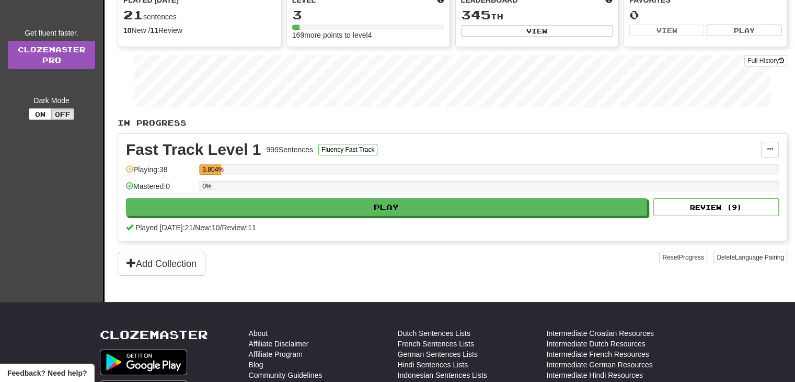
scroll to position [105, 0]
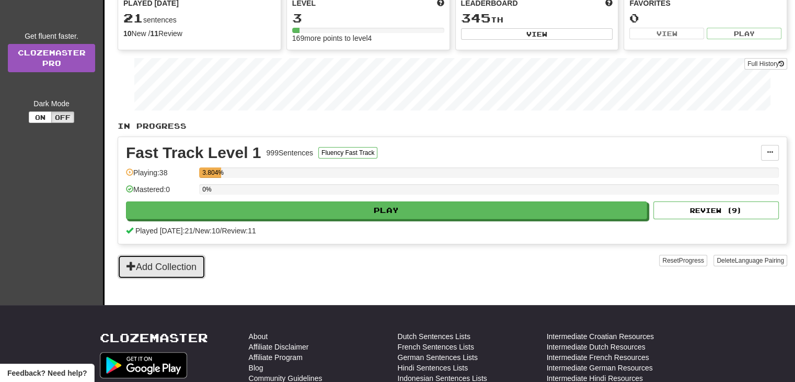
click at [172, 273] on button "Add Collection" at bounding box center [162, 267] width 88 height 24
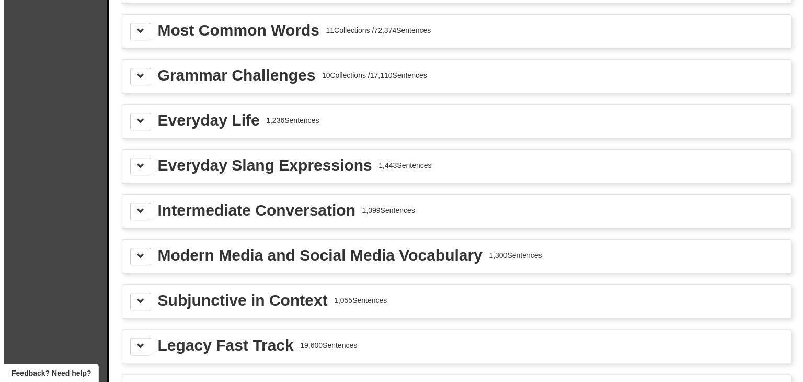
scroll to position [1150, 0]
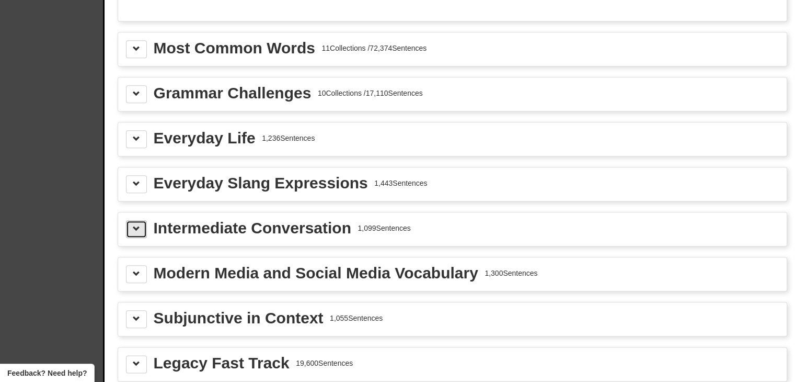
click at [146, 220] on button at bounding box center [136, 229] width 21 height 18
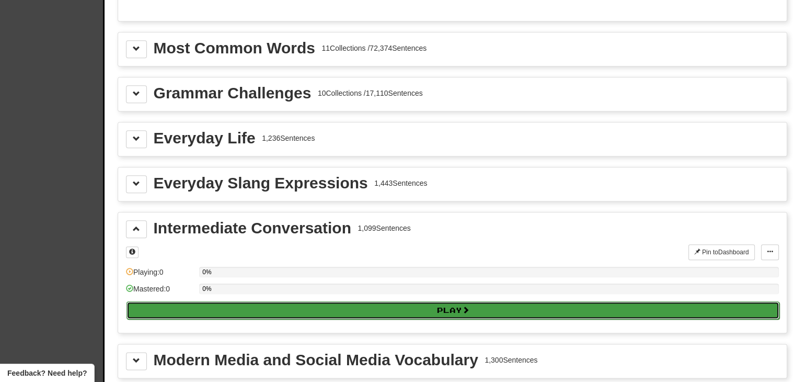
click at [214, 301] on button "Play" at bounding box center [453, 310] width 653 height 18
select select "**"
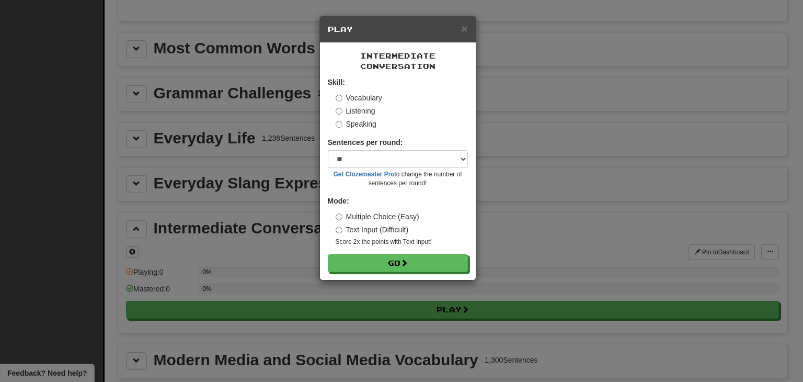
click at [355, 112] on label "Listening" at bounding box center [356, 111] width 40 height 10
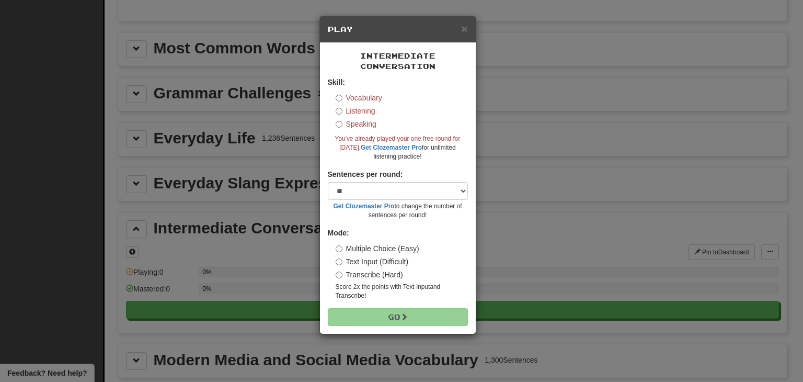
click at [359, 99] on label "Vocabulary" at bounding box center [359, 98] width 47 height 10
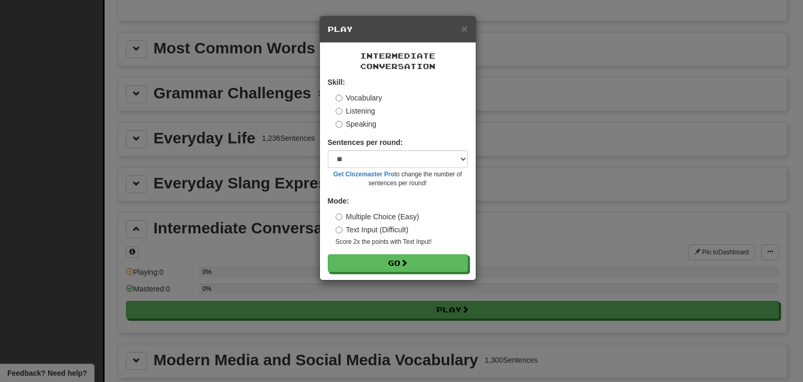
click at [377, 219] on label "Multiple Choice (Easy)" at bounding box center [378, 216] width 84 height 10
click at [385, 235] on label "Text Input (Difficult)" at bounding box center [372, 229] width 73 height 10
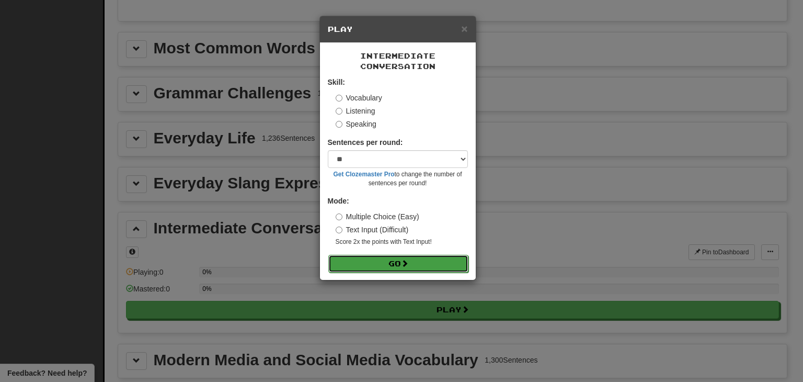
click at [390, 263] on button "Go" at bounding box center [398, 264] width 140 height 18
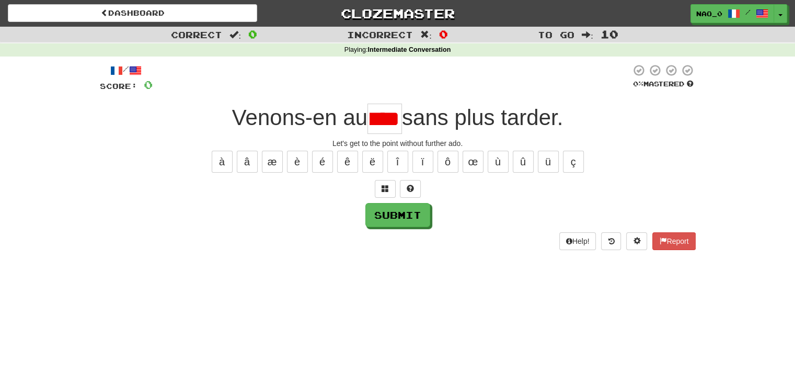
scroll to position [0, 10]
type input "*"
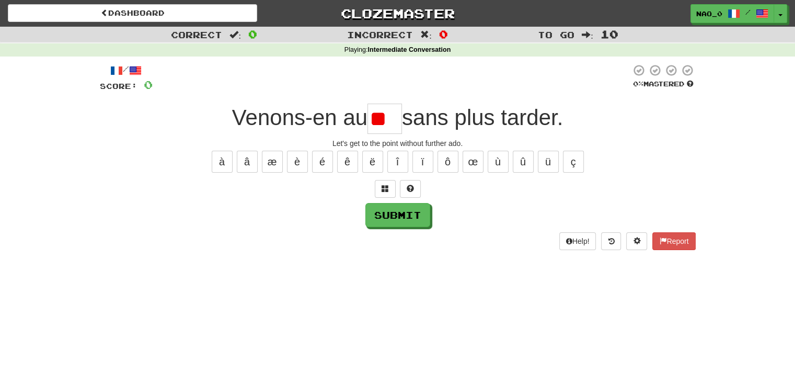
type input "*"
type input "****"
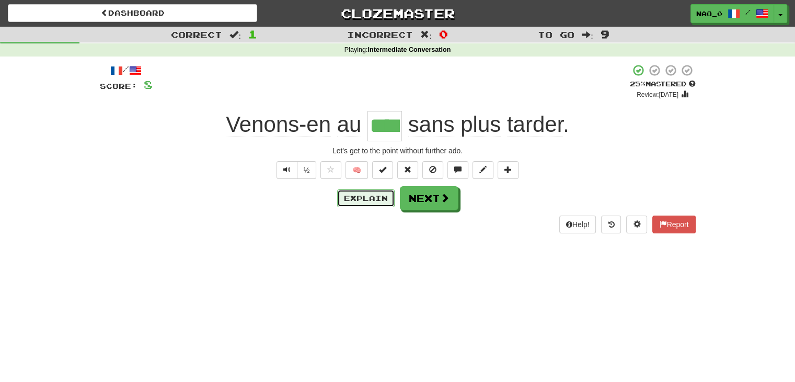
click at [358, 198] on button "Explain" at bounding box center [366, 198] width 58 height 18
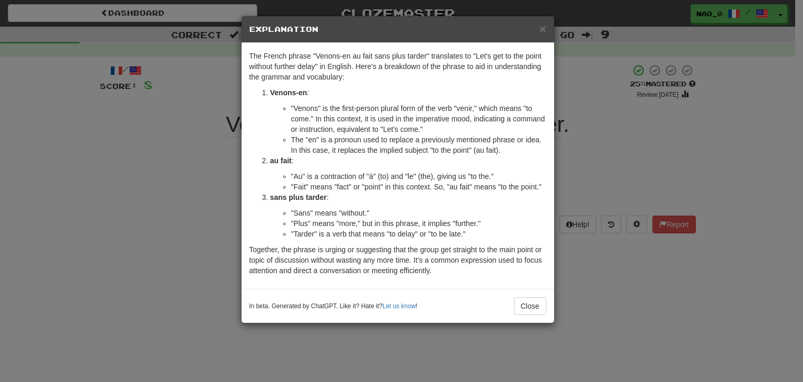
click at [551, 20] on div "× Explanation" at bounding box center [398, 29] width 313 height 27
click at [543, 31] on span "×" at bounding box center [542, 28] width 6 height 12
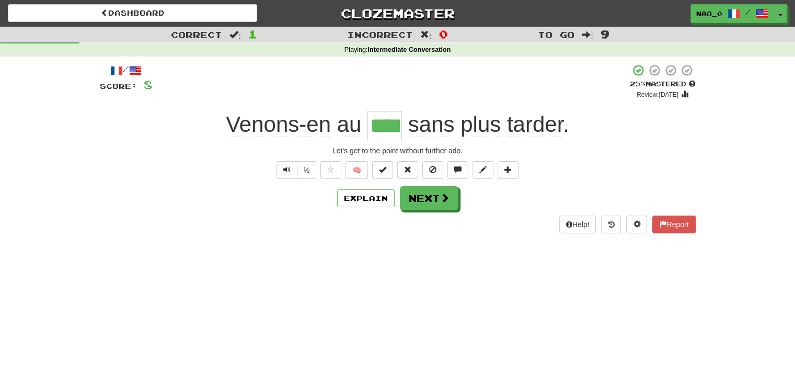
click at [432, 224] on div "Help! Report" at bounding box center [398, 224] width 596 height 18
click at [429, 203] on button "Next" at bounding box center [429, 199] width 59 height 24
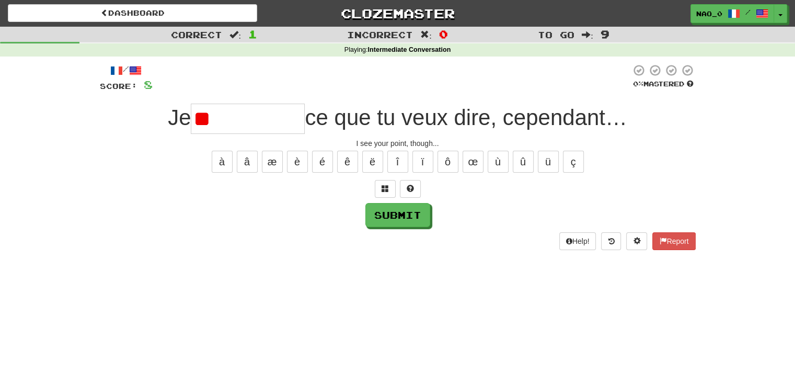
type input "*"
type input "*********"
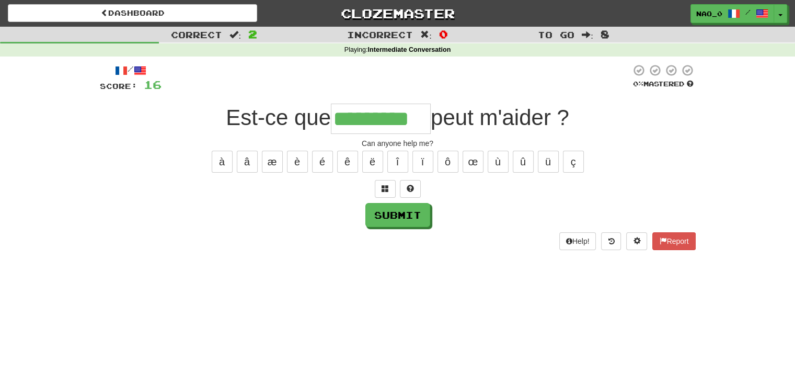
type input "*********"
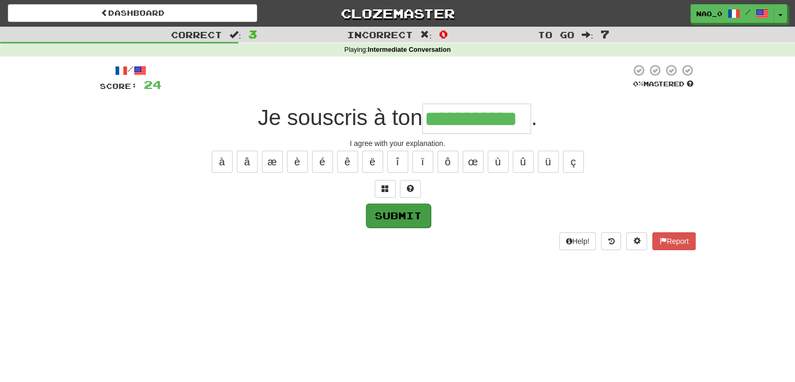
type input "**********"
click at [401, 217] on button "Submit" at bounding box center [398, 215] width 65 height 24
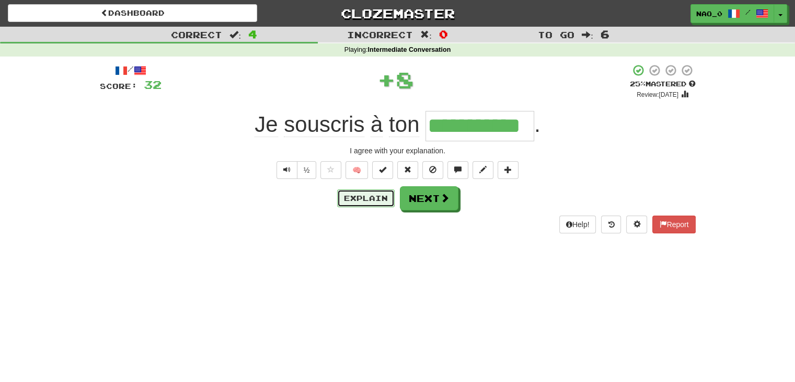
click at [370, 203] on button "Explain" at bounding box center [366, 198] width 58 height 18
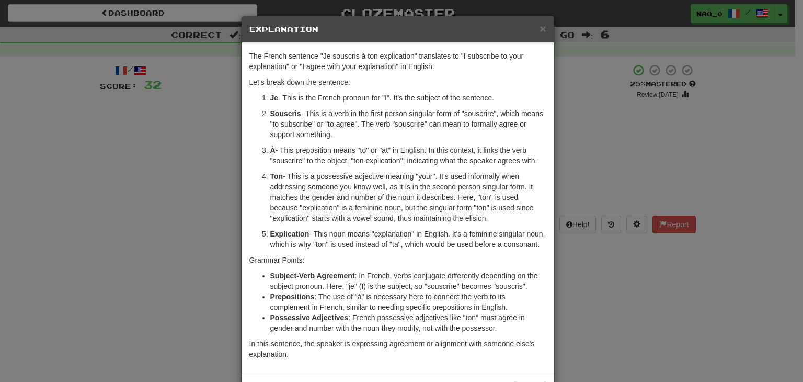
drag, startPoint x: 399, startPoint y: 116, endPoint x: 404, endPoint y: 133, distance: 18.3
click at [404, 133] on p "Souscris - This is a verb in the first person singular form of "souscrire", whi…" at bounding box center [408, 123] width 276 height 31
click at [404, 130] on p "Souscris - This is a verb in the first person singular form of "souscrire", whi…" at bounding box center [408, 123] width 276 height 31
click at [534, 28] on h5 "Explanation" at bounding box center [397, 29] width 297 height 10
click at [539, 31] on span "×" at bounding box center [542, 28] width 6 height 12
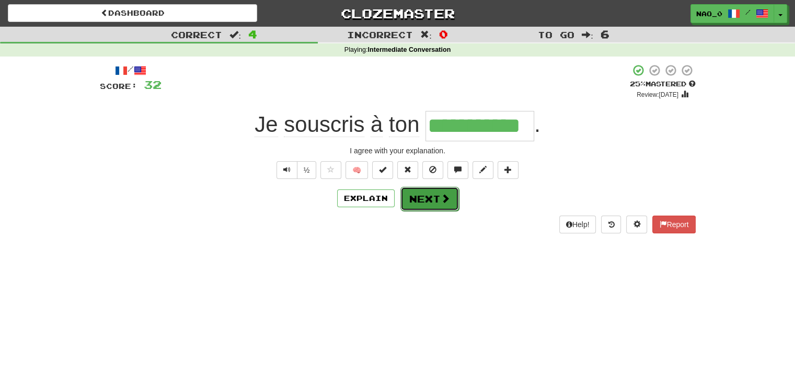
click at [426, 206] on button "Next" at bounding box center [429, 199] width 59 height 24
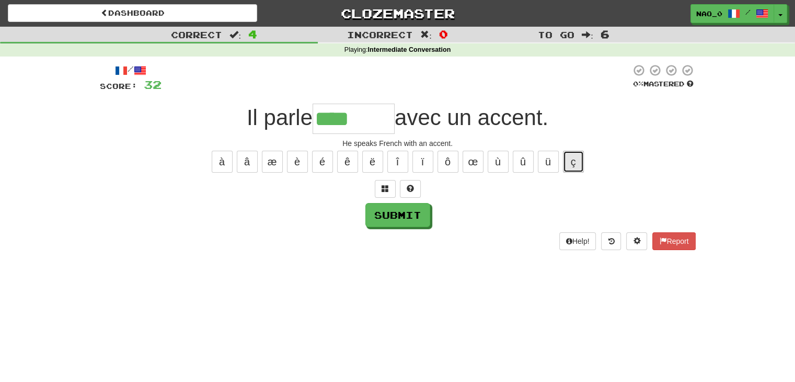
click at [571, 152] on button "ç" at bounding box center [573, 162] width 21 height 22
type input "********"
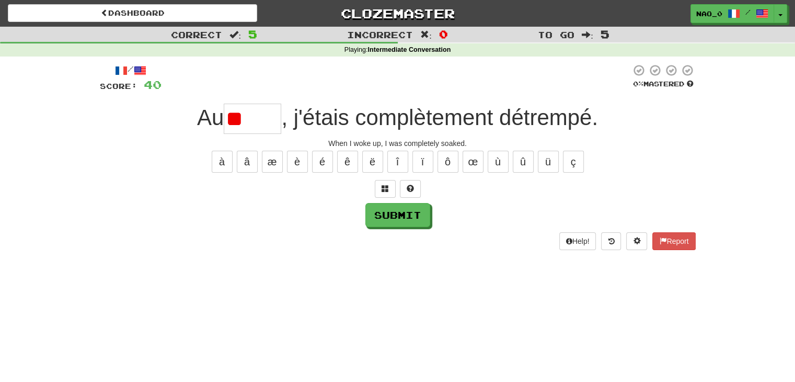
type input "*"
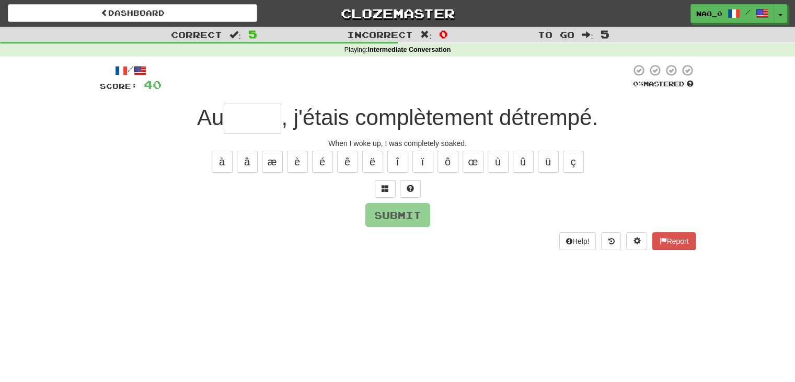
type input "*"
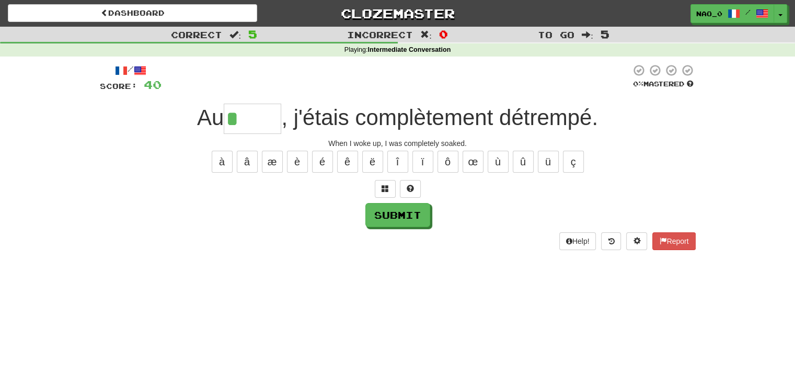
type input "******"
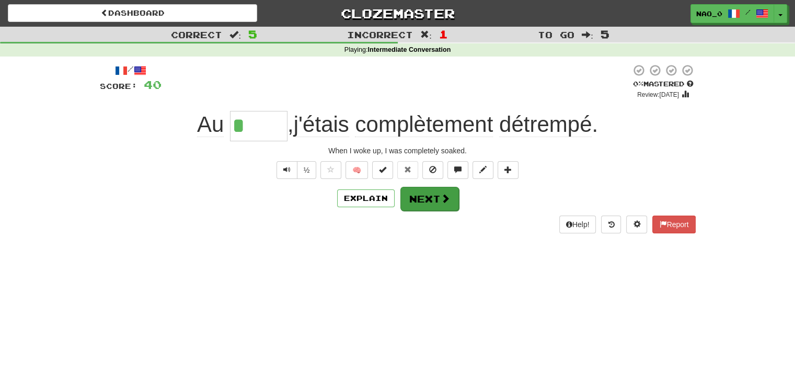
type input "*"
click at [416, 203] on button "Next" at bounding box center [429, 199] width 59 height 24
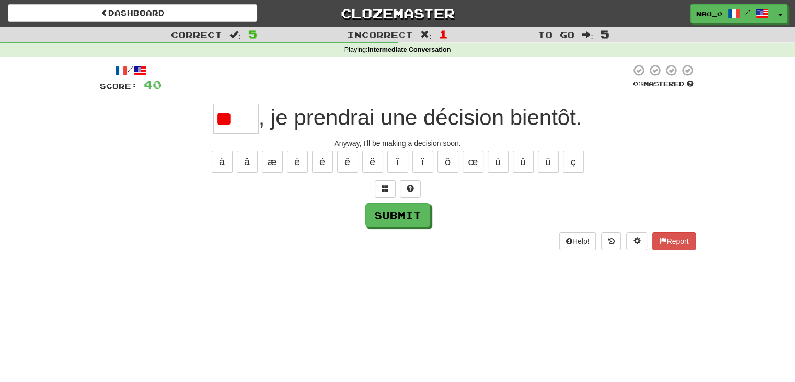
type input "*"
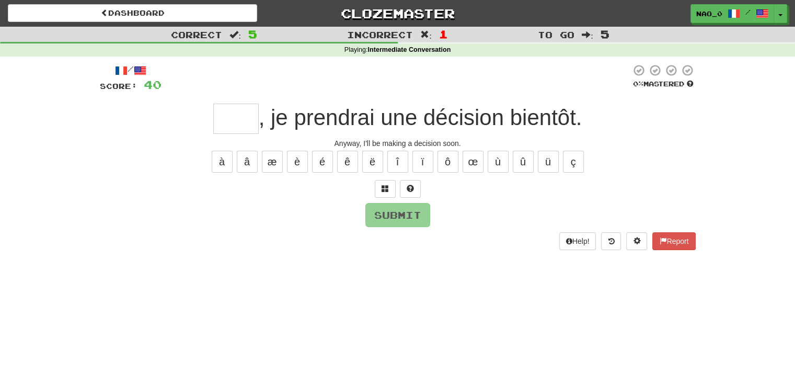
type input "*"
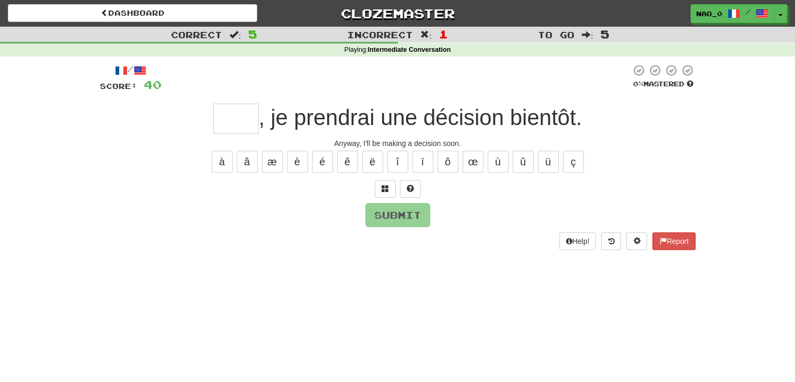
type input "*"
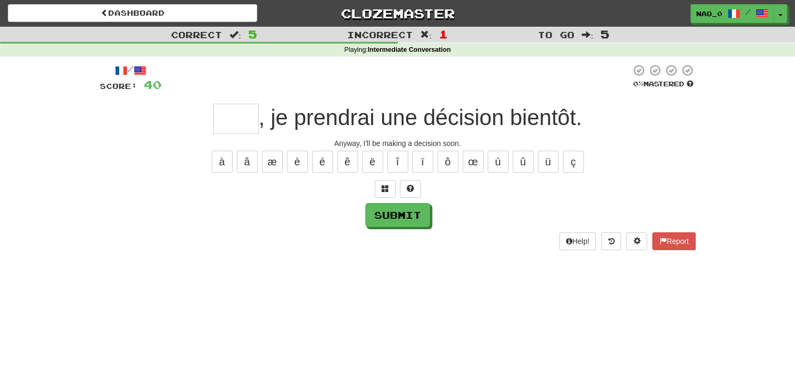
type input "*"
click at [318, 168] on button "é" at bounding box center [322, 162] width 21 height 22
drag, startPoint x: 232, startPoint y: 128, endPoint x: 197, endPoint y: 130, distance: 35.1
click at [197, 130] on div "* , je prendrai une décision bientôt." at bounding box center [398, 119] width 596 height 30
click at [357, 155] on button "ê" at bounding box center [347, 162] width 21 height 22
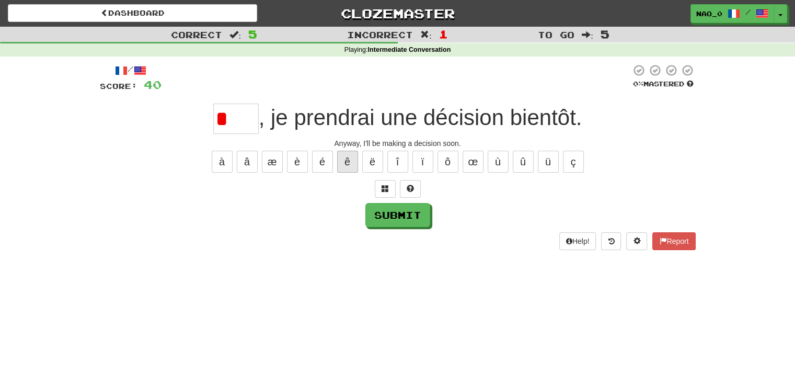
type input "**"
drag, startPoint x: 244, startPoint y: 120, endPoint x: 212, endPoint y: 123, distance: 32.6
click at [212, 123] on div "** , je prendrai une décision bientôt." at bounding box center [398, 119] width 596 height 30
click at [221, 163] on button "à" at bounding box center [222, 162] width 21 height 22
type input "*"
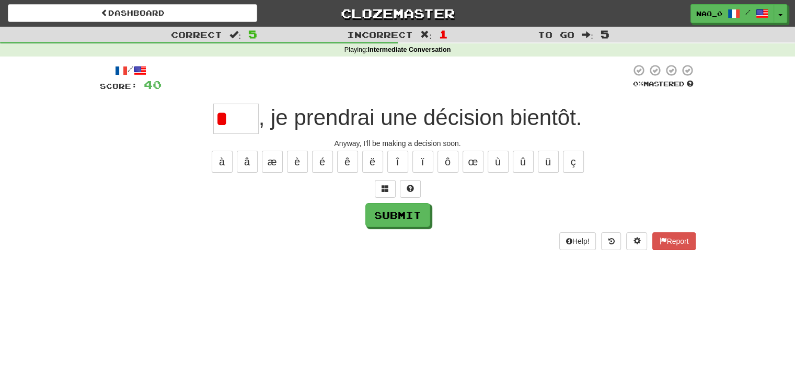
drag, startPoint x: 228, startPoint y: 110, endPoint x: 205, endPoint y: 112, distance: 23.1
click at [205, 112] on div "* , je prendrai une décision bientôt." at bounding box center [398, 119] width 596 height 30
type input "*"
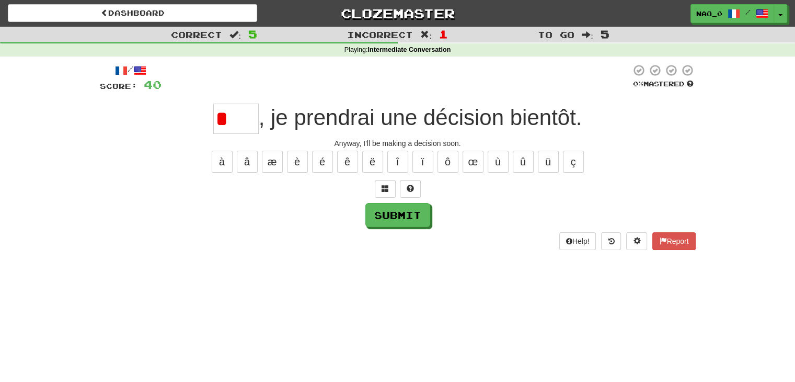
type input "****"
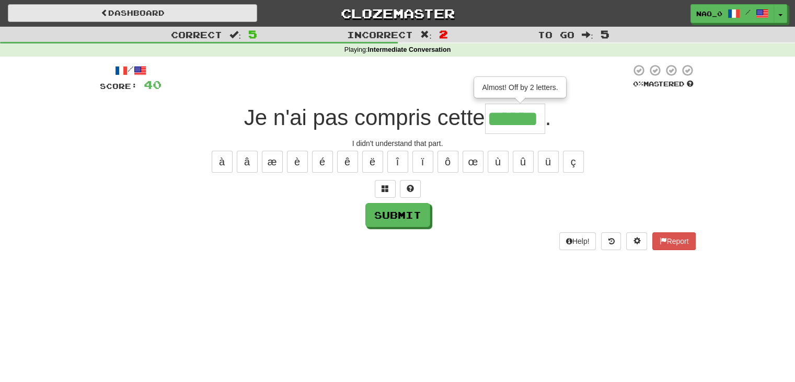
type input "******"
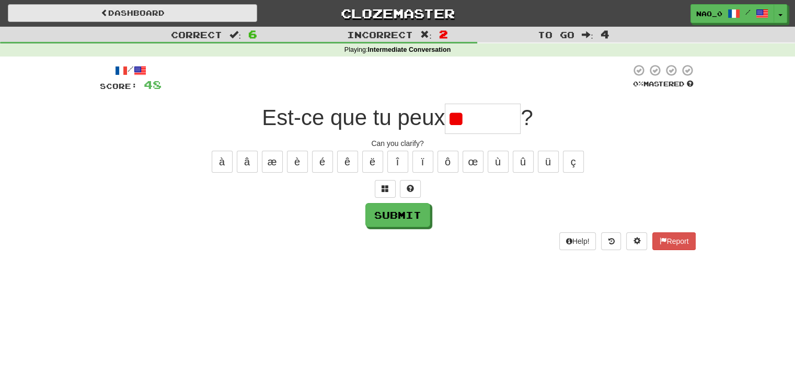
type input "*"
type input "*********"
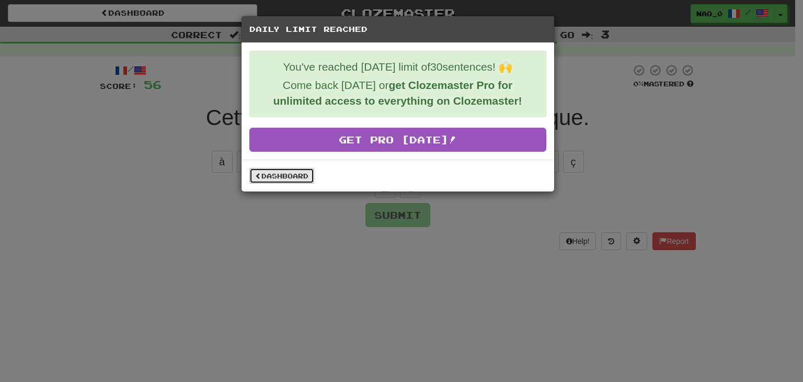
click at [309, 170] on link "Dashboard" at bounding box center [281, 176] width 65 height 16
